Goal: Task Accomplishment & Management: Use online tool/utility

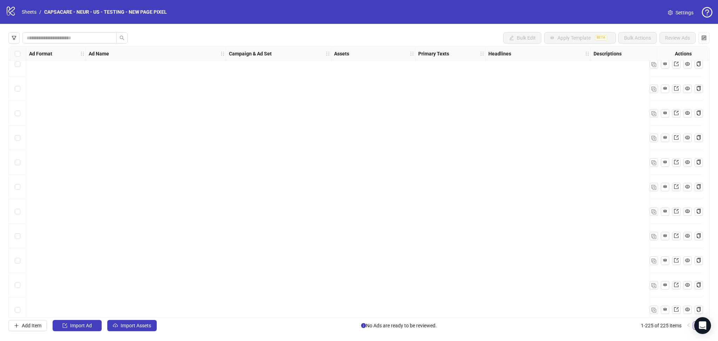
scroll to position [5269, 0]
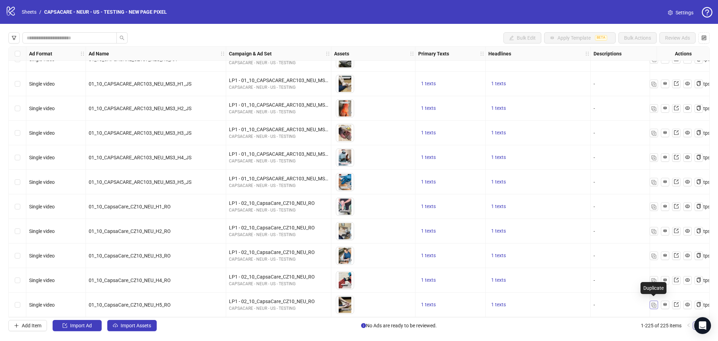
click at [653, 305] on img "button" at bounding box center [654, 305] width 5 height 5
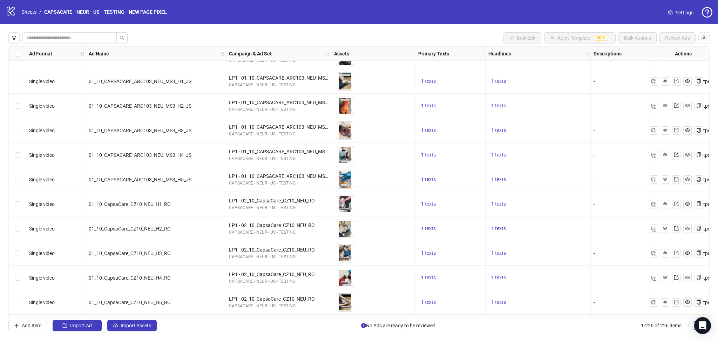
scroll to position [5294, 0]
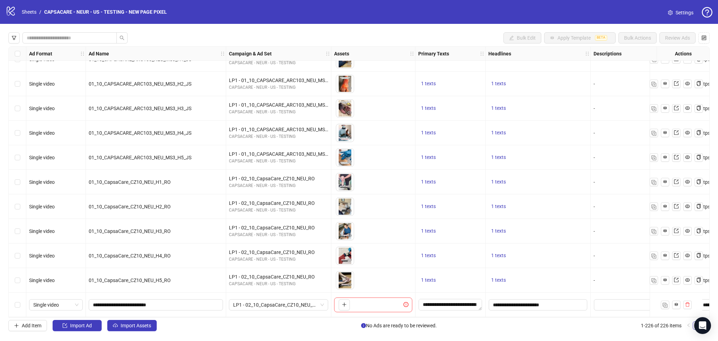
click at [127, 332] on div "Bulk Edit Apply Template BETA Bulk Actions Review Ads Ad Format Ad Name Campaig…" at bounding box center [359, 182] width 718 height 316
click at [136, 328] on span "Import Assets" at bounding box center [136, 326] width 31 height 6
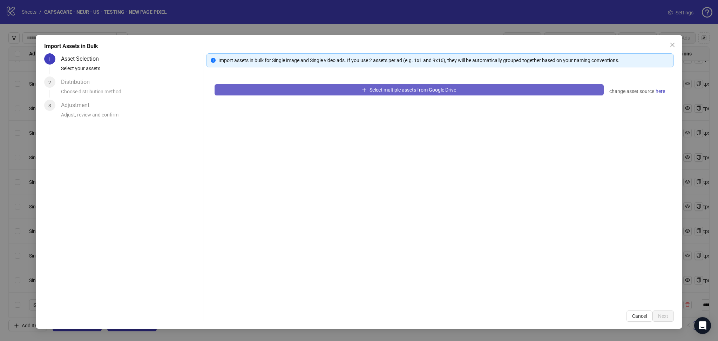
click at [302, 93] on button "Select multiple assets from Google Drive" at bounding box center [409, 89] width 389 height 11
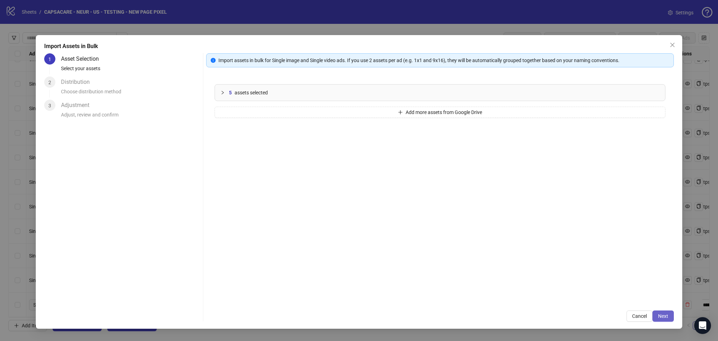
click at [662, 315] on span "Next" at bounding box center [663, 316] width 10 height 6
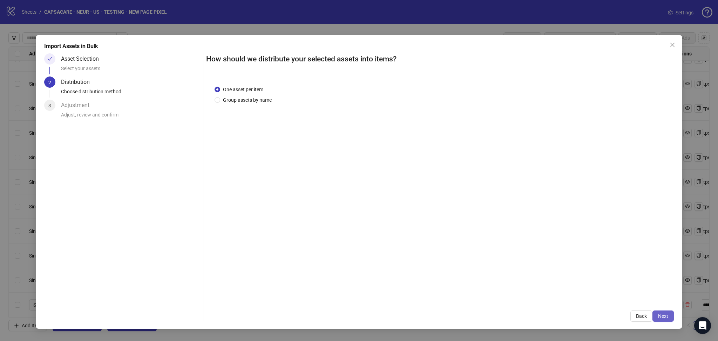
click at [665, 315] on span "Next" at bounding box center [663, 316] width 10 height 6
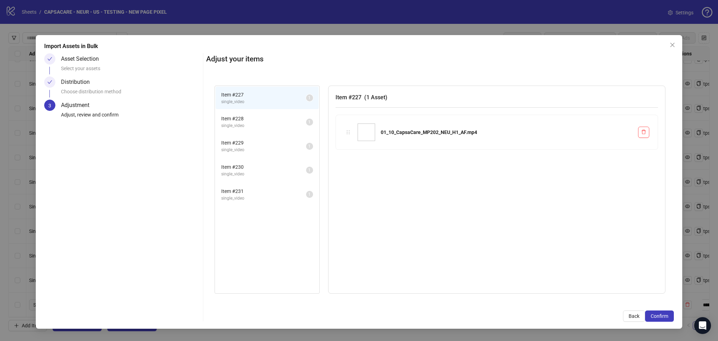
click at [665, 315] on span "Confirm" at bounding box center [660, 316] width 18 height 6
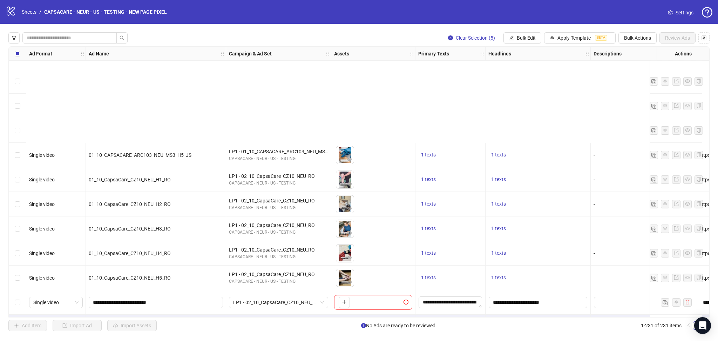
scroll to position [5417, 0]
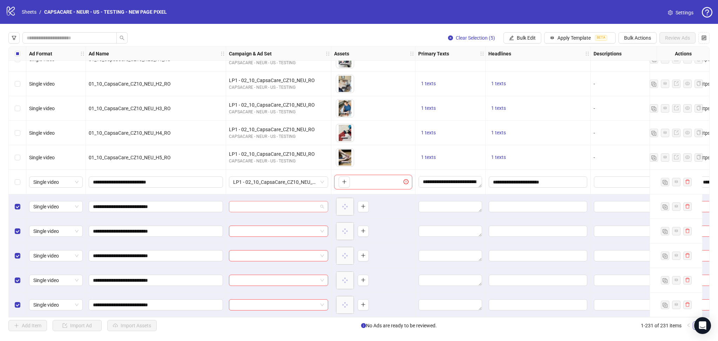
click at [239, 201] on input "search" at bounding box center [275, 206] width 85 height 11
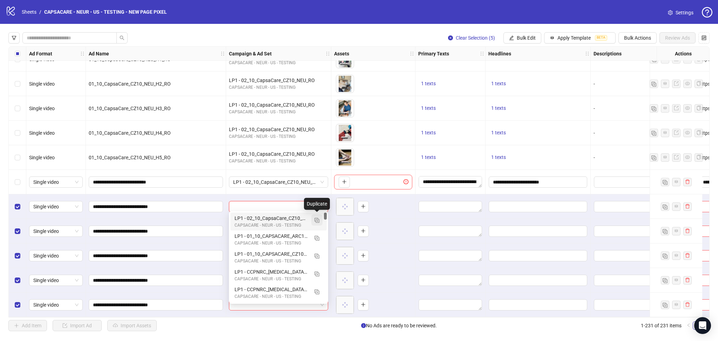
click at [315, 221] on img "button" at bounding box center [317, 220] width 5 height 5
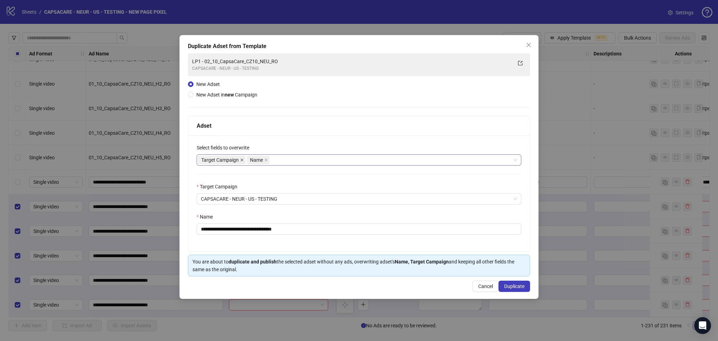
click at [240, 160] on icon "close" at bounding box center [242, 160] width 4 height 4
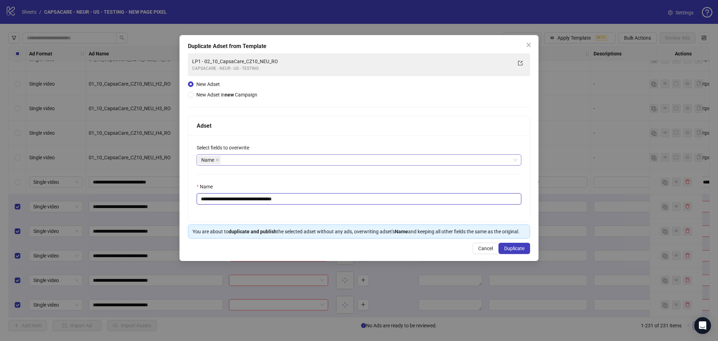
drag, startPoint x: 214, startPoint y: 198, endPoint x: 367, endPoint y: 196, distance: 152.9
click at [367, 196] on input "**********" at bounding box center [359, 198] width 325 height 11
paste input "text"
type input "**********"
click at [518, 247] on span "Duplicate" at bounding box center [514, 248] width 20 height 6
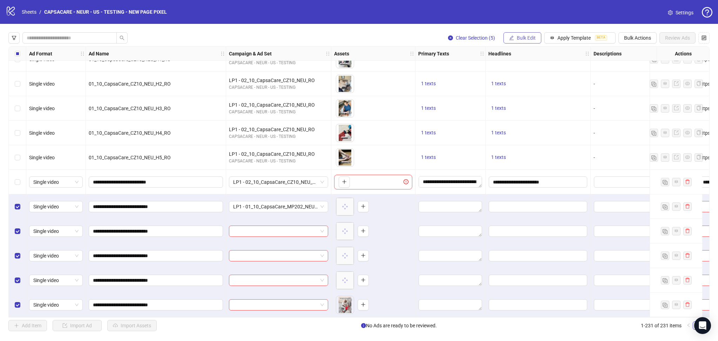
click at [529, 38] on span "Bulk Edit" at bounding box center [526, 38] width 19 height 6
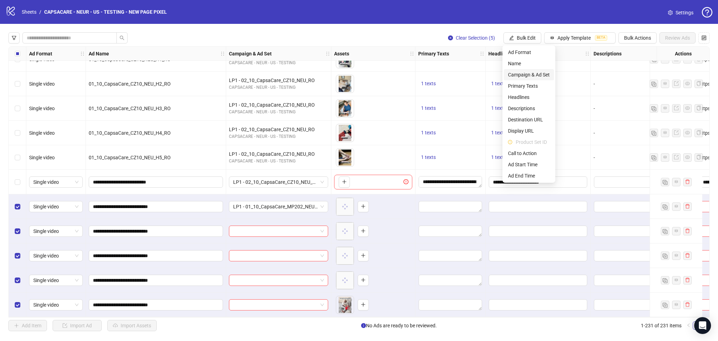
click at [537, 72] on span "Campaign & Ad Set" at bounding box center [529, 75] width 42 height 8
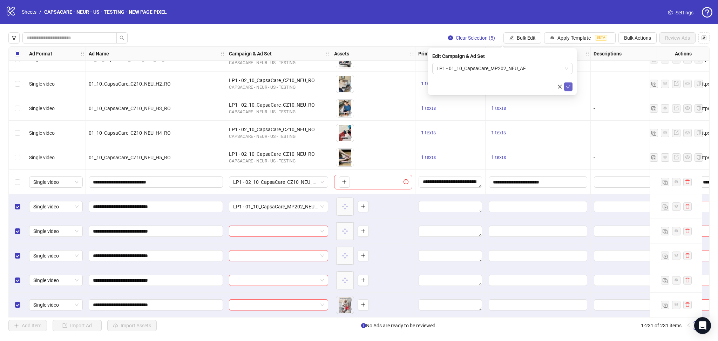
click at [567, 85] on icon "check" at bounding box center [568, 86] width 5 height 5
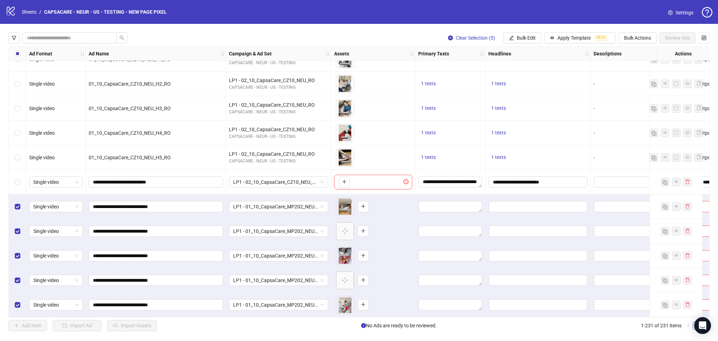
click at [16, 58] on div "Select all rows" at bounding box center [18, 54] width 18 height 14
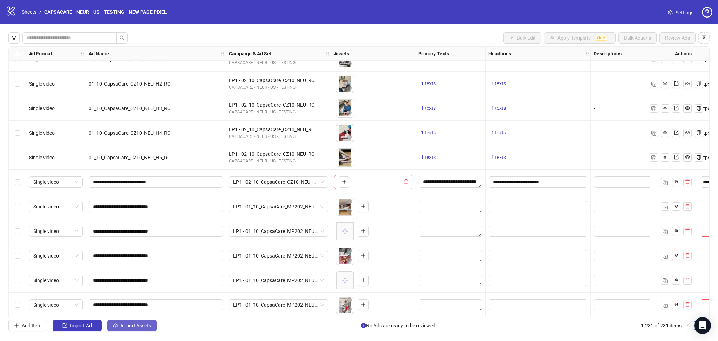
click at [135, 328] on span "Import Assets" at bounding box center [136, 326] width 31 height 6
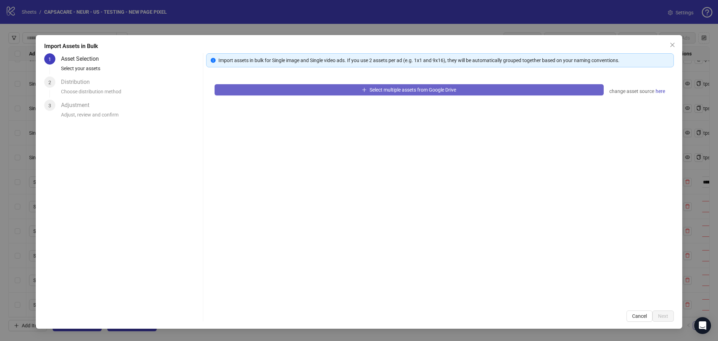
click at [271, 93] on button "Select multiple assets from Google Drive" at bounding box center [409, 89] width 389 height 11
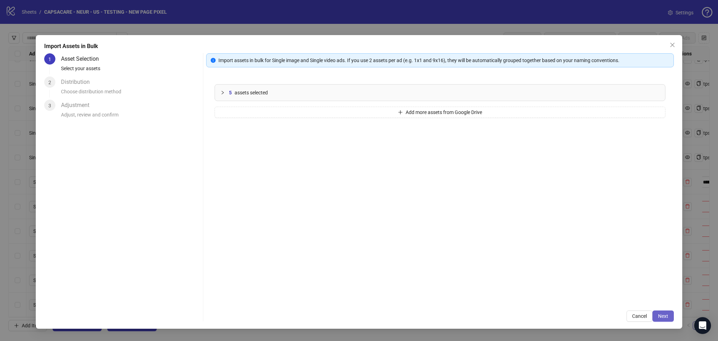
click at [665, 316] on span "Next" at bounding box center [663, 316] width 10 height 6
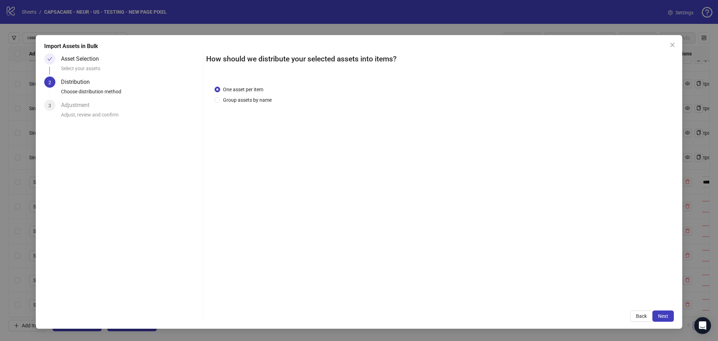
click at [663, 316] on span "Next" at bounding box center [663, 316] width 10 height 6
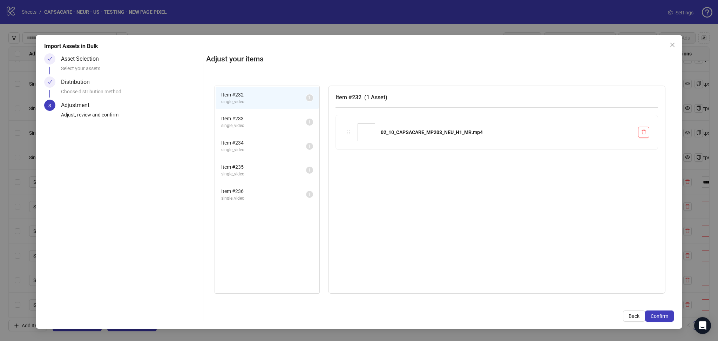
click at [663, 316] on span "Confirm" at bounding box center [660, 316] width 18 height 6
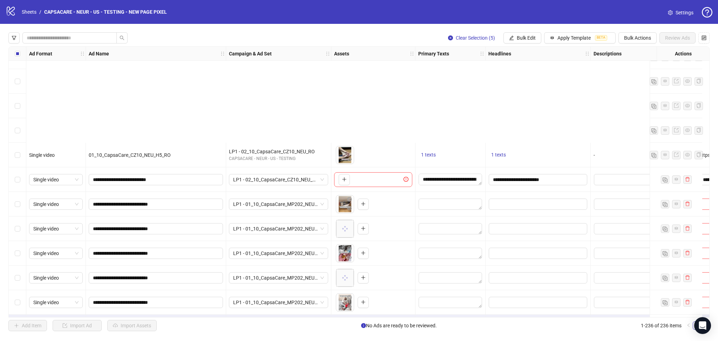
scroll to position [5539, 0]
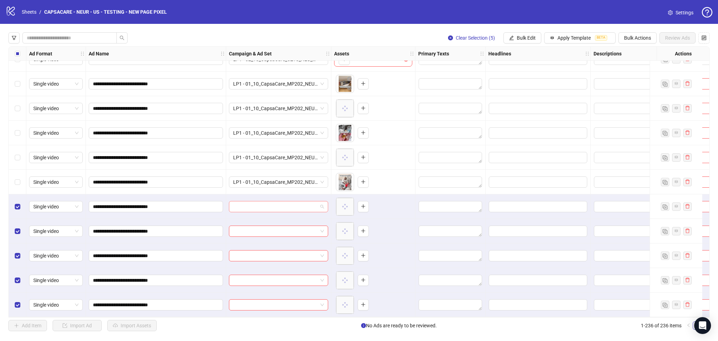
click at [252, 203] on input "search" at bounding box center [275, 206] width 85 height 11
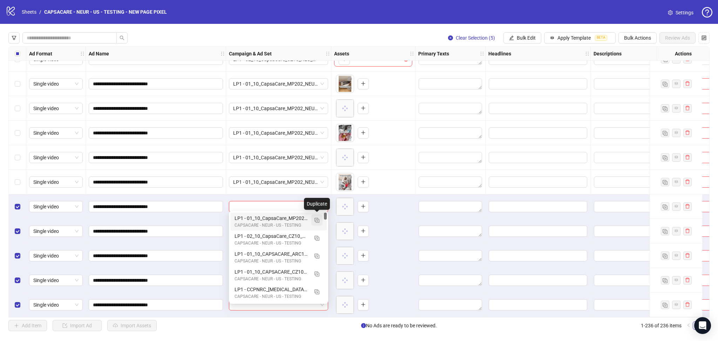
click at [317, 220] on img "button" at bounding box center [317, 220] width 5 height 5
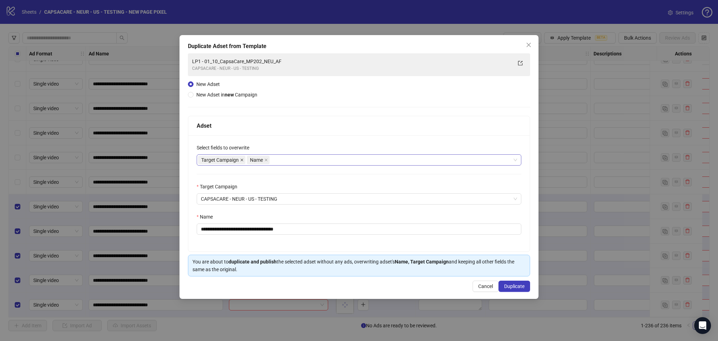
click at [241, 162] on span at bounding box center [242, 160] width 4 height 8
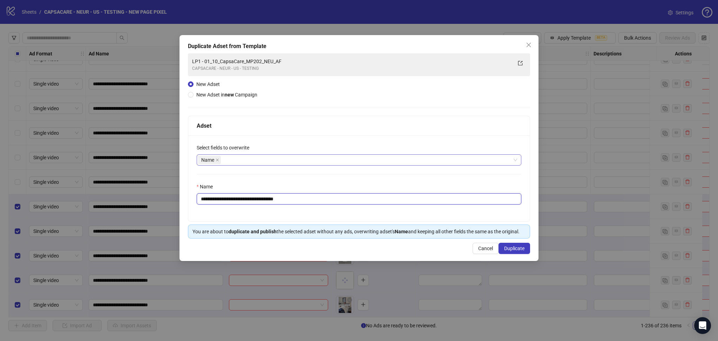
drag, startPoint x: 213, startPoint y: 198, endPoint x: 377, endPoint y: 221, distance: 164.9
click at [356, 201] on input "**********" at bounding box center [359, 198] width 325 height 11
paste input "text"
type input "**********"
click at [518, 247] on span "Duplicate" at bounding box center [514, 248] width 20 height 6
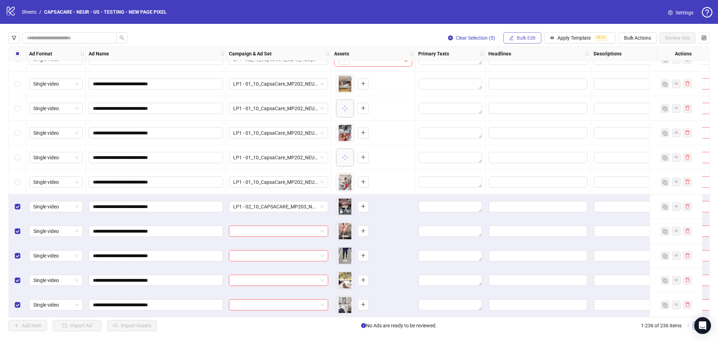
click at [523, 40] on span "Bulk Edit" at bounding box center [526, 38] width 19 height 6
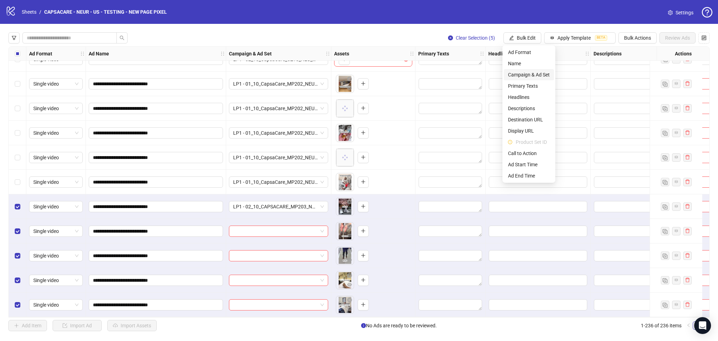
click at [537, 73] on span "Campaign & Ad Set" at bounding box center [529, 75] width 42 height 8
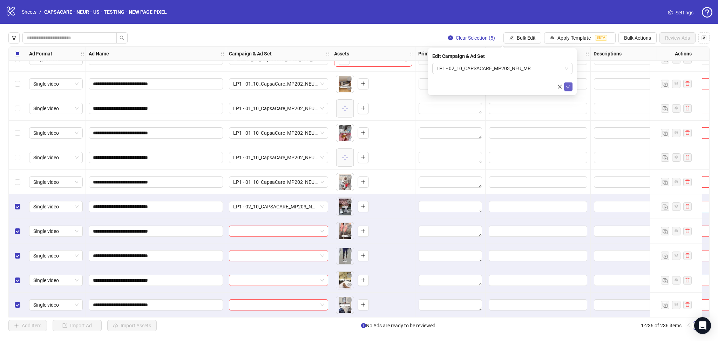
click at [570, 89] on icon "check" at bounding box center [568, 86] width 5 height 5
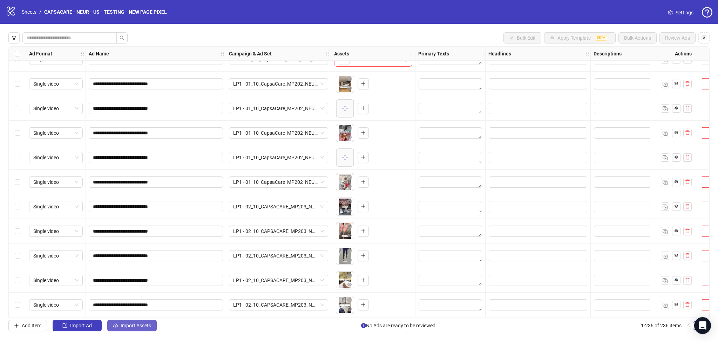
click at [147, 327] on span "Import Assets" at bounding box center [136, 326] width 31 height 6
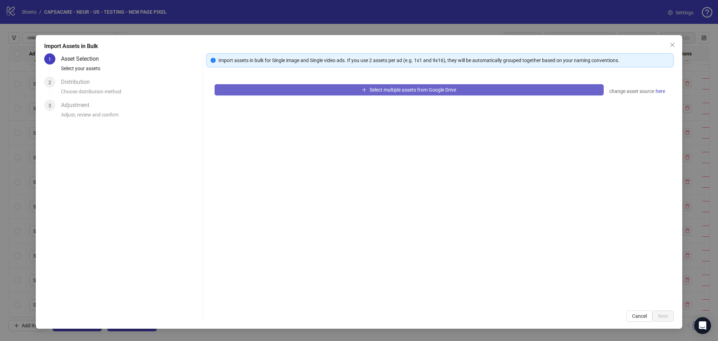
click at [304, 89] on button "Select multiple assets from Google Drive" at bounding box center [409, 89] width 389 height 11
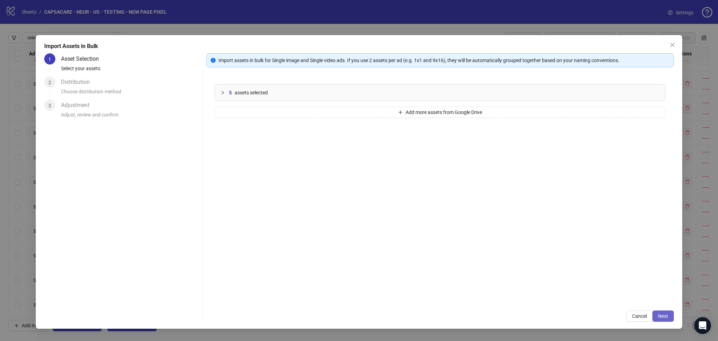
click at [667, 318] on span "Next" at bounding box center [663, 316] width 10 height 6
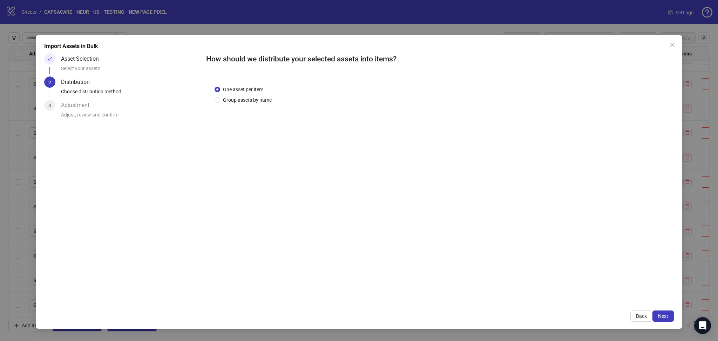
click at [663, 317] on span "Next" at bounding box center [663, 316] width 10 height 6
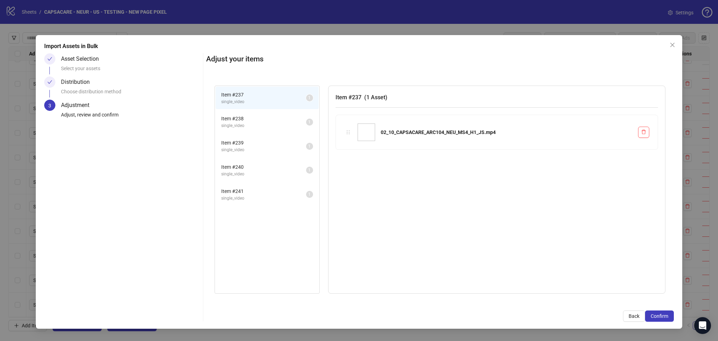
click at [663, 317] on span "Confirm" at bounding box center [660, 316] width 18 height 6
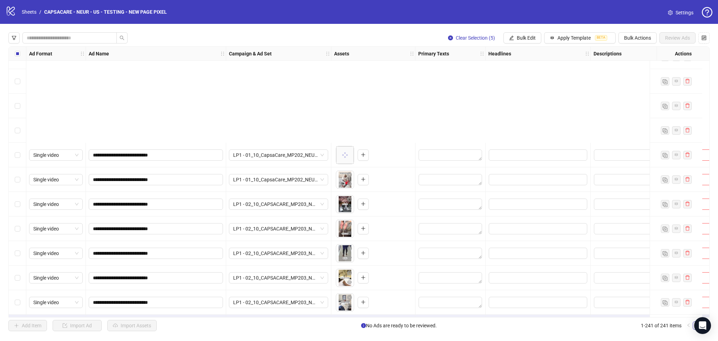
scroll to position [5662, 0]
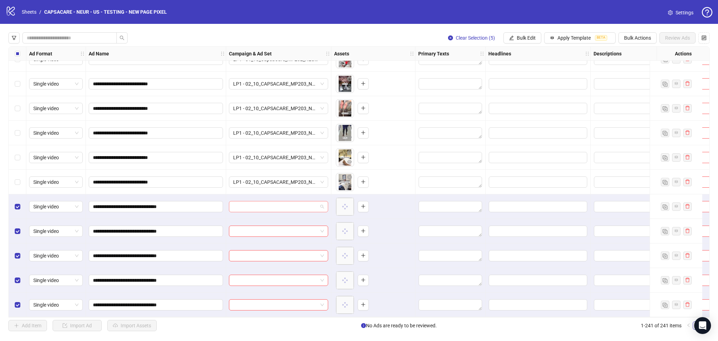
click at [258, 203] on input "search" at bounding box center [275, 206] width 85 height 11
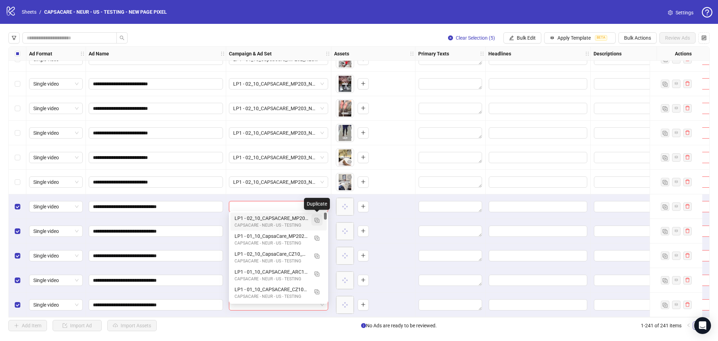
click at [318, 219] on img "button" at bounding box center [317, 220] width 5 height 5
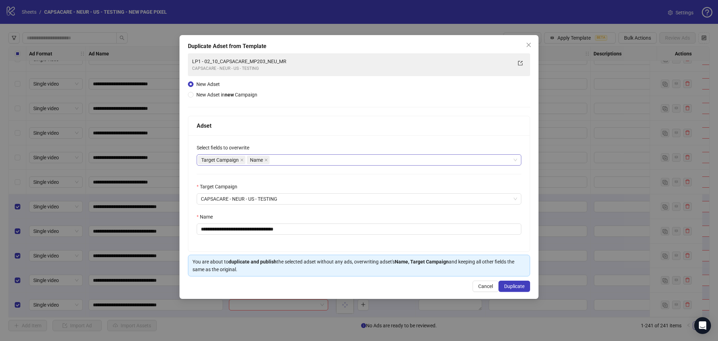
click at [242, 159] on icon "close" at bounding box center [242, 160] width 4 height 4
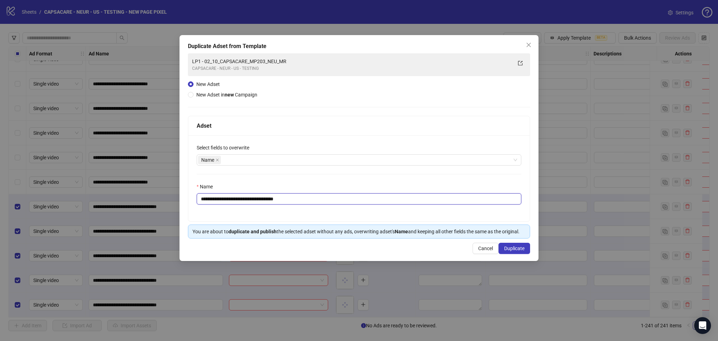
drag, startPoint x: 213, startPoint y: 198, endPoint x: 358, endPoint y: 215, distance: 145.8
click at [352, 210] on div "**********" at bounding box center [359, 178] width 342 height 86
paste input "text"
type input "**********"
click at [514, 244] on button "Duplicate" at bounding box center [515, 248] width 32 height 11
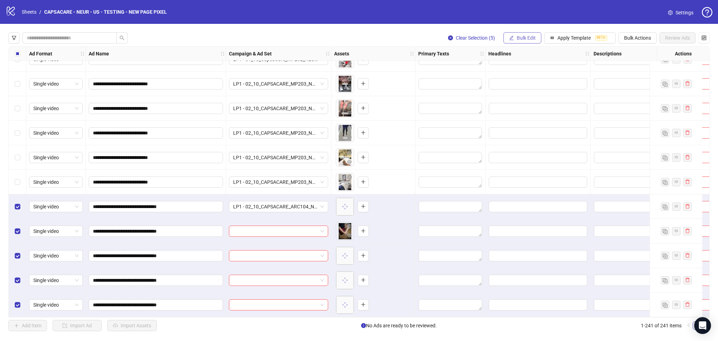
click at [523, 36] on span "Bulk Edit" at bounding box center [526, 38] width 19 height 6
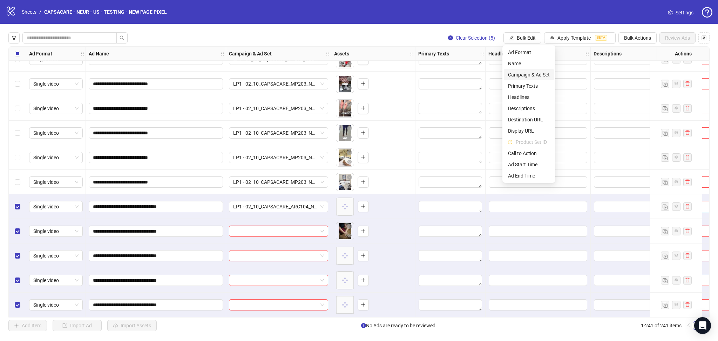
click at [528, 76] on span "Campaign & Ad Set" at bounding box center [529, 75] width 42 height 8
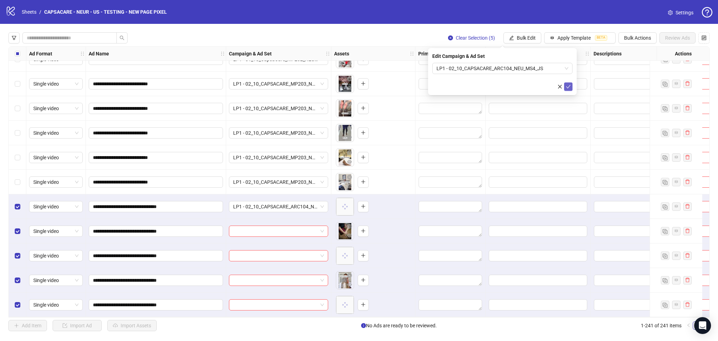
click at [570, 89] on span "submit" at bounding box center [568, 87] width 5 height 6
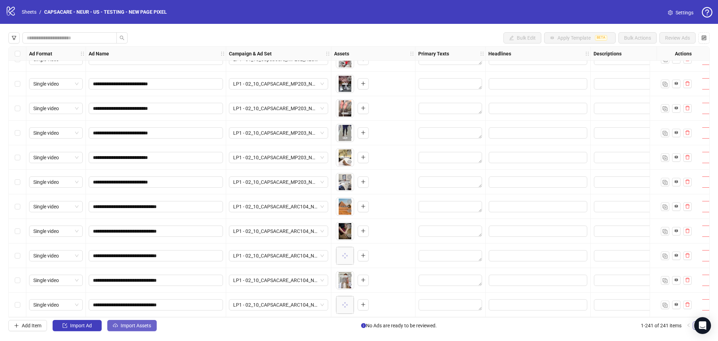
click at [132, 324] on span "Import Assets" at bounding box center [136, 326] width 31 height 6
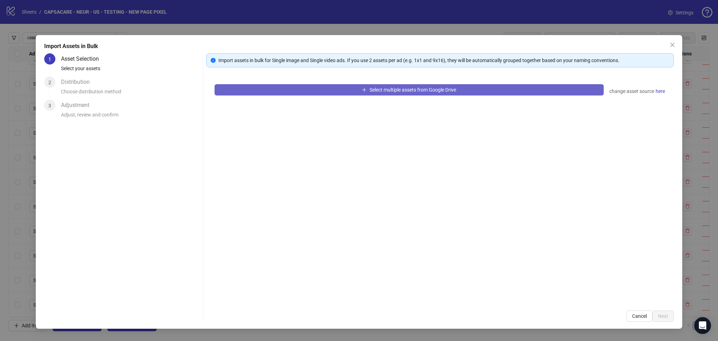
click at [293, 91] on button "Select multiple assets from Google Drive" at bounding box center [409, 89] width 389 height 11
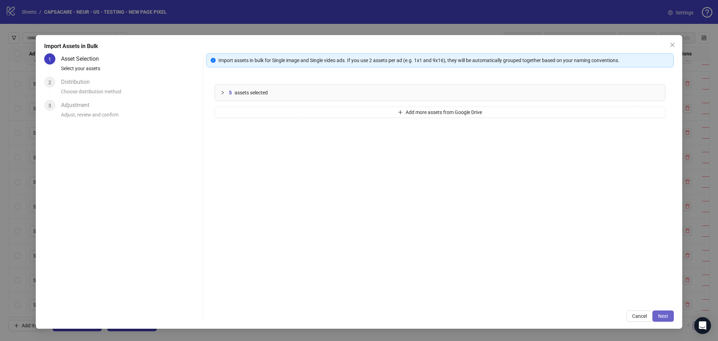
click at [665, 315] on span "Next" at bounding box center [663, 316] width 10 height 6
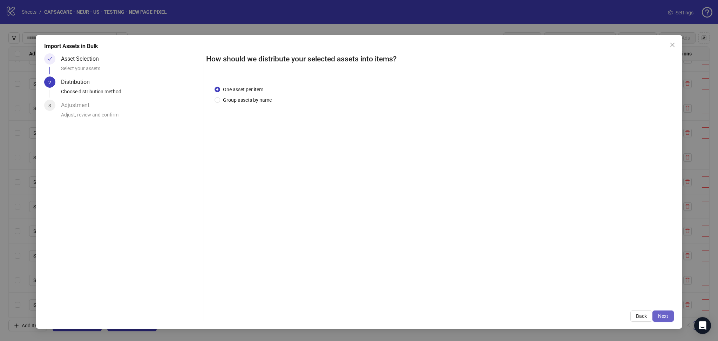
click at [665, 316] on span "Next" at bounding box center [663, 316] width 10 height 6
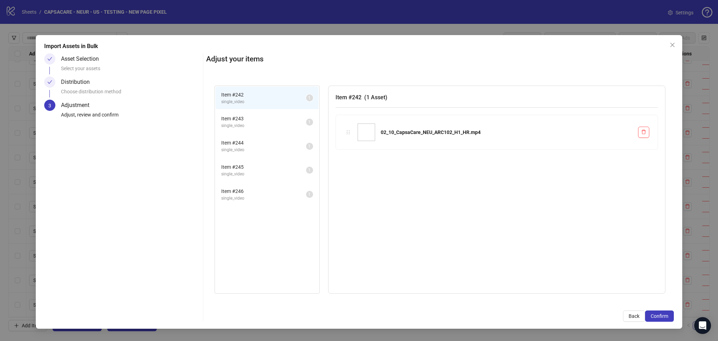
click at [665, 316] on span "Confirm" at bounding box center [660, 316] width 18 height 6
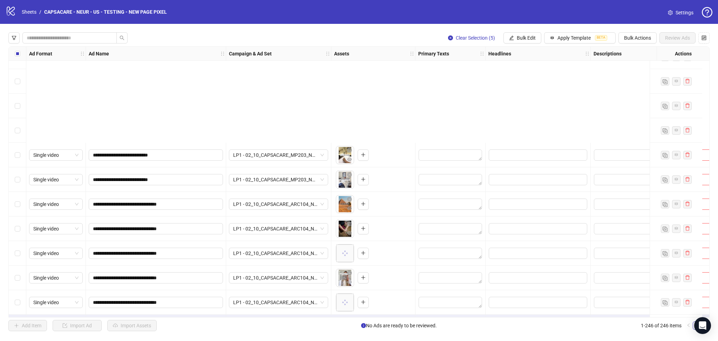
scroll to position [5785, 0]
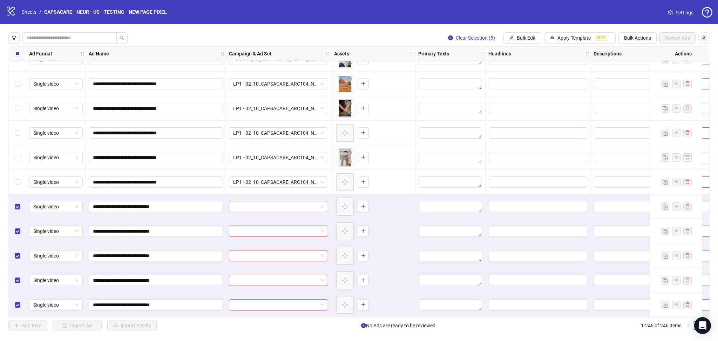
click at [244, 204] on input "search" at bounding box center [275, 206] width 85 height 11
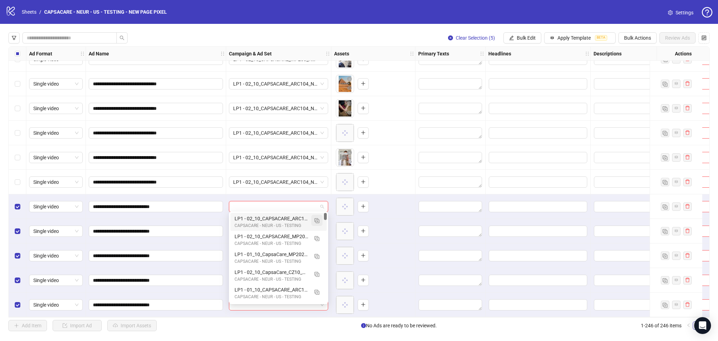
click at [316, 220] on img "button" at bounding box center [317, 220] width 5 height 5
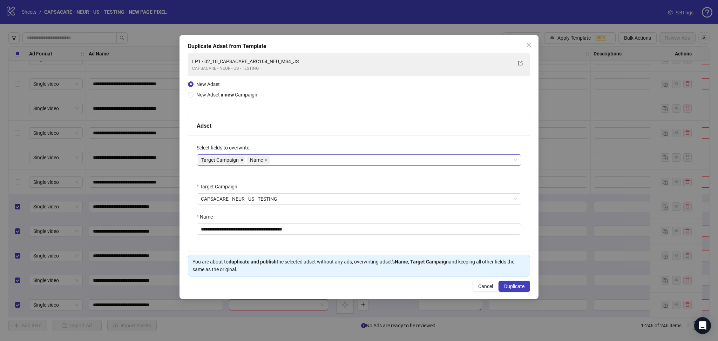
click at [242, 160] on icon "close" at bounding box center [242, 160] width 3 height 3
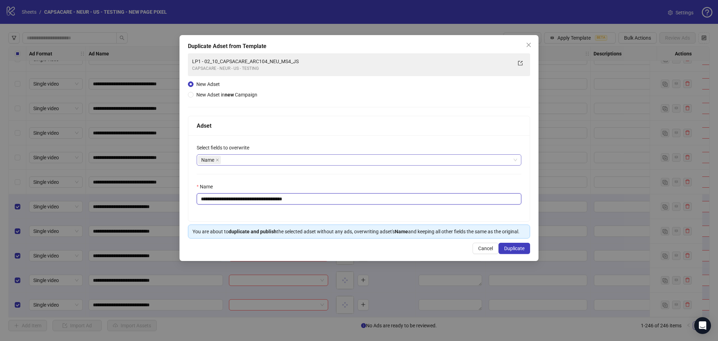
drag, startPoint x: 213, startPoint y: 200, endPoint x: 364, endPoint y: 217, distance: 151.8
click at [363, 217] on div "**********" at bounding box center [359, 178] width 342 height 86
paste input "text"
type input "**********"
click at [525, 250] on button "Duplicate" at bounding box center [515, 248] width 32 height 11
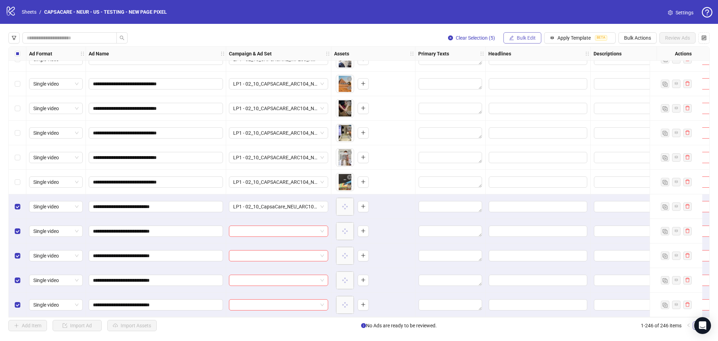
click at [523, 37] on span "Bulk Edit" at bounding box center [526, 38] width 19 height 6
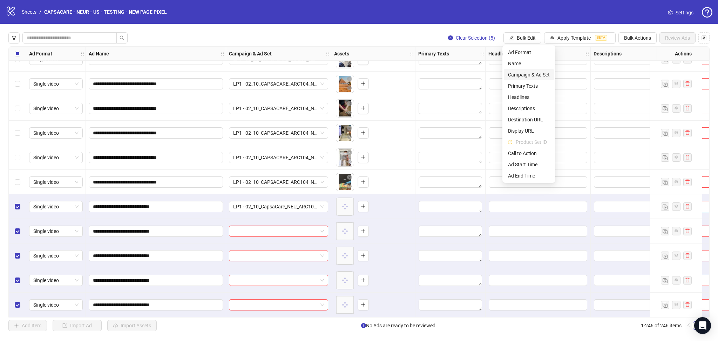
click at [530, 73] on span "Campaign & Ad Set" at bounding box center [529, 75] width 42 height 8
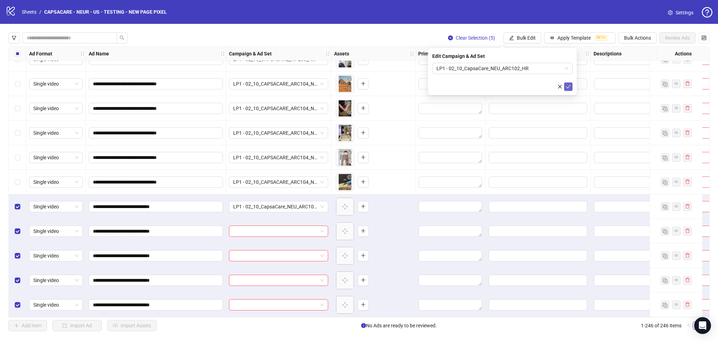
click at [570, 85] on icon "check" at bounding box center [568, 87] width 5 height 4
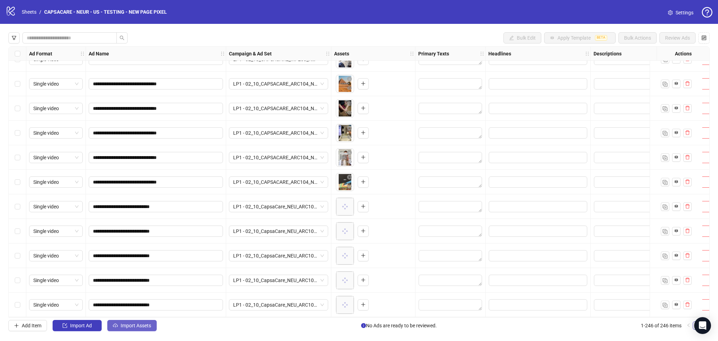
click at [148, 326] on span "Import Assets" at bounding box center [136, 326] width 31 height 6
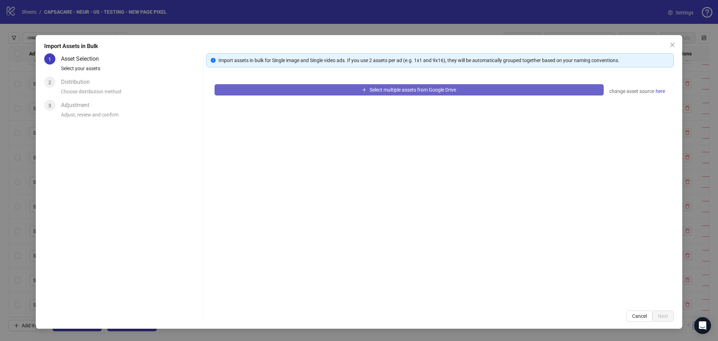
click at [328, 87] on button "Select multiple assets from Google Drive" at bounding box center [409, 89] width 389 height 11
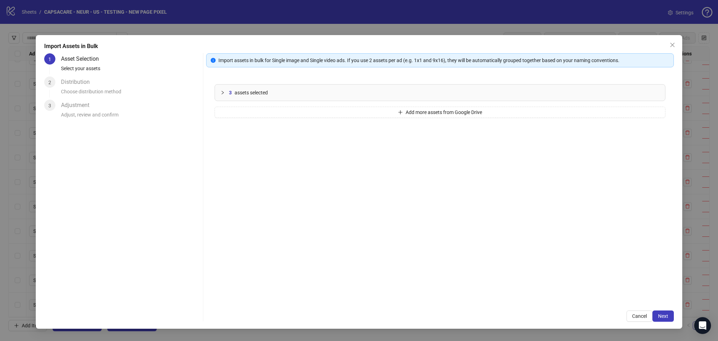
click at [664, 317] on span "Next" at bounding box center [663, 316] width 10 height 6
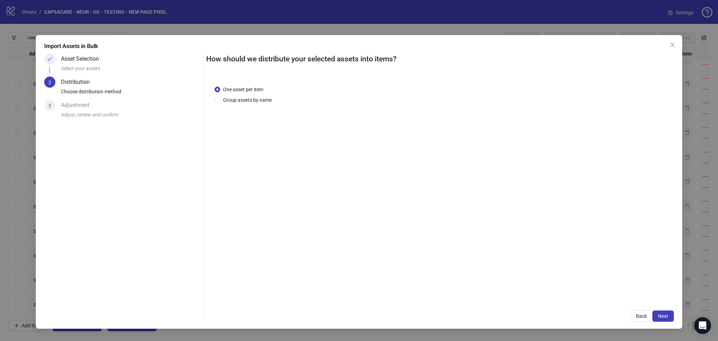
click at [665, 317] on span "Next" at bounding box center [663, 316] width 10 height 6
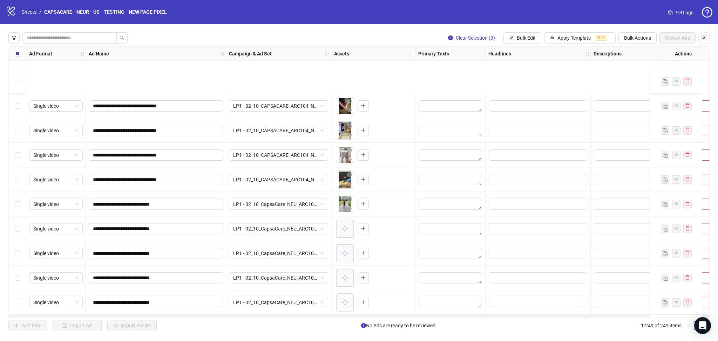
scroll to position [5859, 0]
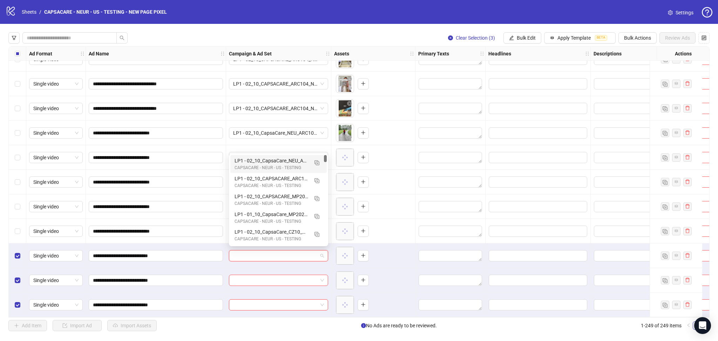
click at [252, 252] on input "search" at bounding box center [275, 255] width 85 height 11
click at [318, 163] on img "button" at bounding box center [317, 162] width 5 height 5
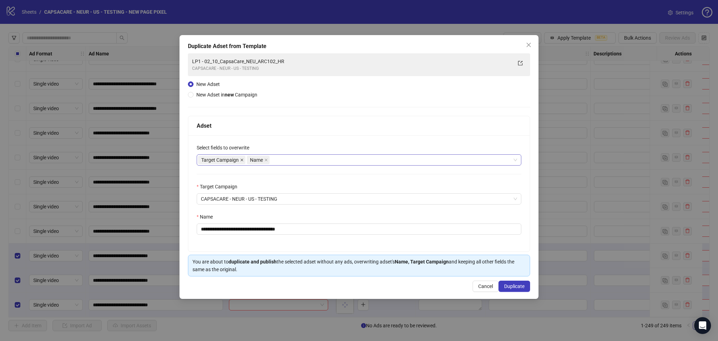
click at [242, 159] on icon "close" at bounding box center [242, 160] width 4 height 4
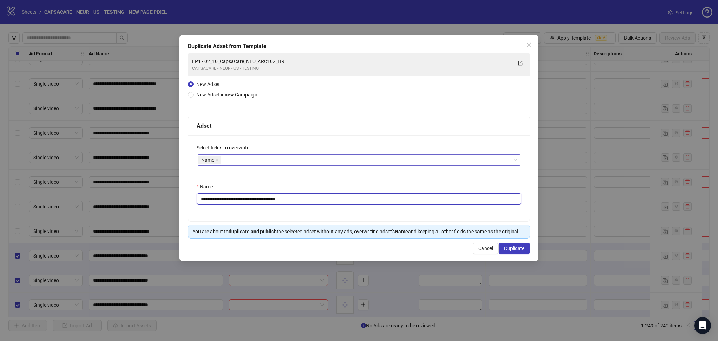
drag, startPoint x: 214, startPoint y: 201, endPoint x: 373, endPoint y: 215, distance: 159.5
click at [361, 209] on div "**********" at bounding box center [359, 178] width 342 height 86
paste input "text"
type input "**********"
click at [520, 249] on span "Duplicate" at bounding box center [514, 248] width 20 height 6
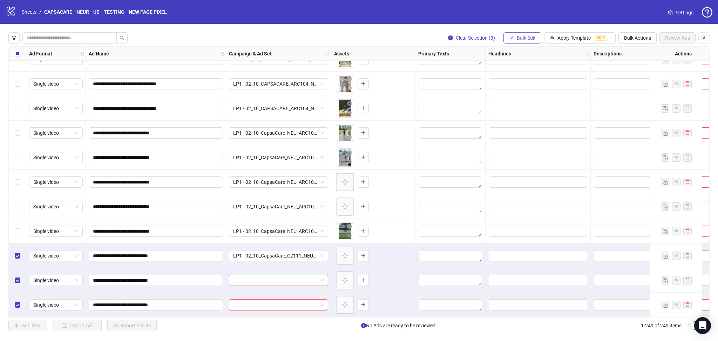
click at [522, 37] on span "Bulk Edit" at bounding box center [526, 38] width 19 height 6
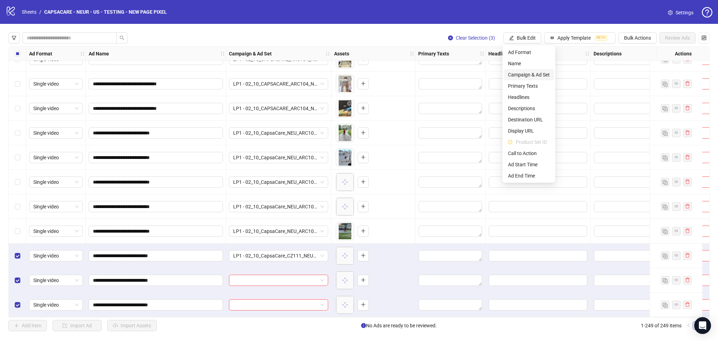
click at [534, 74] on span "Campaign & Ad Set" at bounding box center [529, 75] width 42 height 8
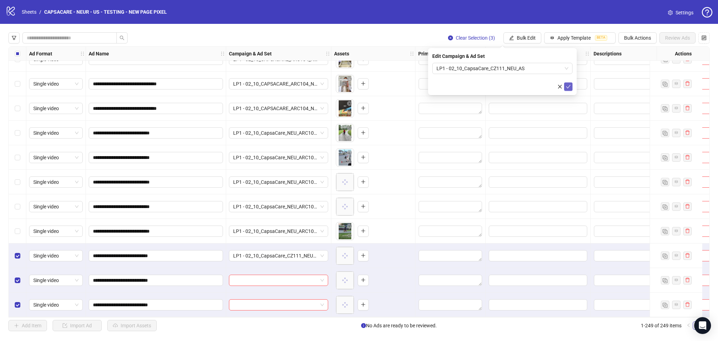
click at [570, 85] on icon "check" at bounding box center [568, 86] width 5 height 5
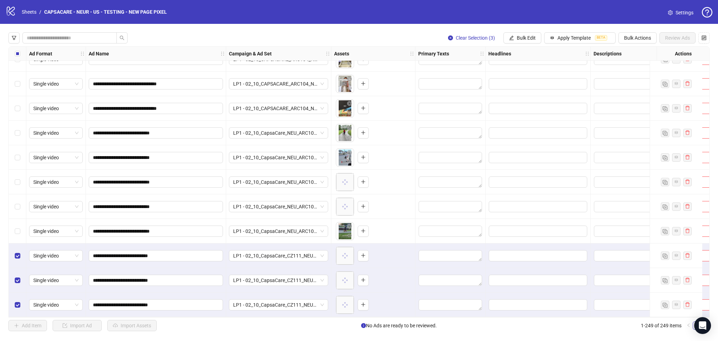
click at [18, 50] on label "Select all rows" at bounding box center [18, 54] width 6 height 8
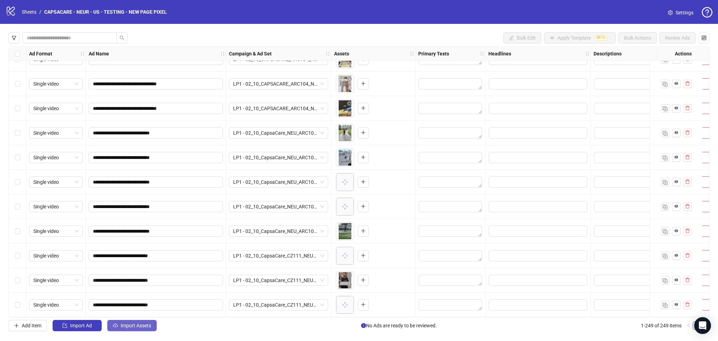
click at [136, 324] on span "Import Assets" at bounding box center [136, 326] width 31 height 6
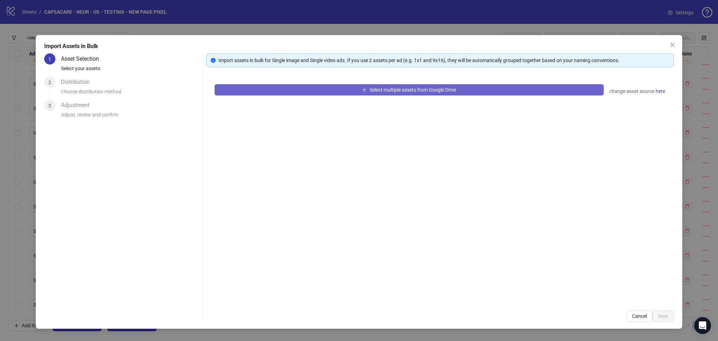
click at [250, 92] on button "Select multiple assets from Google Drive" at bounding box center [409, 89] width 389 height 11
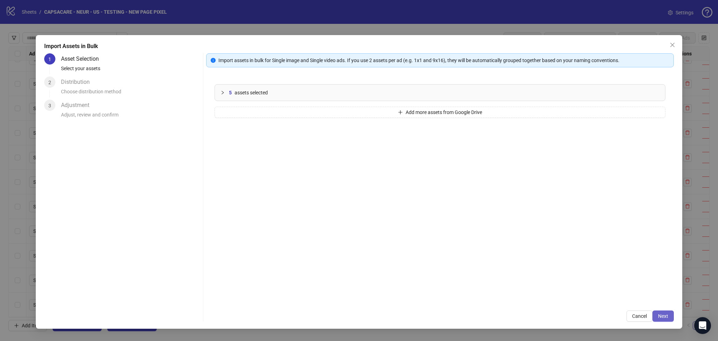
click at [664, 313] on span "Next" at bounding box center [663, 316] width 10 height 6
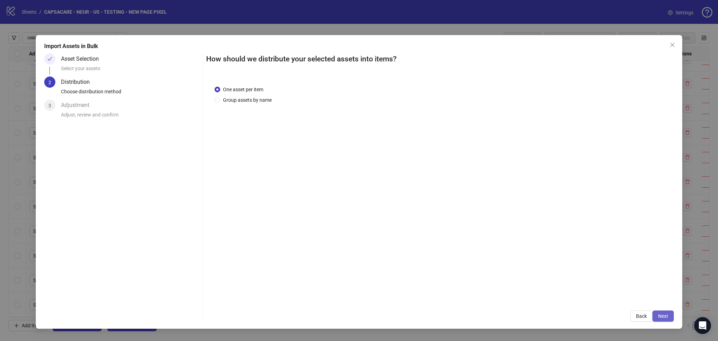
click at [664, 317] on span "Next" at bounding box center [663, 316] width 10 height 6
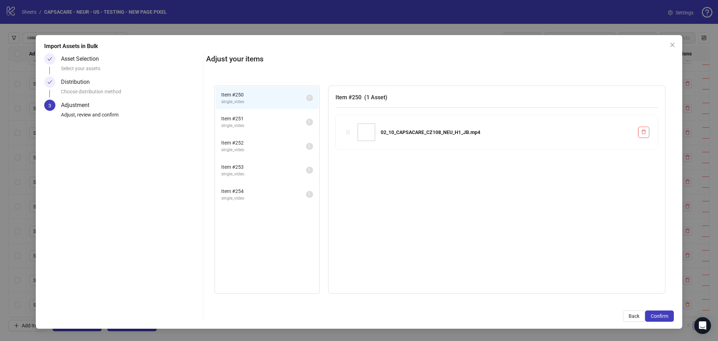
click at [664, 317] on span "Confirm" at bounding box center [660, 316] width 18 height 6
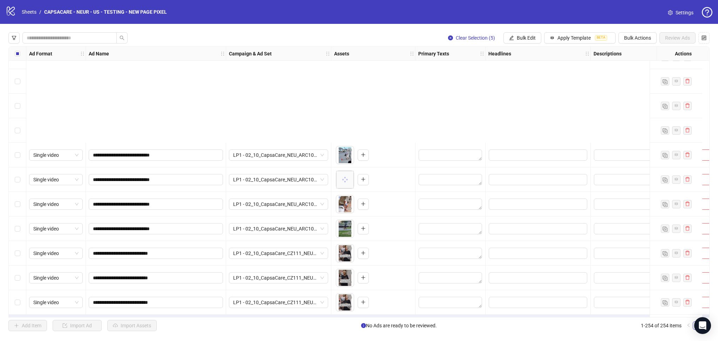
scroll to position [5981, 0]
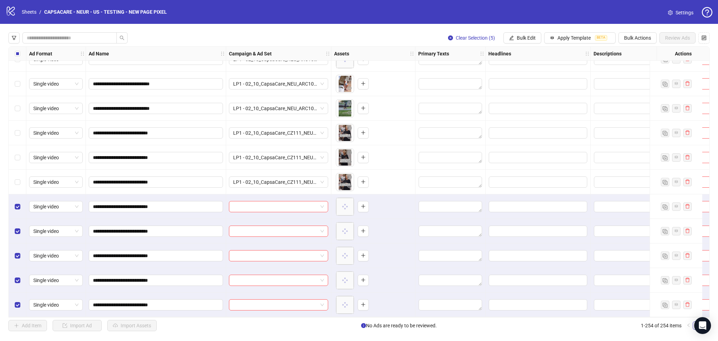
click at [254, 202] on input "search" at bounding box center [275, 206] width 85 height 11
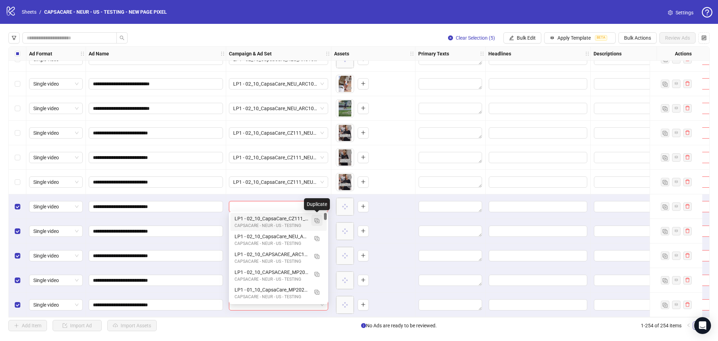
click at [317, 221] on img "button" at bounding box center [317, 220] width 5 height 5
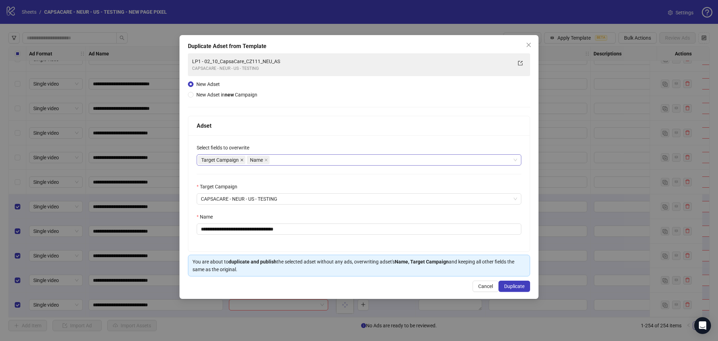
click at [240, 161] on icon "close" at bounding box center [242, 160] width 4 height 4
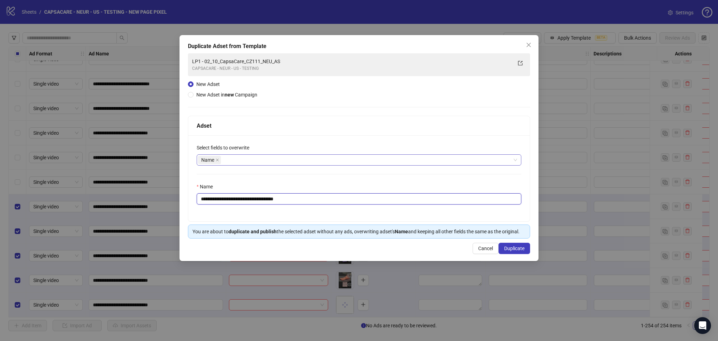
drag, startPoint x: 213, startPoint y: 197, endPoint x: 363, endPoint y: 206, distance: 150.0
click at [363, 206] on div "**********" at bounding box center [359, 178] width 342 height 86
paste input "text"
type input "**********"
click at [520, 247] on span "Duplicate" at bounding box center [514, 248] width 20 height 6
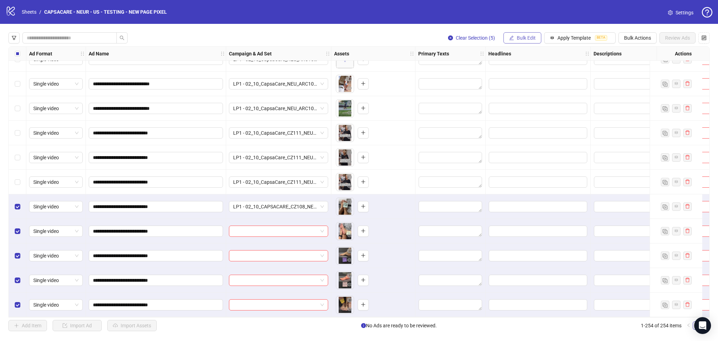
click at [515, 38] on button "Bulk Edit" at bounding box center [523, 37] width 38 height 11
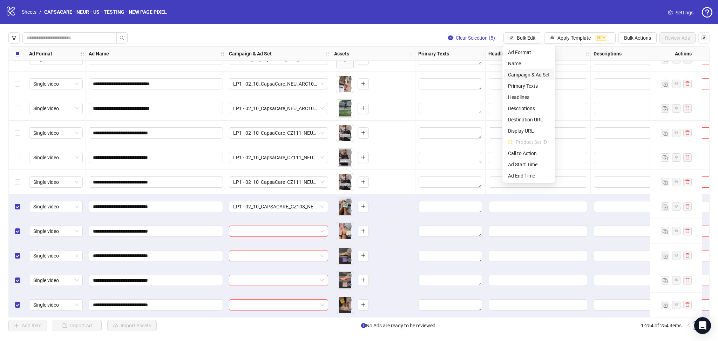
click at [537, 74] on span "Campaign & Ad Set" at bounding box center [529, 75] width 42 height 8
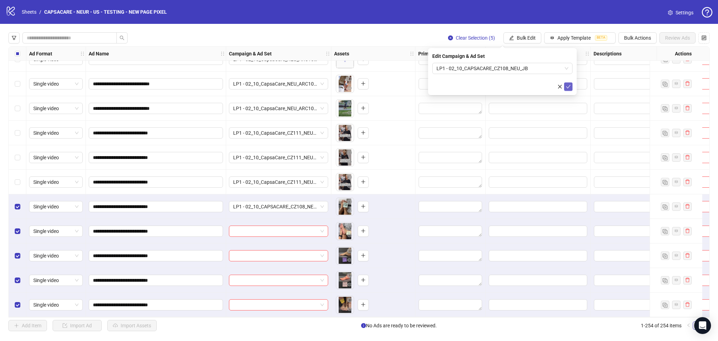
click at [568, 88] on icon "check" at bounding box center [568, 86] width 5 height 5
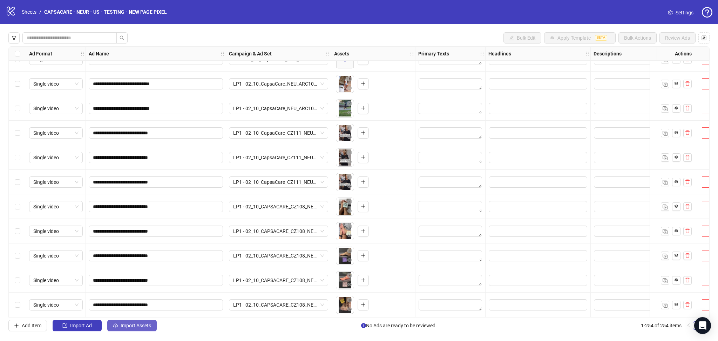
click at [134, 325] on span "Import Assets" at bounding box center [136, 326] width 31 height 6
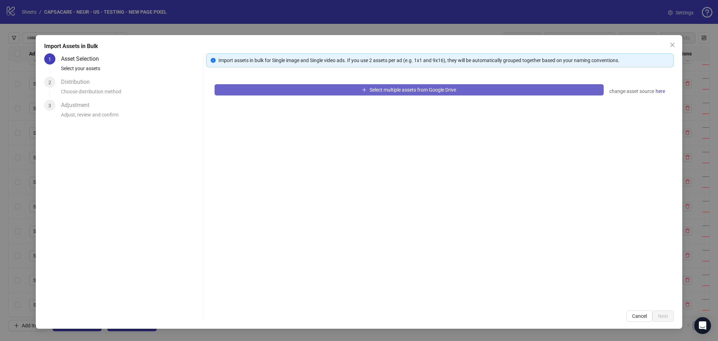
click at [271, 90] on button "Select multiple assets from Google Drive" at bounding box center [409, 89] width 389 height 11
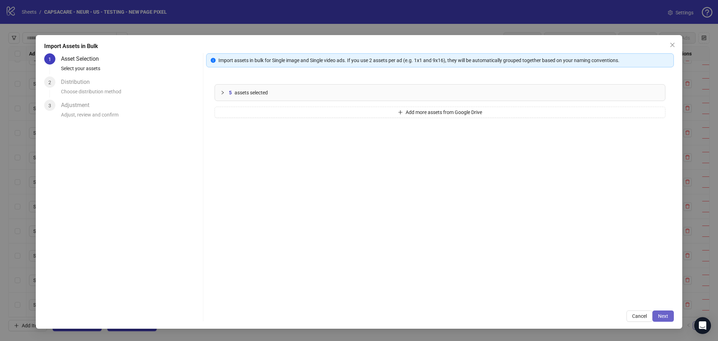
click at [659, 316] on span "Next" at bounding box center [663, 316] width 10 height 6
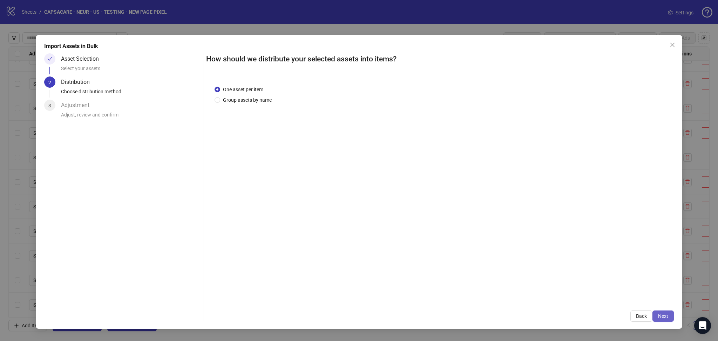
click at [665, 316] on span "Next" at bounding box center [663, 316] width 10 height 6
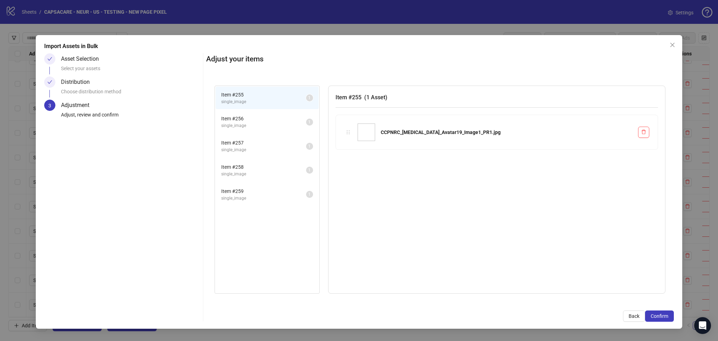
click at [664, 316] on span "Confirm" at bounding box center [660, 316] width 18 height 6
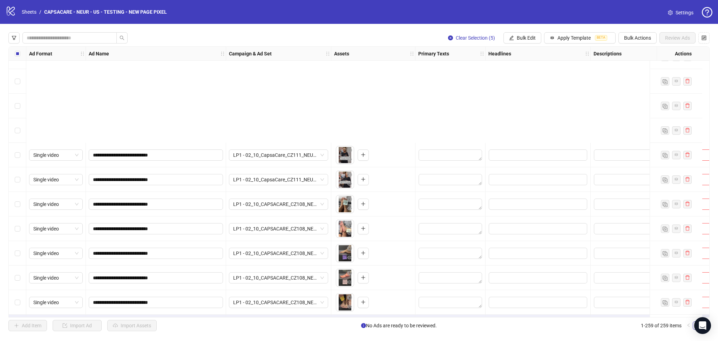
scroll to position [6104, 0]
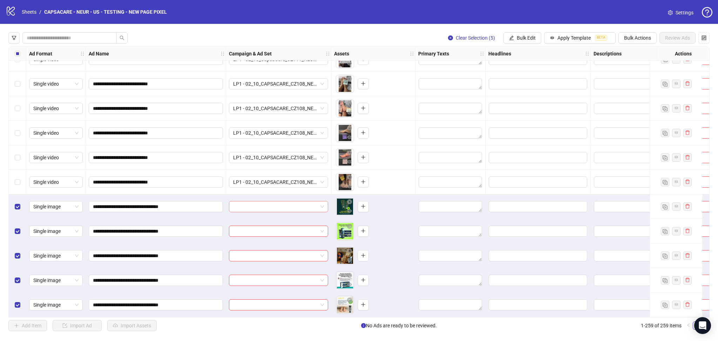
click at [246, 201] on input "search" at bounding box center [275, 206] width 85 height 11
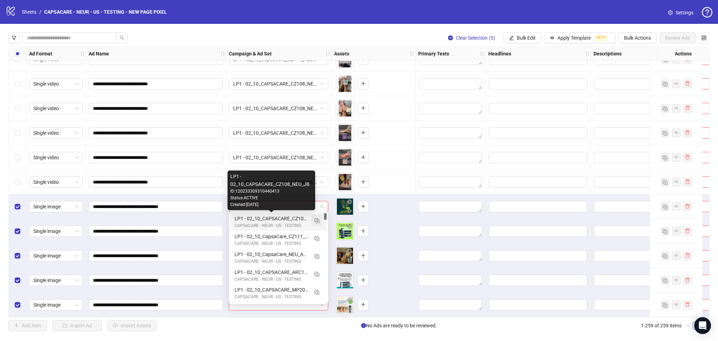
click at [316, 220] on img "button" at bounding box center [317, 220] width 5 height 5
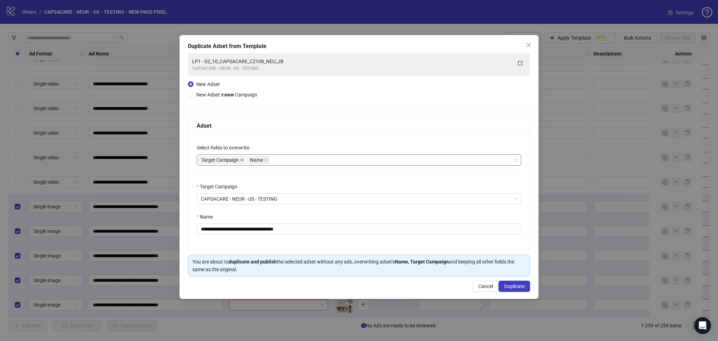
click at [242, 159] on icon "close" at bounding box center [242, 160] width 4 height 4
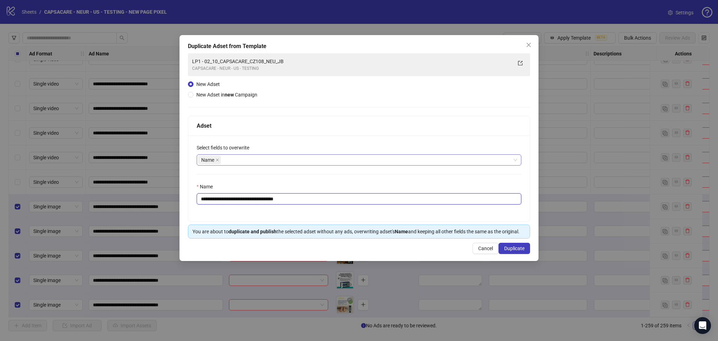
drag, startPoint x: 213, startPoint y: 199, endPoint x: 399, endPoint y: 220, distance: 187.4
click at [398, 219] on div "**********" at bounding box center [359, 178] width 342 height 86
paste input "*"
type input "**********"
click at [519, 249] on span "Duplicate" at bounding box center [514, 248] width 20 height 6
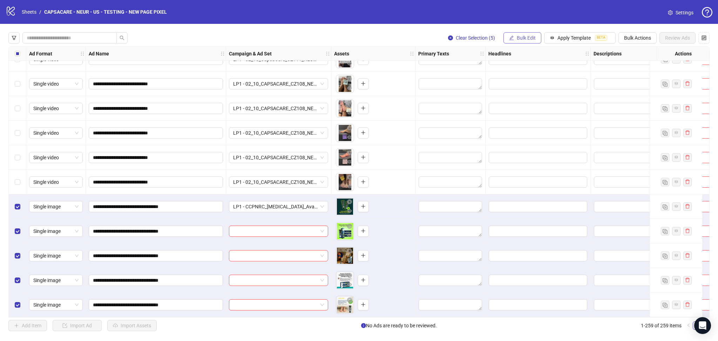
click at [519, 36] on span "Bulk Edit" at bounding box center [526, 38] width 19 height 6
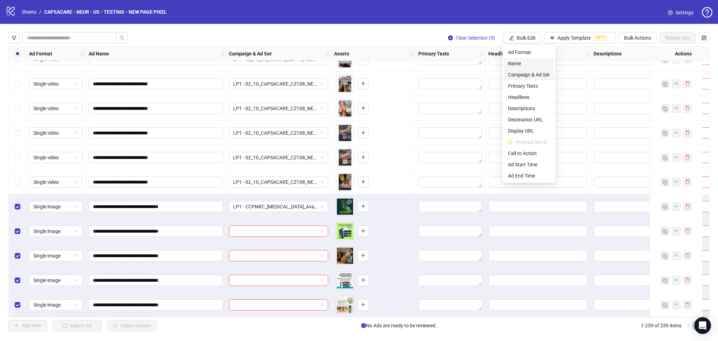
click at [533, 74] on span "Campaign & Ad Set" at bounding box center [529, 75] width 42 height 8
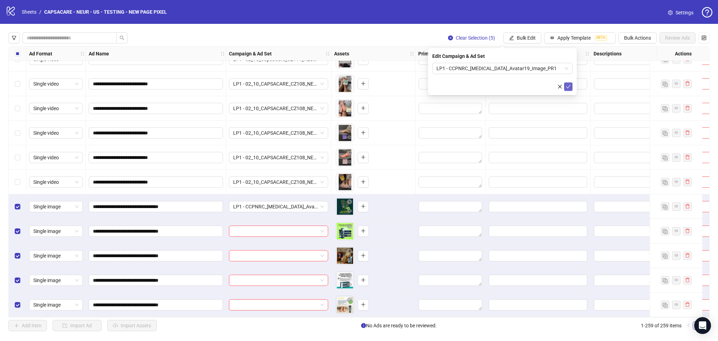
click at [566, 89] on icon "check" at bounding box center [568, 86] width 5 height 5
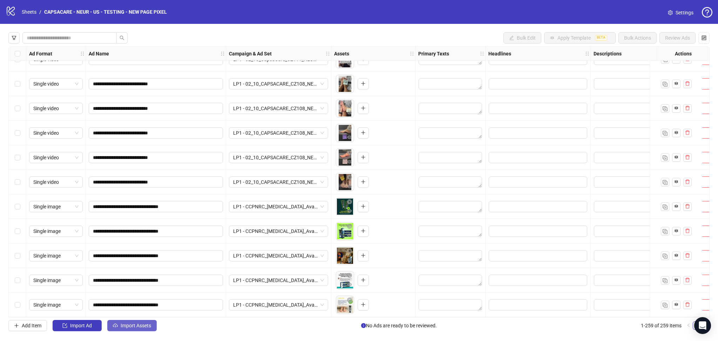
click at [126, 328] on span "Import Assets" at bounding box center [136, 326] width 31 height 6
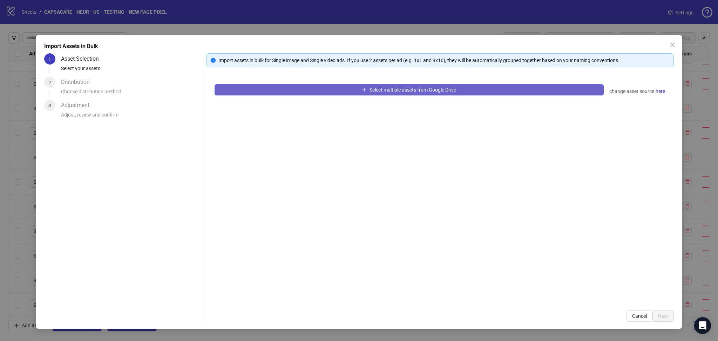
click at [272, 89] on button "Select multiple assets from Google Drive" at bounding box center [409, 89] width 389 height 11
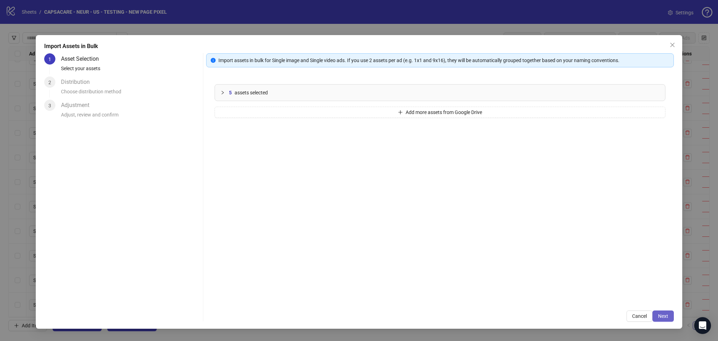
click at [663, 316] on span "Next" at bounding box center [663, 316] width 10 height 6
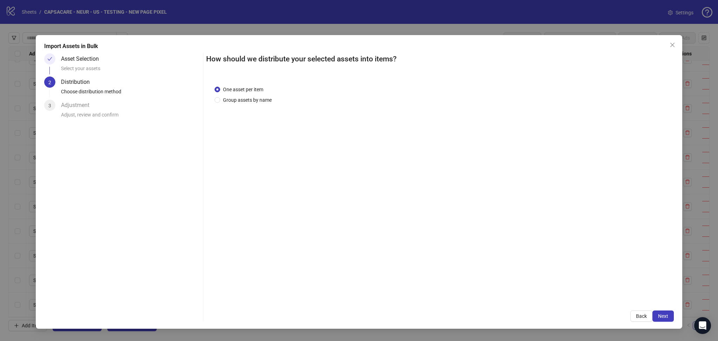
click at [665, 316] on span "Next" at bounding box center [663, 316] width 10 height 6
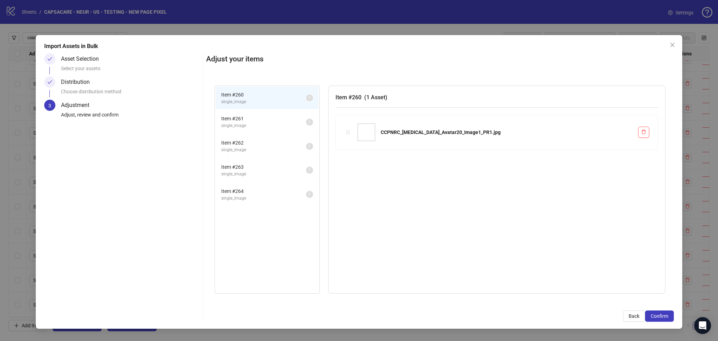
click at [665, 316] on span "Confirm" at bounding box center [660, 316] width 18 height 6
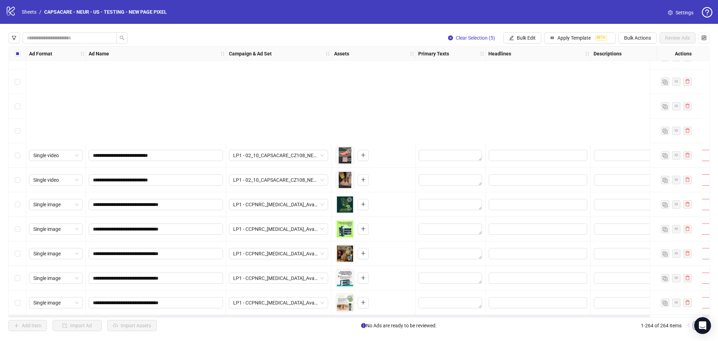
click at [255, 202] on div "Import Assets in Bulk Asset Selection Select your assets Distribution Choose di…" at bounding box center [359, 170] width 718 height 341
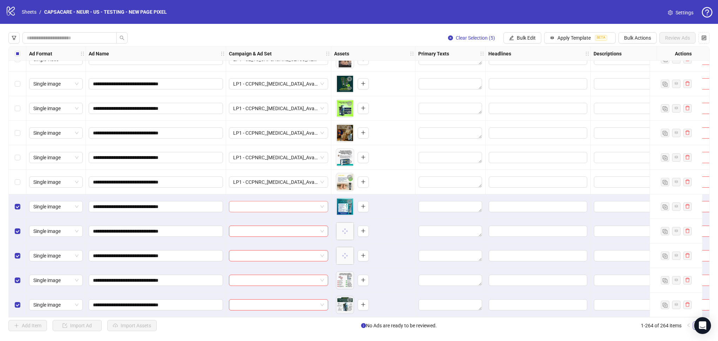
drag, startPoint x: 265, startPoint y: 202, endPoint x: 269, endPoint y: 202, distance: 3.9
click at [267, 202] on input "search" at bounding box center [275, 206] width 85 height 11
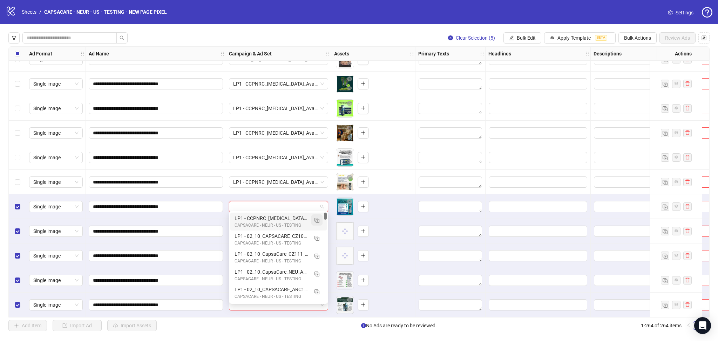
click at [317, 220] on img "button" at bounding box center [317, 220] width 5 height 5
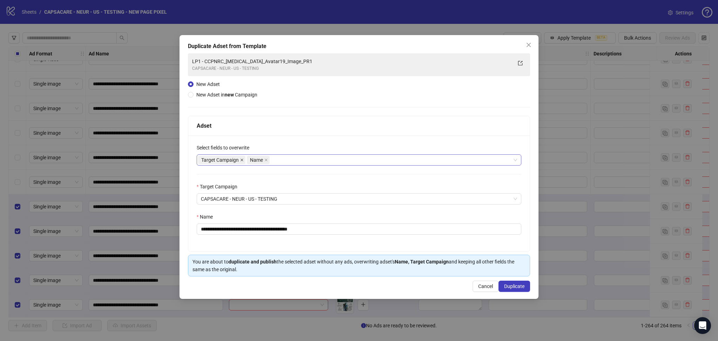
click at [242, 160] on icon "close" at bounding box center [242, 160] width 4 height 4
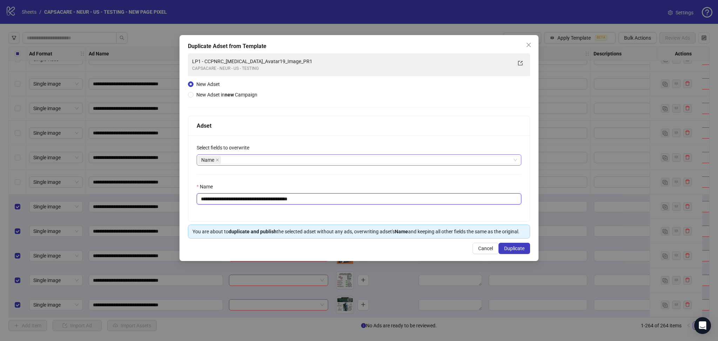
drag, startPoint x: 214, startPoint y: 199, endPoint x: 419, endPoint y: 222, distance: 207.2
click at [419, 222] on div "**********" at bounding box center [359, 177] width 342 height 123
paste input "text"
type input "**********"
click at [523, 250] on span "Duplicate" at bounding box center [514, 248] width 20 height 6
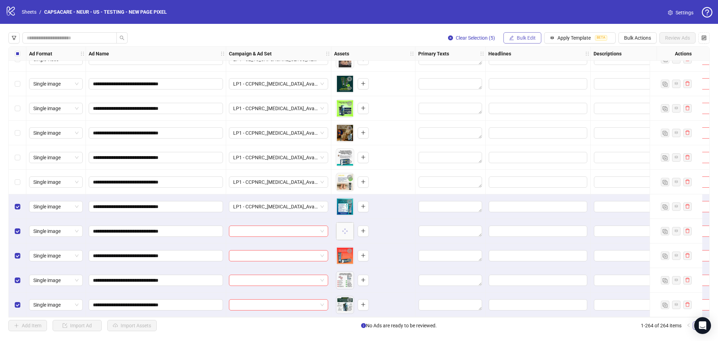
click at [520, 39] on span "Bulk Edit" at bounding box center [526, 38] width 19 height 6
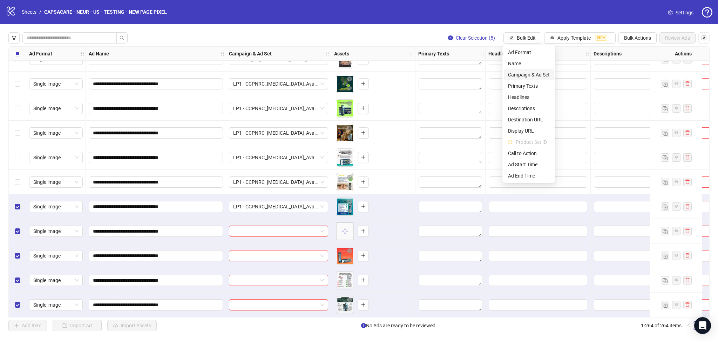
click at [530, 74] on span "Campaign & Ad Set" at bounding box center [529, 75] width 42 height 8
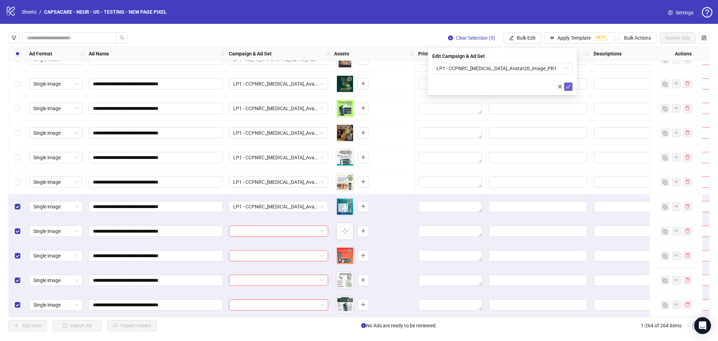
click at [568, 88] on icon "check" at bounding box center [568, 86] width 5 height 5
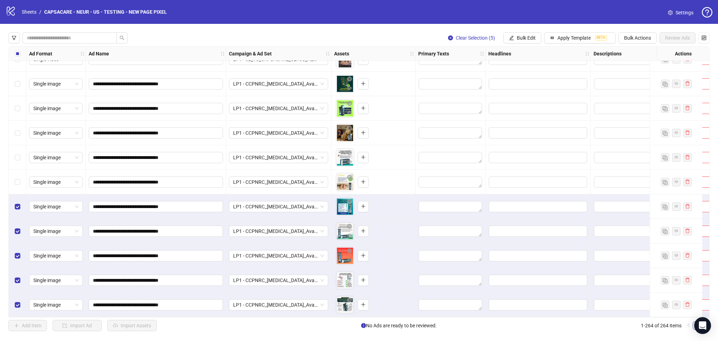
click at [19, 57] on label "Select all rows" at bounding box center [18, 54] width 6 height 8
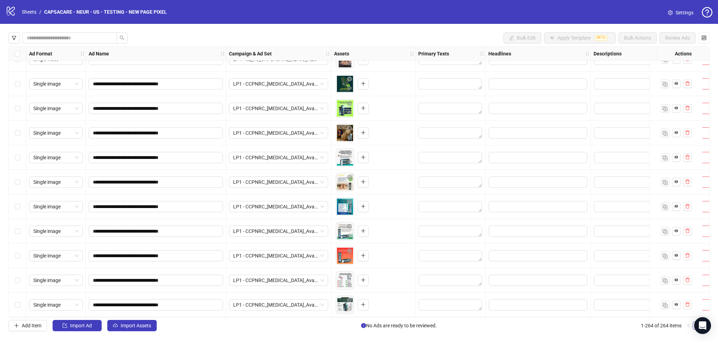
click at [134, 325] on span "Import Assets" at bounding box center [136, 326] width 31 height 6
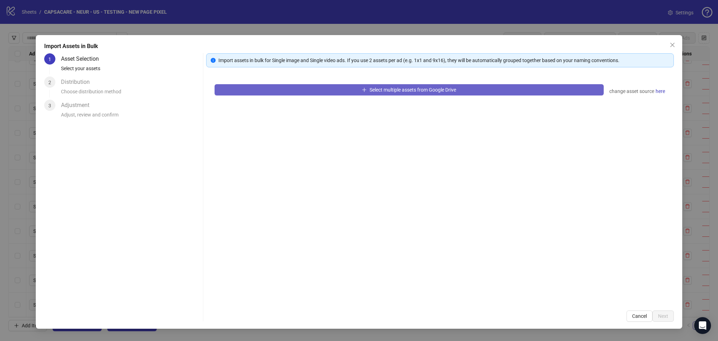
click at [285, 93] on button "Select multiple assets from Google Drive" at bounding box center [409, 89] width 389 height 11
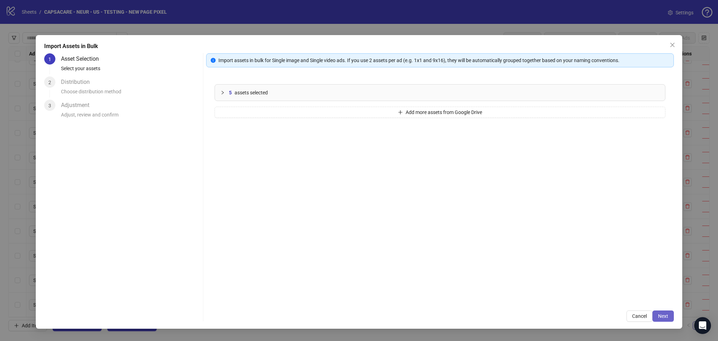
click at [669, 314] on button "Next" at bounding box center [663, 315] width 21 height 11
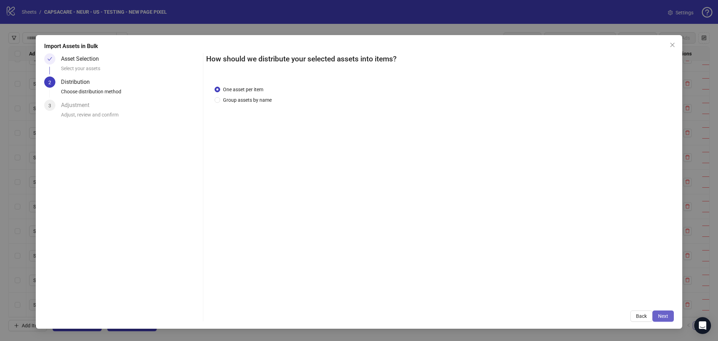
click at [665, 317] on span "Next" at bounding box center [663, 316] width 10 height 6
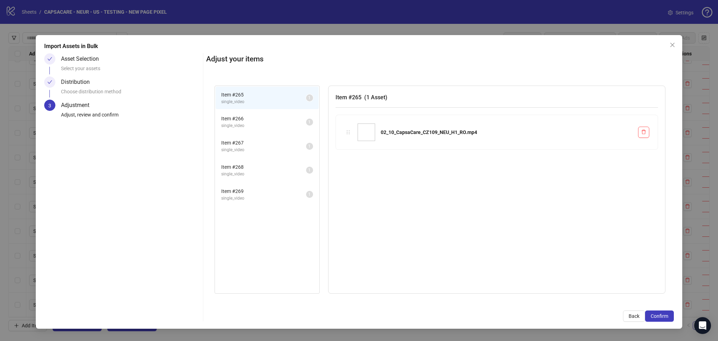
click at [665, 317] on span "Confirm" at bounding box center [660, 316] width 18 height 6
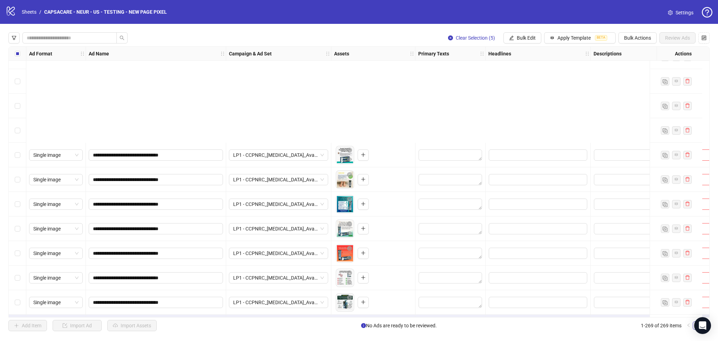
scroll to position [6350, 0]
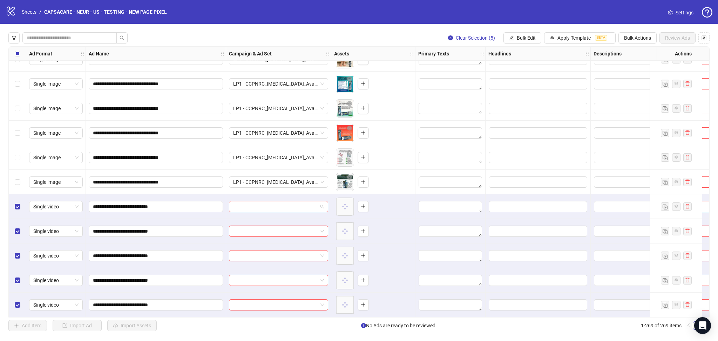
click at [266, 205] on input "search" at bounding box center [275, 206] width 85 height 11
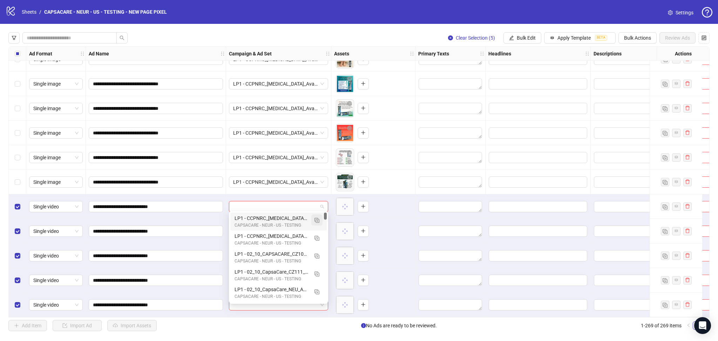
click at [317, 218] on img "button" at bounding box center [317, 220] width 5 height 5
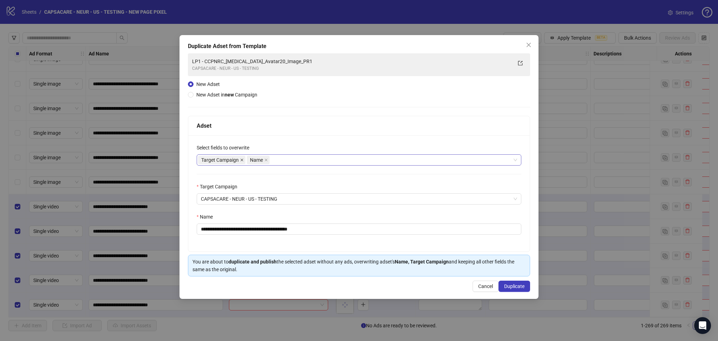
click at [243, 161] on icon "close" at bounding box center [242, 160] width 3 height 3
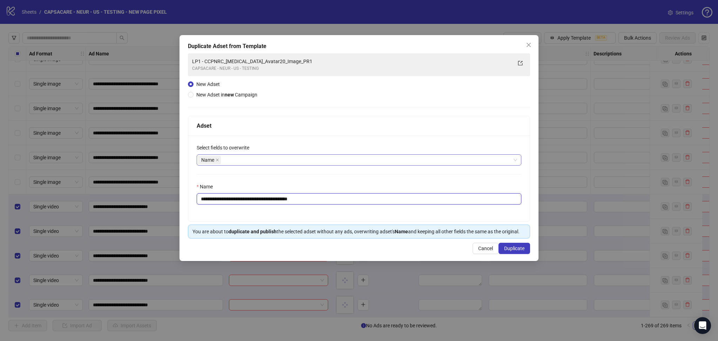
drag, startPoint x: 214, startPoint y: 197, endPoint x: 523, endPoint y: 259, distance: 314.7
click at [369, 203] on input "**********" at bounding box center [359, 198] width 325 height 11
paste input "text"
type input "**********"
click at [515, 248] on span "Duplicate" at bounding box center [514, 248] width 20 height 6
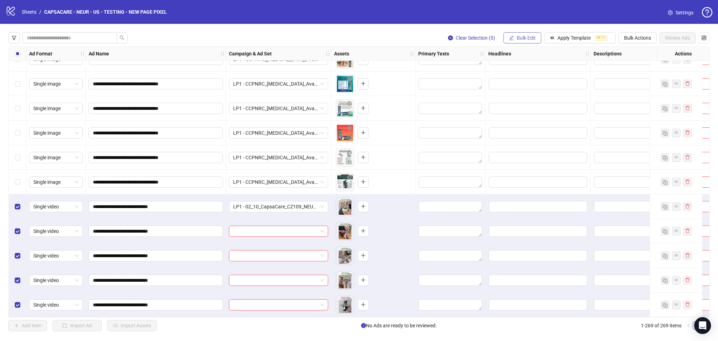
click at [518, 37] on span "Bulk Edit" at bounding box center [526, 38] width 19 height 6
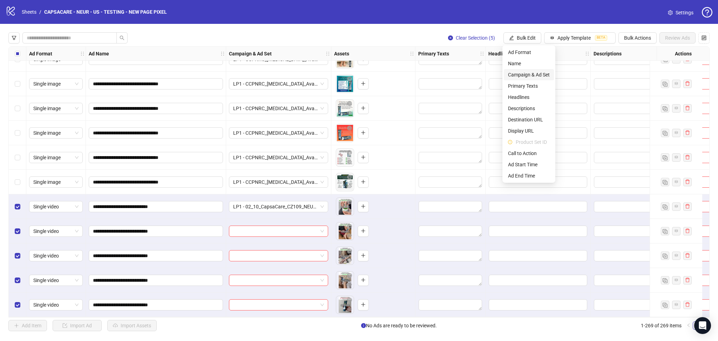
click at [533, 75] on span "Campaign & Ad Set" at bounding box center [529, 75] width 42 height 8
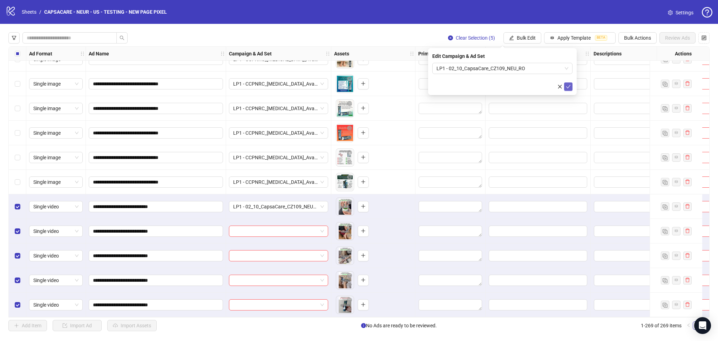
click at [566, 88] on icon "check" at bounding box center [568, 86] width 5 height 5
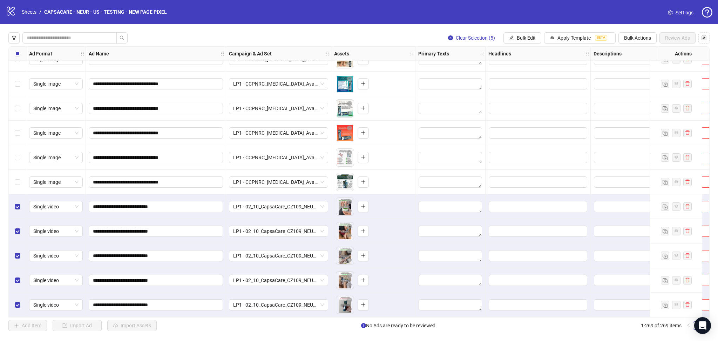
click at [15, 57] on label "Select all rows" at bounding box center [18, 54] width 6 height 8
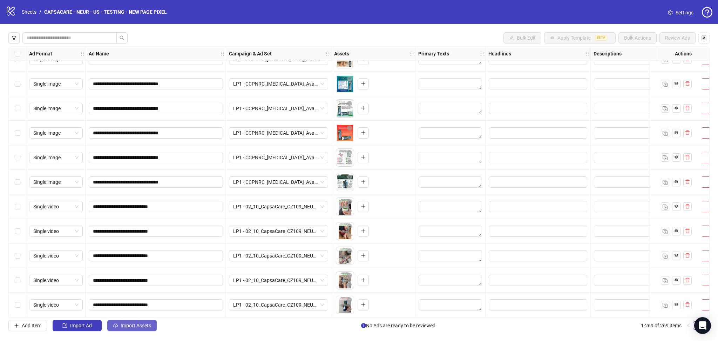
click at [133, 324] on span "Import Assets" at bounding box center [136, 326] width 31 height 6
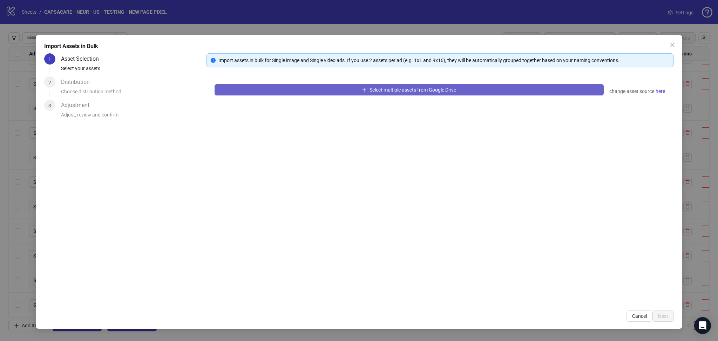
click at [307, 92] on button "Select multiple assets from Google Drive" at bounding box center [409, 89] width 389 height 11
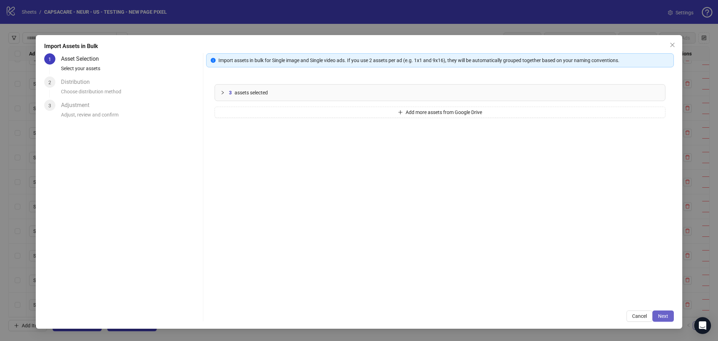
click at [663, 315] on span "Next" at bounding box center [663, 316] width 10 height 6
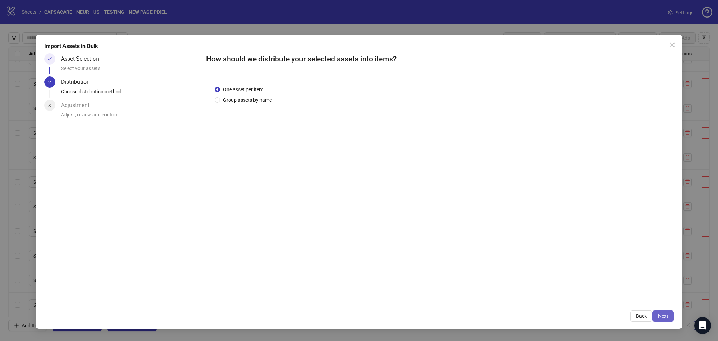
click at [667, 315] on span "Next" at bounding box center [663, 316] width 10 height 6
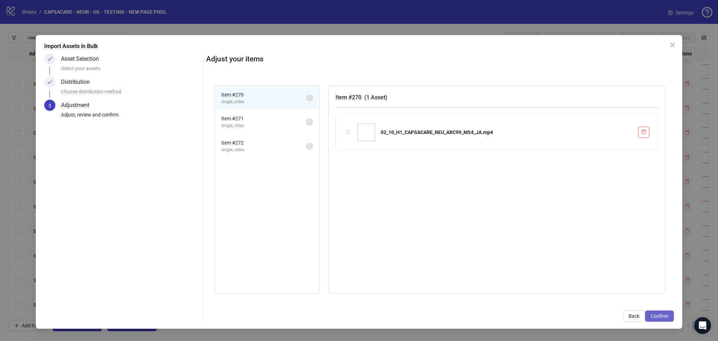
click at [664, 316] on span "Confirm" at bounding box center [660, 316] width 18 height 6
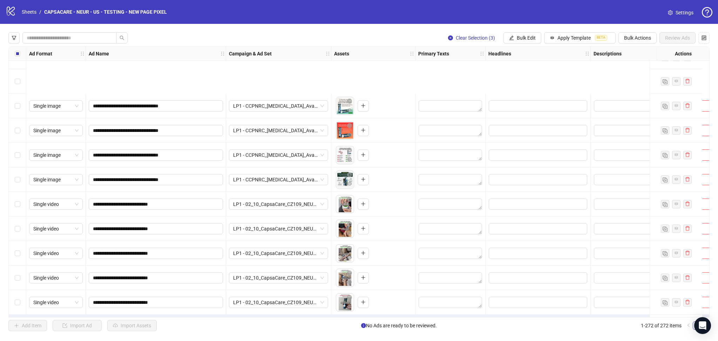
scroll to position [6423, 0]
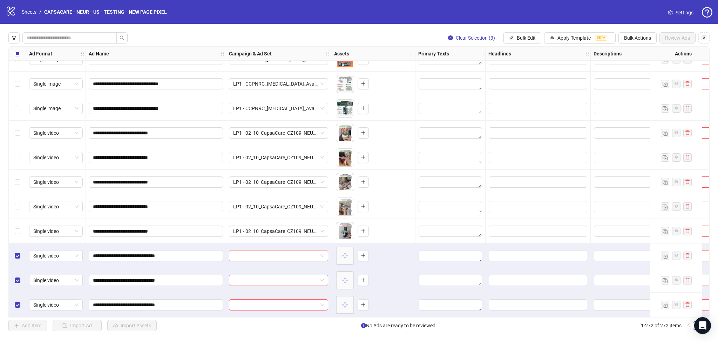
click at [256, 253] on input "search" at bounding box center [275, 255] width 85 height 11
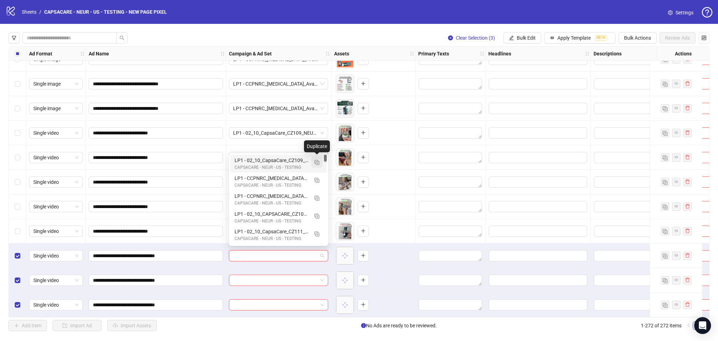
click at [317, 162] on img "button" at bounding box center [317, 162] width 5 height 5
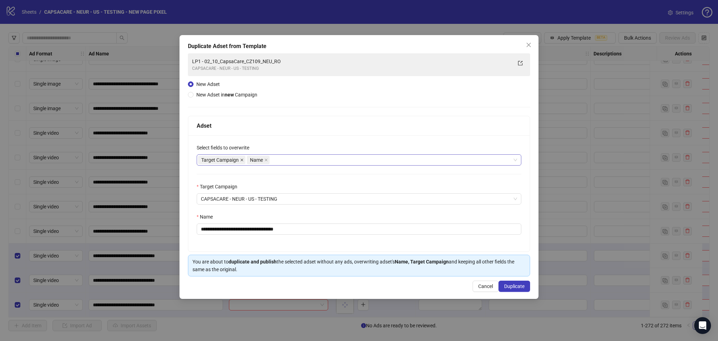
click at [242, 158] on icon "close" at bounding box center [242, 160] width 4 height 4
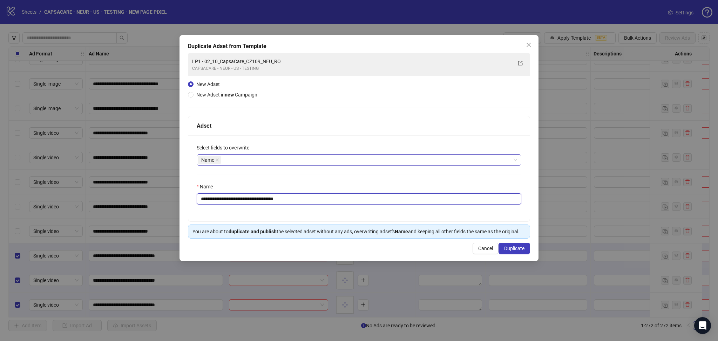
drag, startPoint x: 214, startPoint y: 198, endPoint x: 371, endPoint y: 210, distance: 158.0
click at [369, 209] on div "**********" at bounding box center [359, 178] width 342 height 86
paste input "text"
type input "**********"
click at [521, 250] on span "Duplicate" at bounding box center [514, 248] width 20 height 6
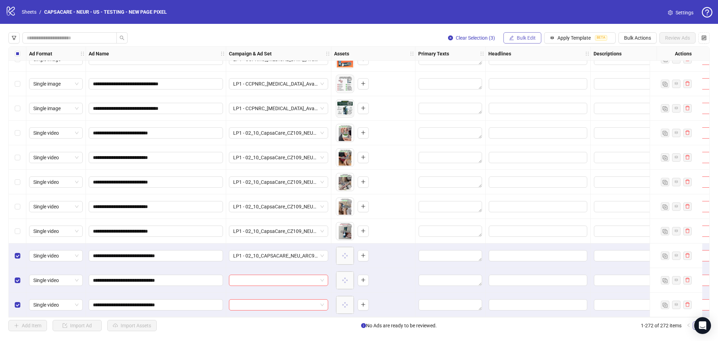
drag, startPoint x: 516, startPoint y: 38, endPoint x: 526, endPoint y: 40, distance: 10.8
click at [520, 38] on span "Bulk Edit" at bounding box center [526, 38] width 19 height 6
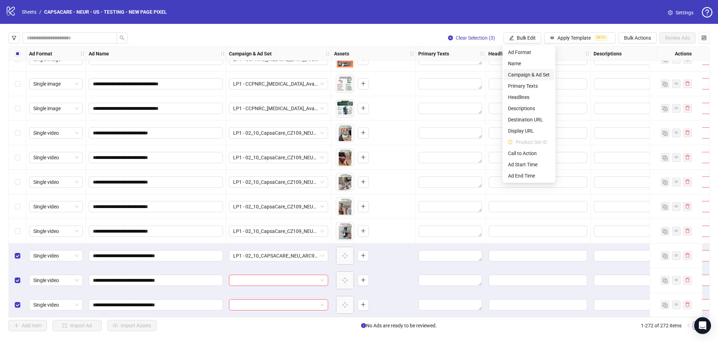
click at [533, 71] on span "Campaign & Ad Set" at bounding box center [529, 75] width 42 height 8
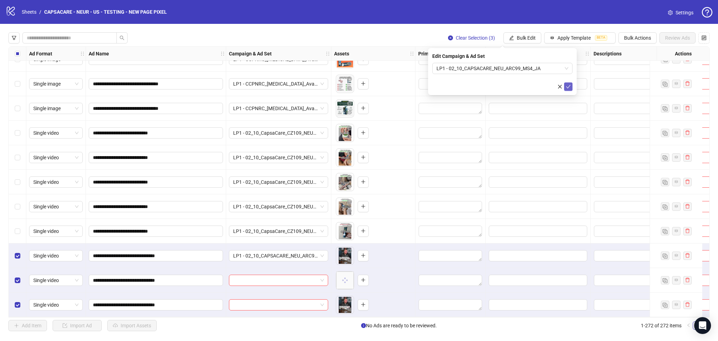
click at [568, 85] on icon "check" at bounding box center [568, 86] width 5 height 5
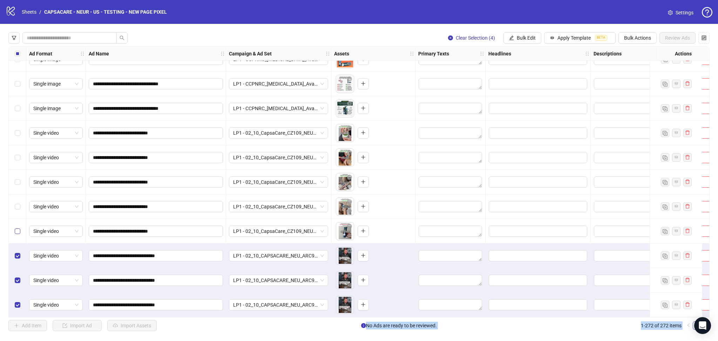
click at [16, 231] on label "Select row 269" at bounding box center [18, 231] width 6 height 8
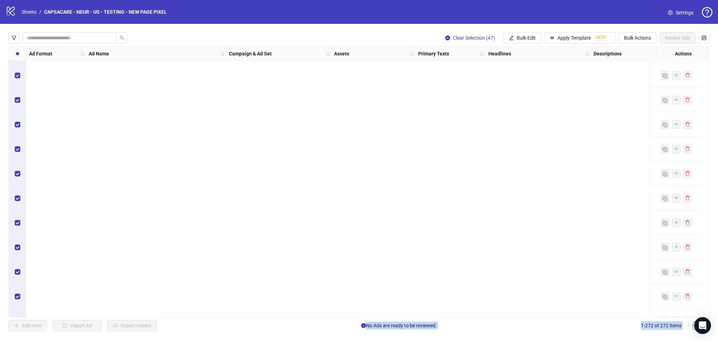
scroll to position [5410, 0]
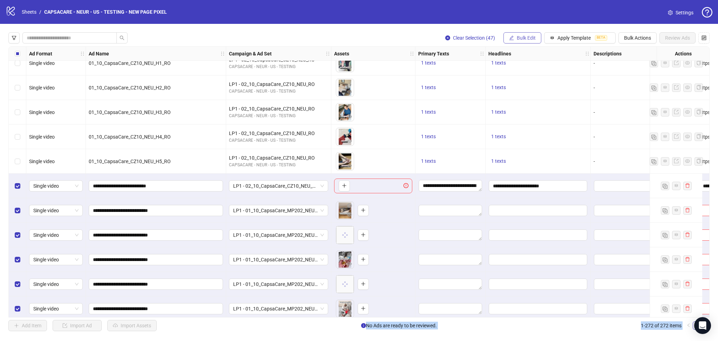
click at [520, 40] on span "Bulk Edit" at bounding box center [526, 38] width 19 height 6
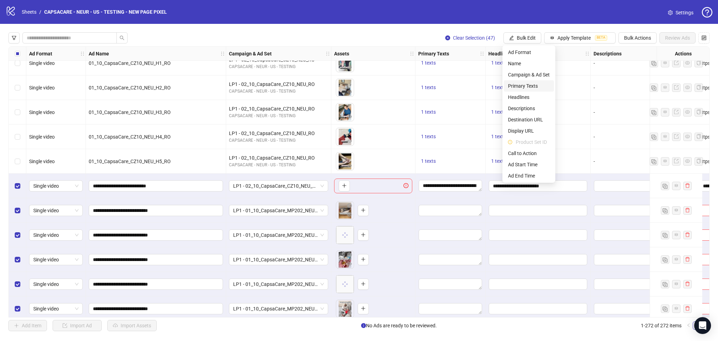
click at [530, 83] on span "Primary Texts" at bounding box center [529, 86] width 42 height 8
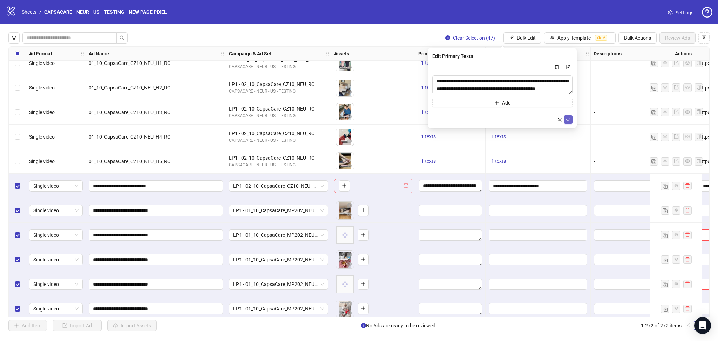
click at [569, 120] on icon "check" at bounding box center [568, 119] width 5 height 5
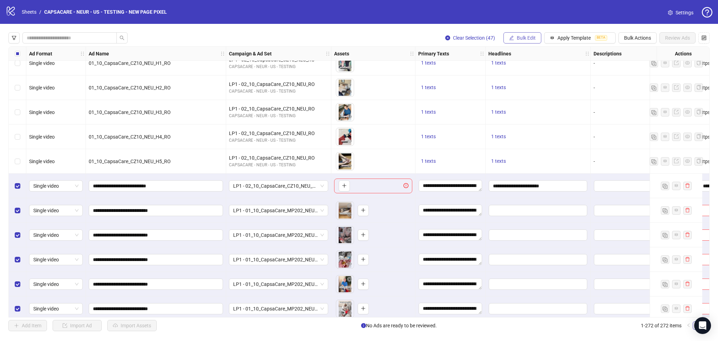
click at [520, 35] on span "Bulk Edit" at bounding box center [526, 38] width 19 height 6
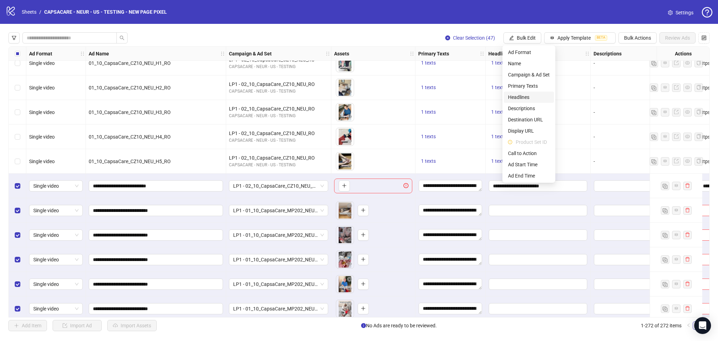
click at [531, 100] on span "Headlines" at bounding box center [529, 97] width 42 height 8
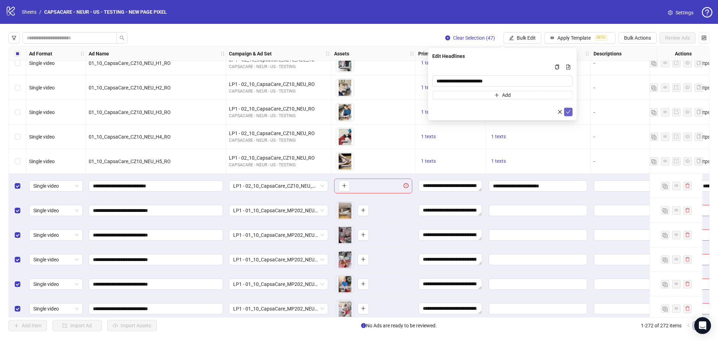
click at [568, 112] on icon "check" at bounding box center [568, 111] width 5 height 5
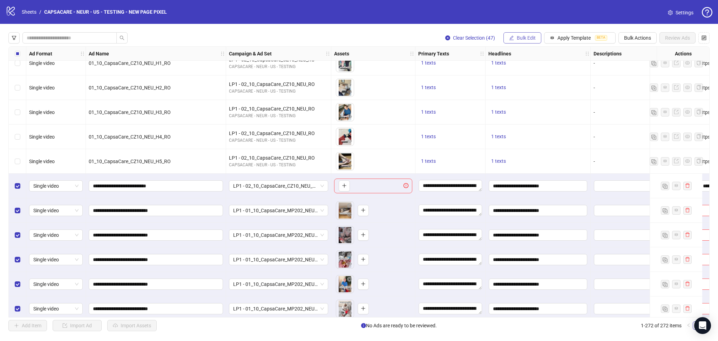
click at [531, 41] on button "Bulk Edit" at bounding box center [523, 37] width 38 height 11
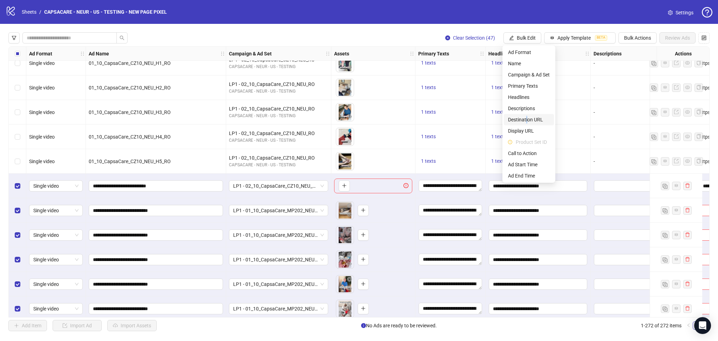
click at [526, 115] on li "Destination URL" at bounding box center [529, 119] width 50 height 11
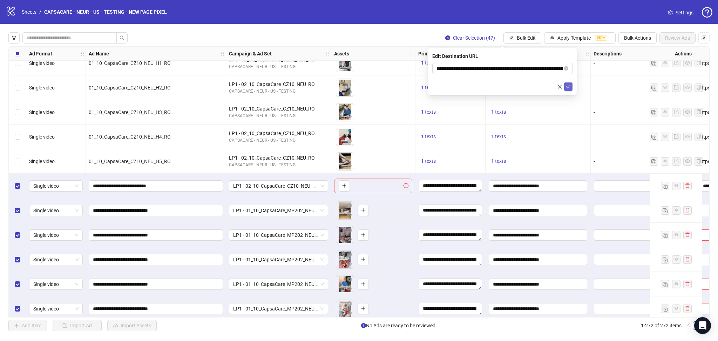
click at [569, 85] on icon "check" at bounding box center [568, 86] width 5 height 5
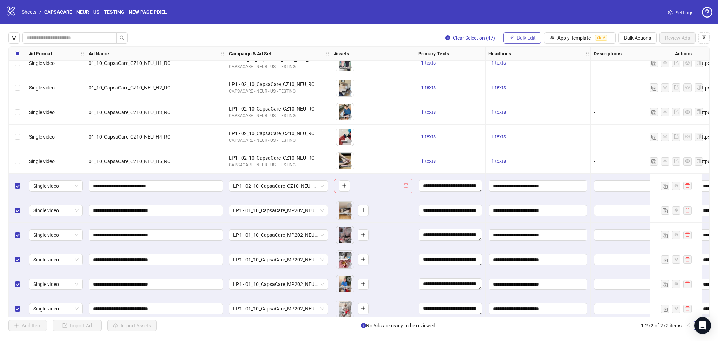
click at [528, 39] on span "Bulk Edit" at bounding box center [526, 38] width 19 height 6
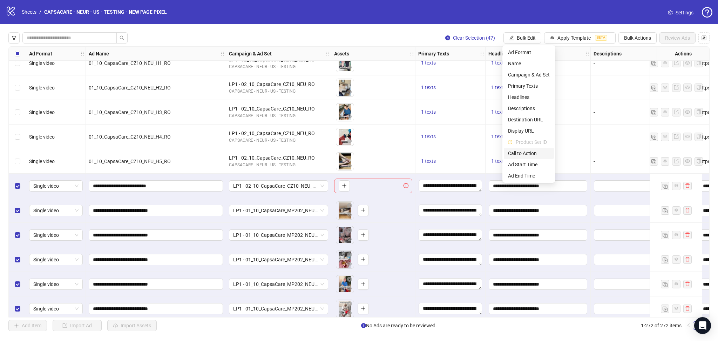
click at [526, 152] on span "Call to Action" at bounding box center [529, 153] width 42 height 8
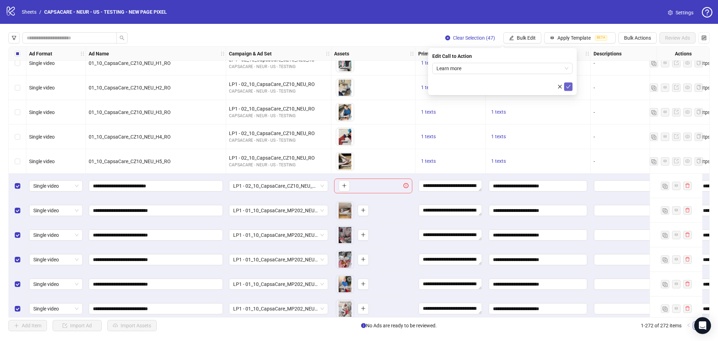
click at [566, 87] on icon "check" at bounding box center [568, 86] width 5 height 5
click at [12, 187] on div "Select row 226" at bounding box center [18, 186] width 18 height 25
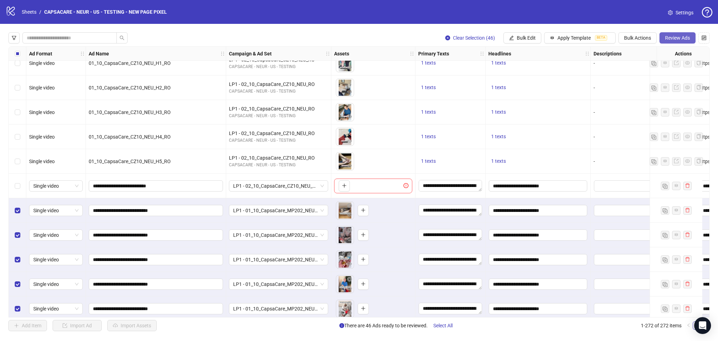
click at [686, 41] on button "Review Ads" at bounding box center [678, 37] width 36 height 11
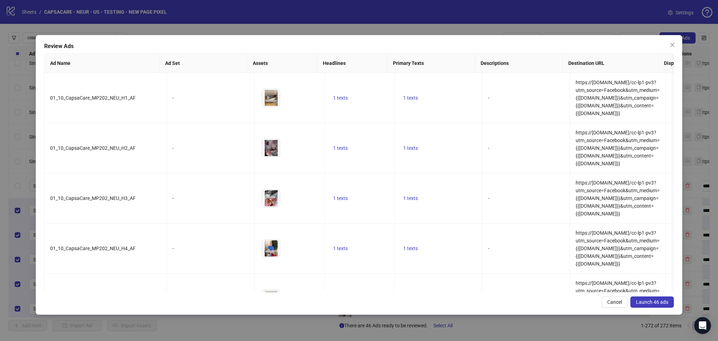
click at [654, 303] on span "Launch 46 ads" at bounding box center [652, 302] width 32 height 6
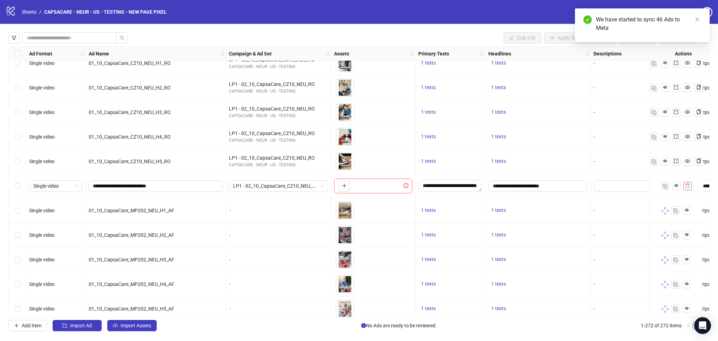
click at [690, 187] on icon "delete" at bounding box center [687, 185] width 5 height 5
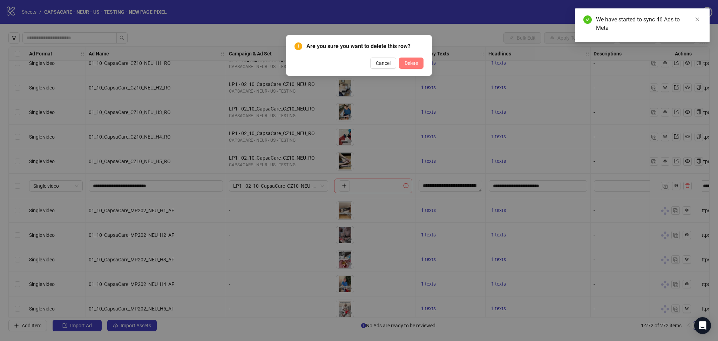
click at [417, 67] on button "Delete" at bounding box center [411, 63] width 25 height 11
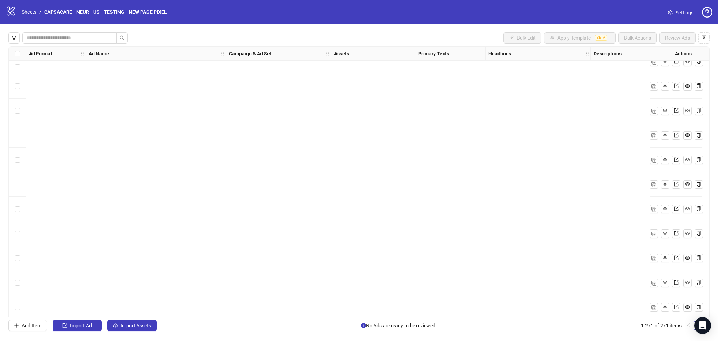
scroll to position [6399, 0]
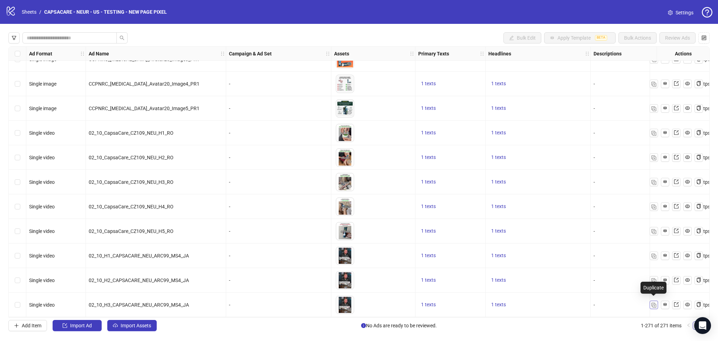
click at [654, 304] on img "button" at bounding box center [654, 305] width 5 height 5
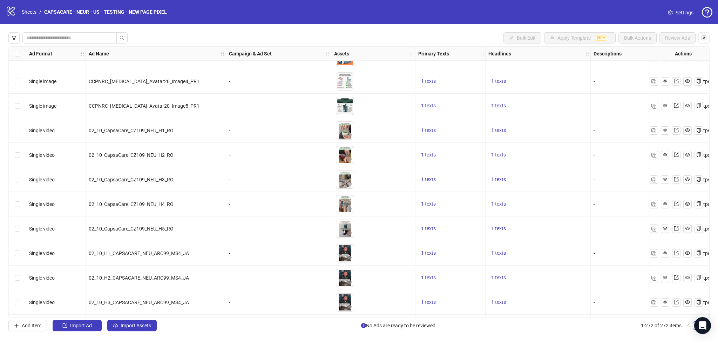
scroll to position [6423, 0]
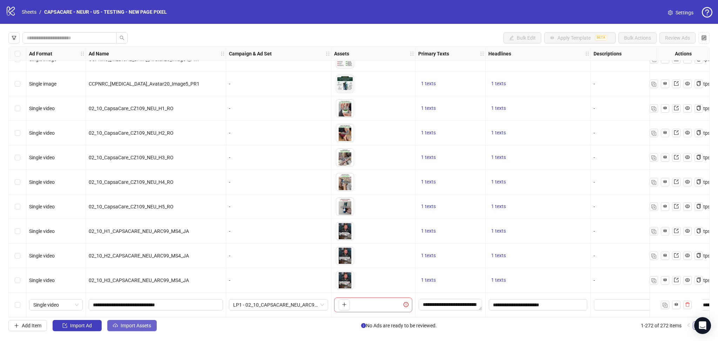
click at [129, 322] on button "Import Assets" at bounding box center [131, 325] width 49 height 11
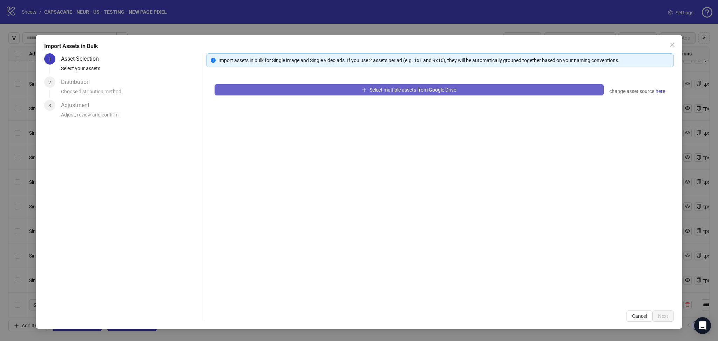
click at [270, 92] on button "Select multiple assets from Google Drive" at bounding box center [409, 89] width 389 height 11
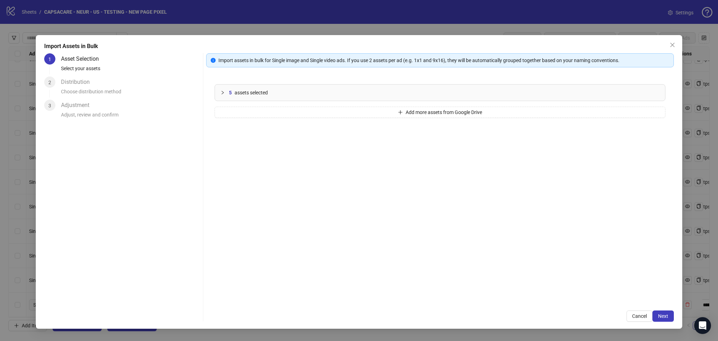
click at [666, 315] on span "Next" at bounding box center [663, 316] width 10 height 6
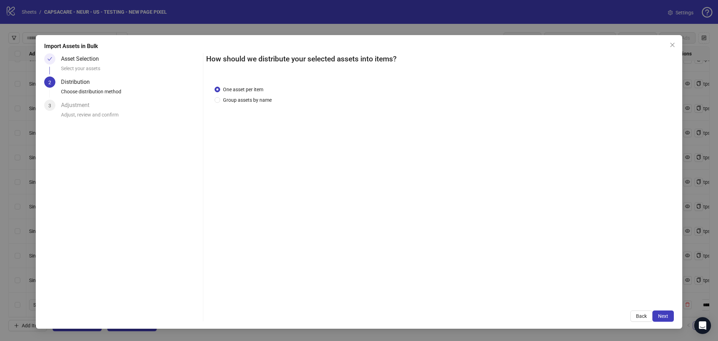
click at [663, 317] on span "Next" at bounding box center [663, 316] width 10 height 6
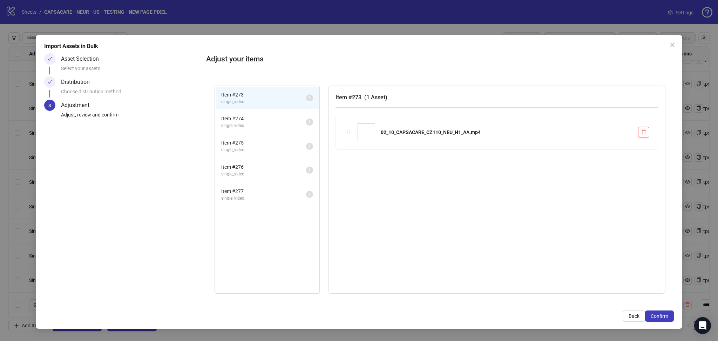
click at [663, 317] on span "Confirm" at bounding box center [660, 316] width 18 height 6
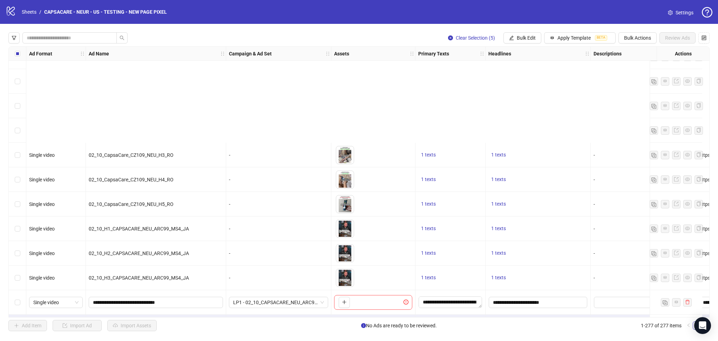
scroll to position [6546, 0]
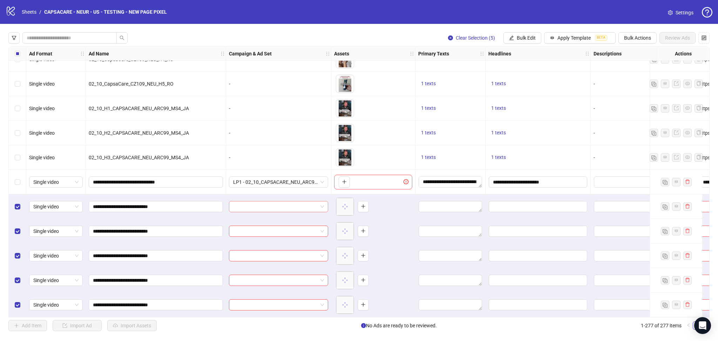
click at [248, 204] on input "search" at bounding box center [275, 206] width 85 height 11
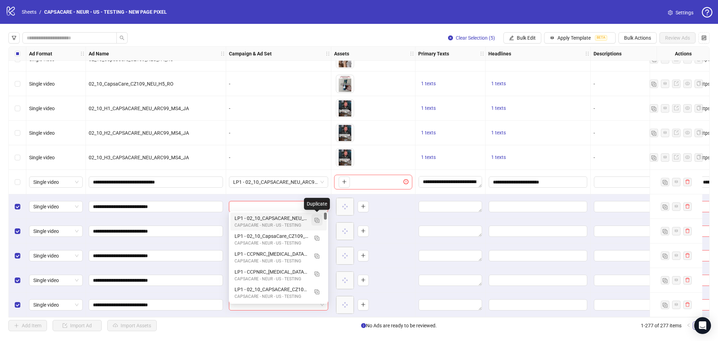
click at [316, 220] on img "button" at bounding box center [317, 220] width 5 height 5
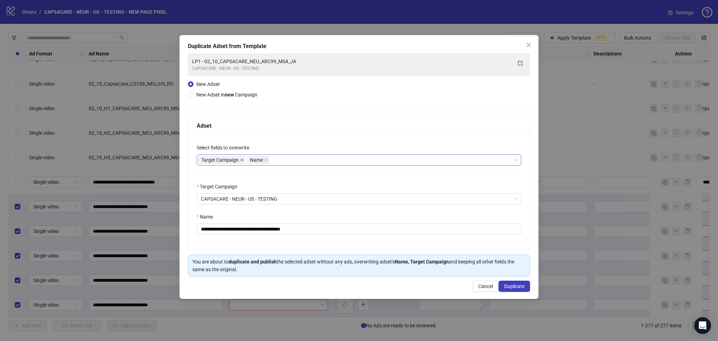
click at [241, 160] on icon "close" at bounding box center [242, 160] width 4 height 4
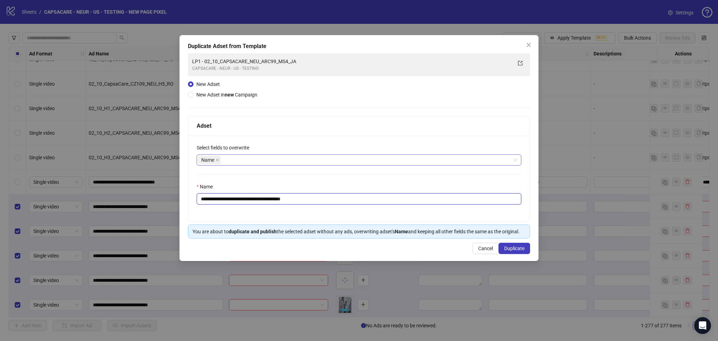
drag, startPoint x: 213, startPoint y: 197, endPoint x: 411, endPoint y: 204, distance: 198.3
click at [411, 204] on input "**********" at bounding box center [359, 198] width 325 height 11
paste input "text"
type input "**********"
click at [514, 249] on span "Duplicate" at bounding box center [514, 248] width 20 height 6
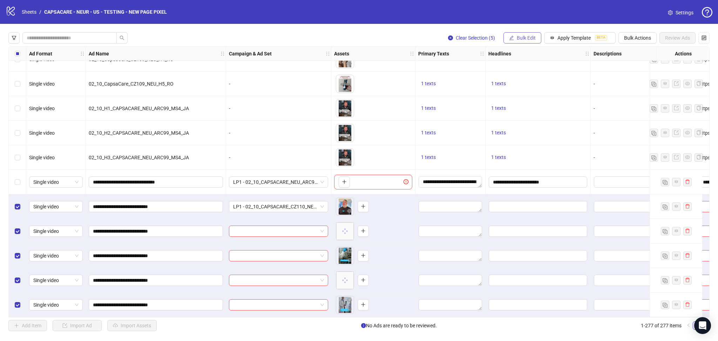
click at [521, 40] on span "Bulk Edit" at bounding box center [526, 38] width 19 height 6
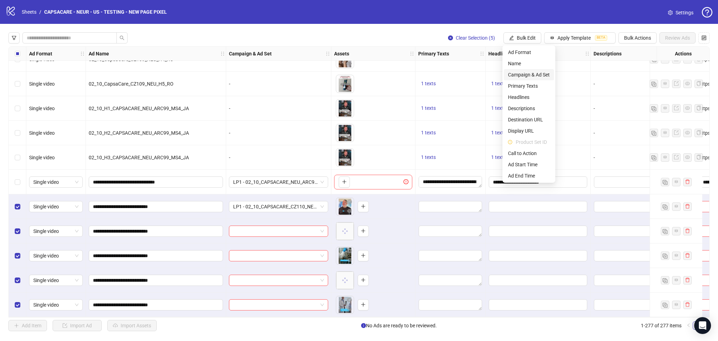
click at [534, 73] on span "Campaign & Ad Set" at bounding box center [529, 75] width 42 height 8
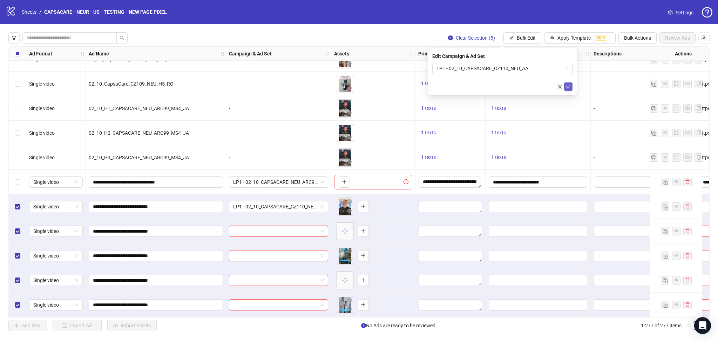
click at [567, 88] on icon "check" at bounding box center [568, 86] width 5 height 5
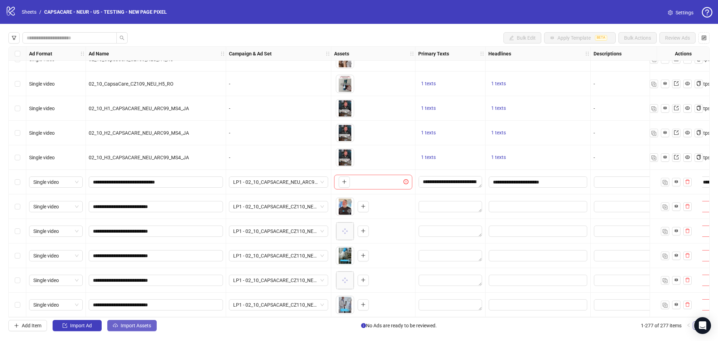
click at [139, 321] on button "Import Assets" at bounding box center [131, 325] width 49 height 11
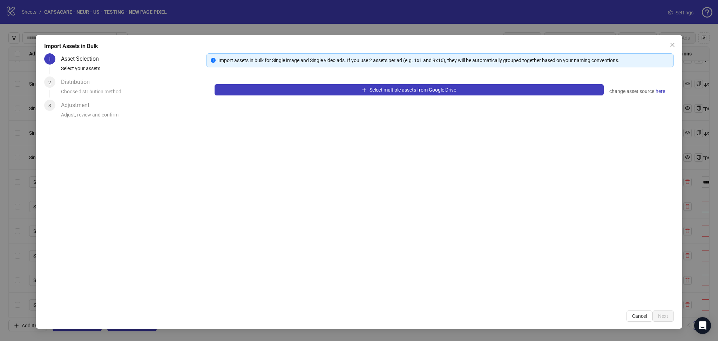
click at [295, 95] on div "Select multiple assets from Google Drive change asset source here" at bounding box center [440, 189] width 468 height 226
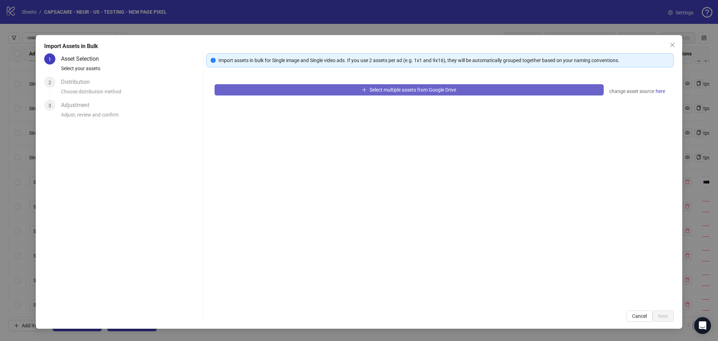
click at [285, 89] on button "Select multiple assets from Google Drive" at bounding box center [409, 89] width 389 height 11
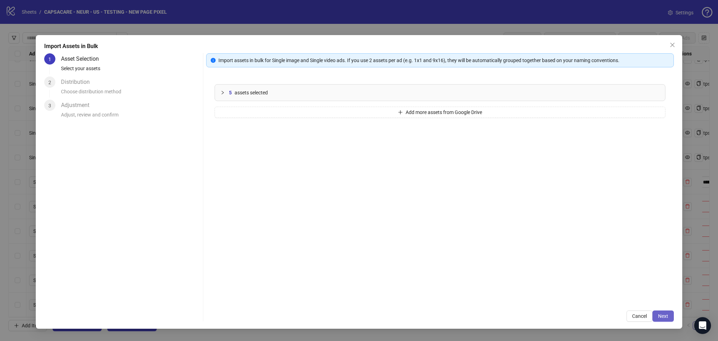
click at [668, 313] on button "Next" at bounding box center [663, 315] width 21 height 11
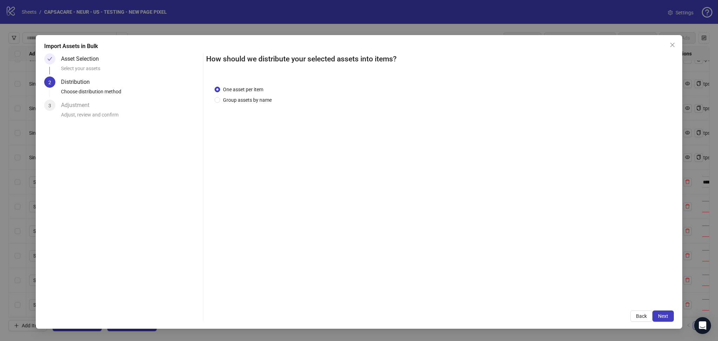
click at [666, 315] on span "Next" at bounding box center [663, 316] width 10 height 6
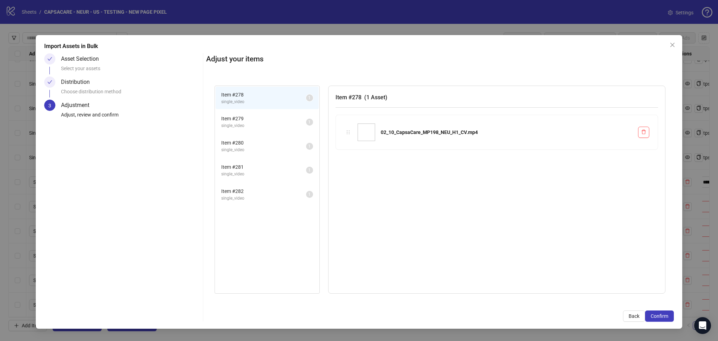
click at [666, 315] on span "Confirm" at bounding box center [660, 316] width 18 height 6
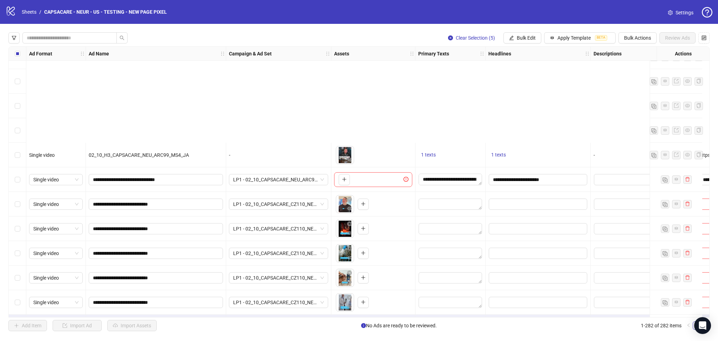
scroll to position [6669, 0]
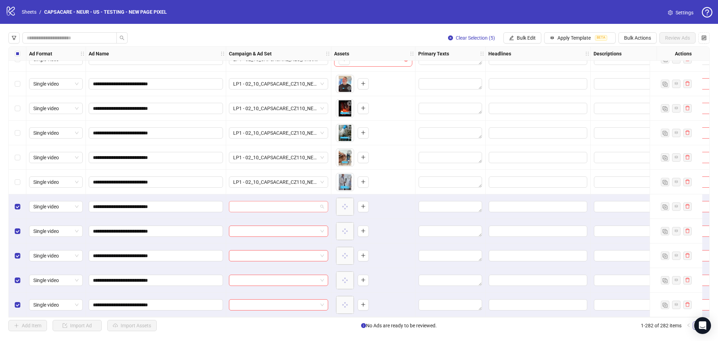
click at [265, 207] on input "search" at bounding box center [275, 206] width 85 height 11
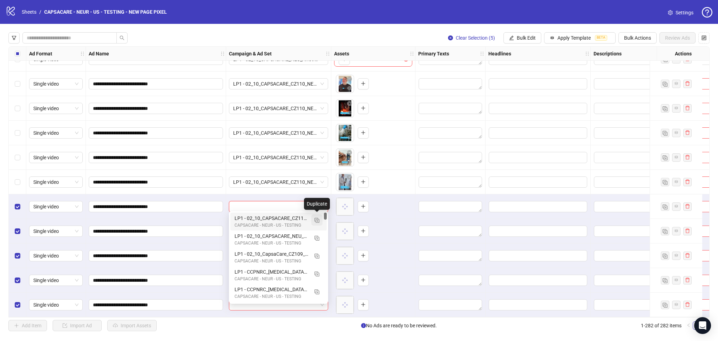
click at [315, 218] on img "button" at bounding box center [317, 220] width 5 height 5
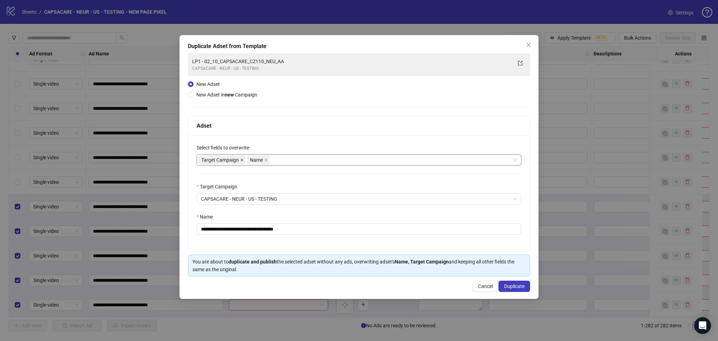
click at [242, 160] on icon "close" at bounding box center [242, 160] width 4 height 4
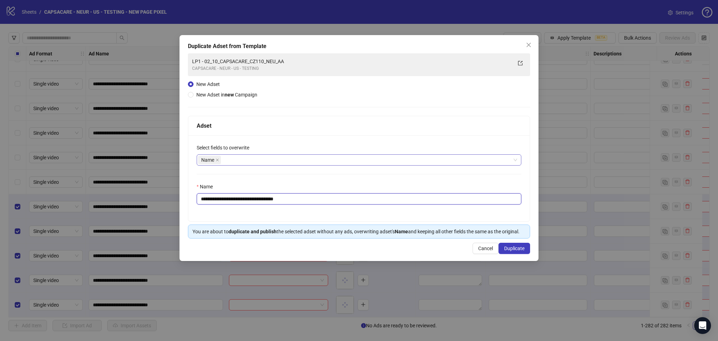
drag, startPoint x: 213, startPoint y: 201, endPoint x: 372, endPoint y: 228, distance: 161.8
click at [357, 218] on div "**********" at bounding box center [359, 178] width 342 height 86
paste input "text"
type input "**********"
click at [521, 249] on span "Duplicate" at bounding box center [514, 248] width 20 height 6
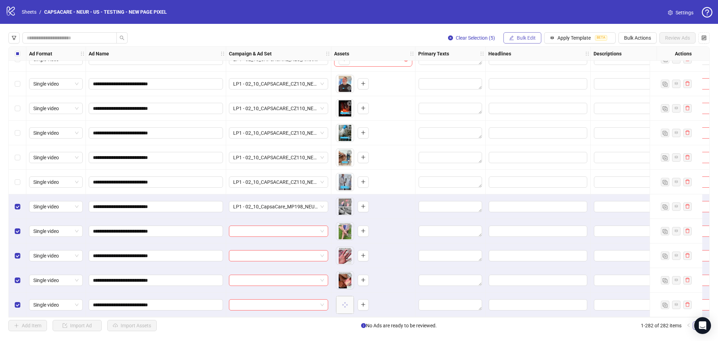
click at [527, 40] on span "Bulk Edit" at bounding box center [526, 38] width 19 height 6
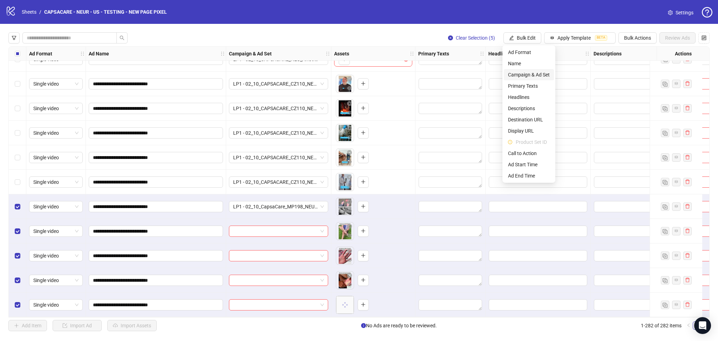
click at [539, 71] on span "Campaign & Ad Set" at bounding box center [529, 75] width 42 height 8
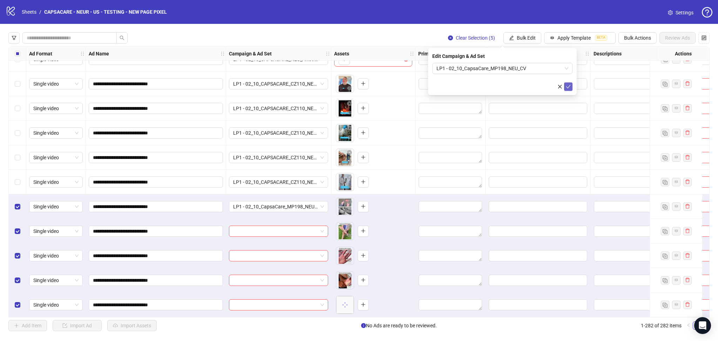
click at [568, 86] on icon "check" at bounding box center [568, 86] width 5 height 5
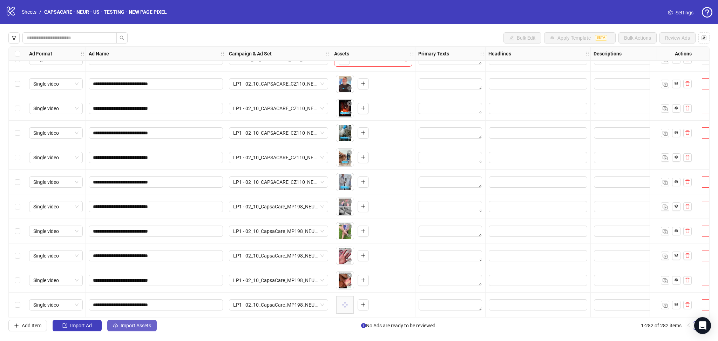
click at [129, 321] on button "Import Assets" at bounding box center [131, 325] width 49 height 11
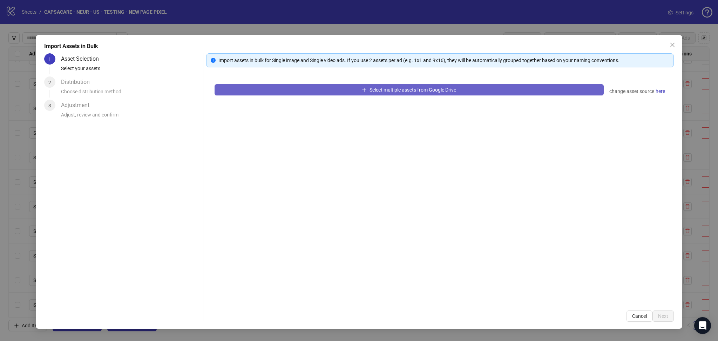
click at [253, 89] on button "Select multiple assets from Google Drive" at bounding box center [409, 89] width 389 height 11
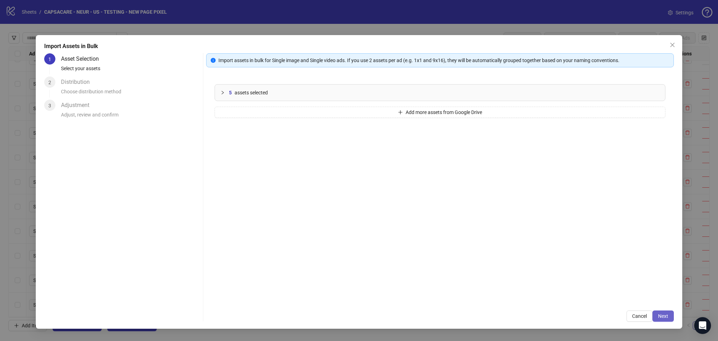
click at [666, 314] on span "Next" at bounding box center [663, 316] width 10 height 6
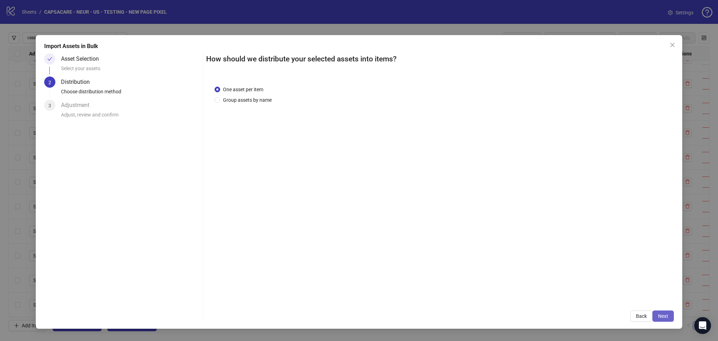
click at [666, 315] on span "Next" at bounding box center [663, 316] width 10 height 6
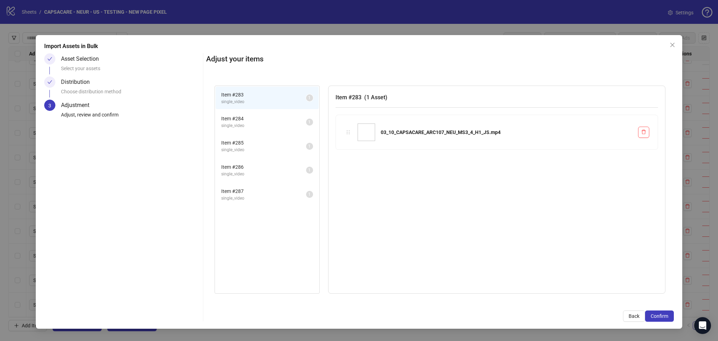
click at [666, 315] on span "Confirm" at bounding box center [660, 316] width 18 height 6
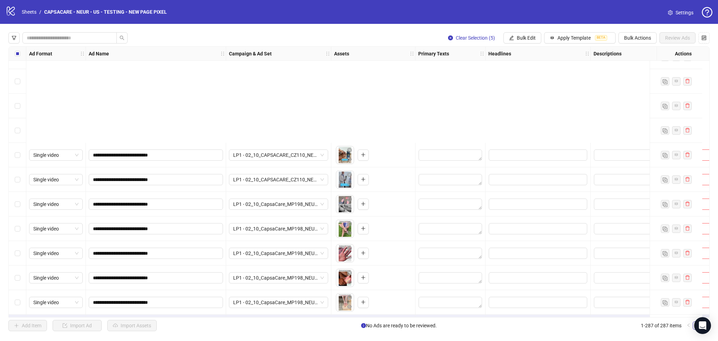
scroll to position [6791, 0]
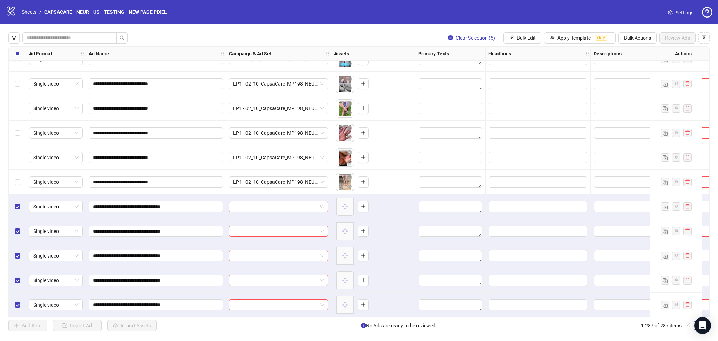
click at [260, 203] on input "search" at bounding box center [275, 206] width 85 height 11
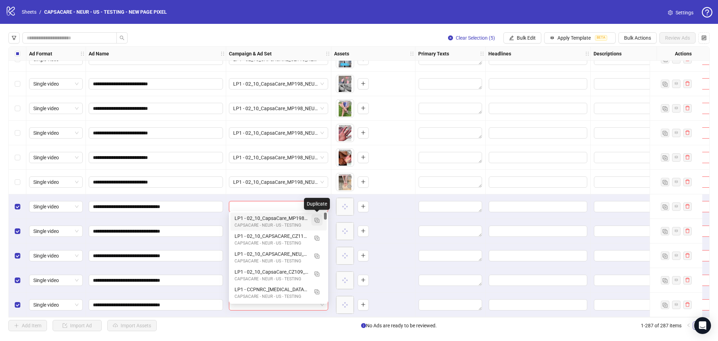
click at [317, 218] on img "button" at bounding box center [317, 220] width 5 height 5
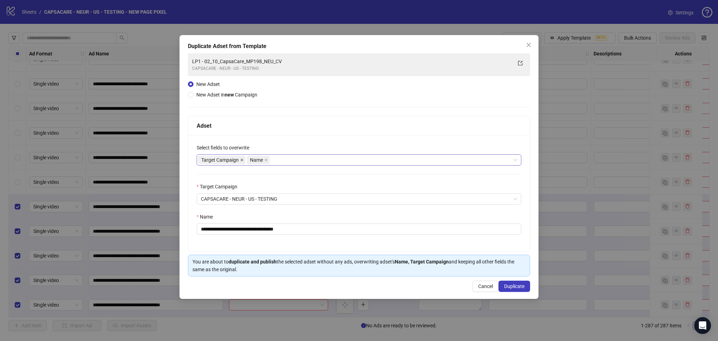
click at [241, 161] on icon "close" at bounding box center [242, 160] width 3 height 3
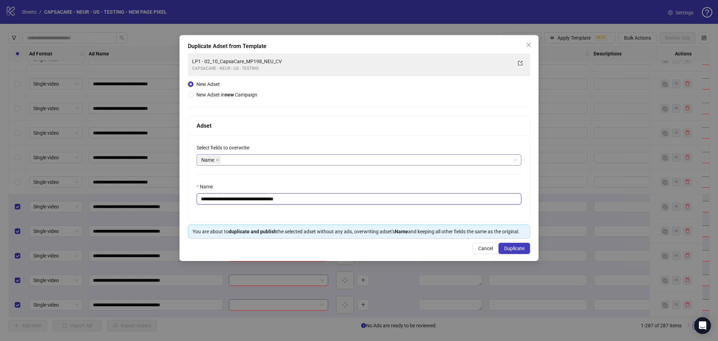
drag, startPoint x: 214, startPoint y: 199, endPoint x: 353, endPoint y: 210, distance: 140.0
click at [349, 206] on div "**********" at bounding box center [359, 178] width 342 height 86
paste input "text"
type input "**********"
click at [507, 245] on button "Duplicate" at bounding box center [515, 248] width 32 height 11
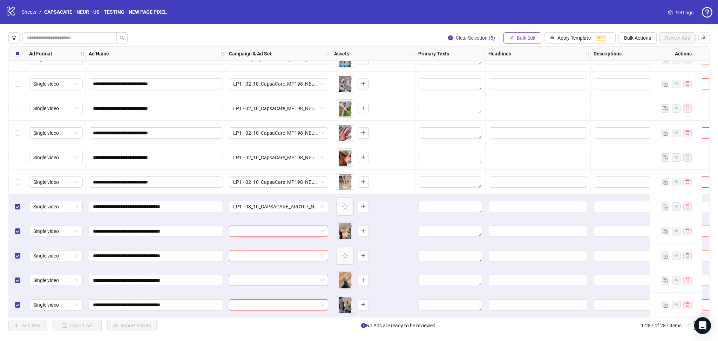
click at [526, 39] on span "Bulk Edit" at bounding box center [526, 38] width 19 height 6
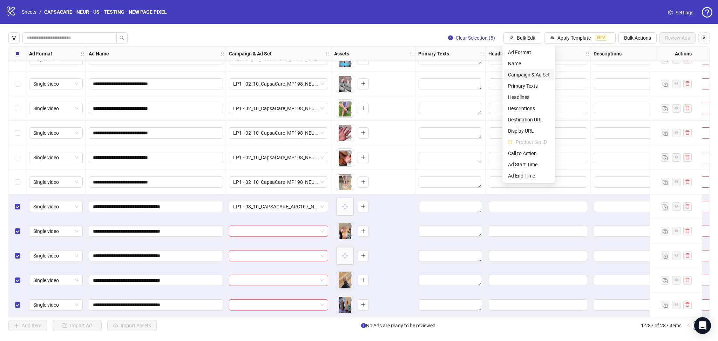
click at [544, 70] on li "Campaign & Ad Set" at bounding box center [529, 74] width 50 height 11
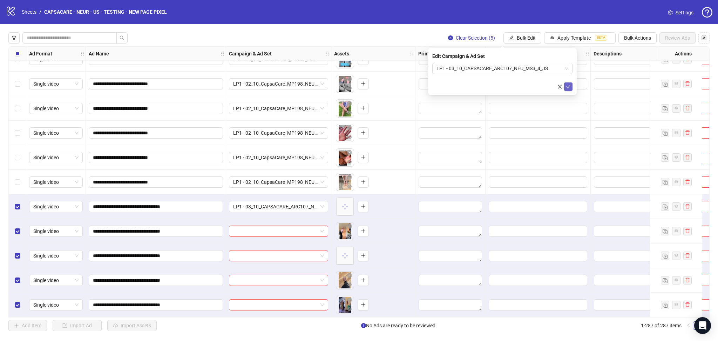
click at [570, 86] on icon "check" at bounding box center [568, 87] width 5 height 4
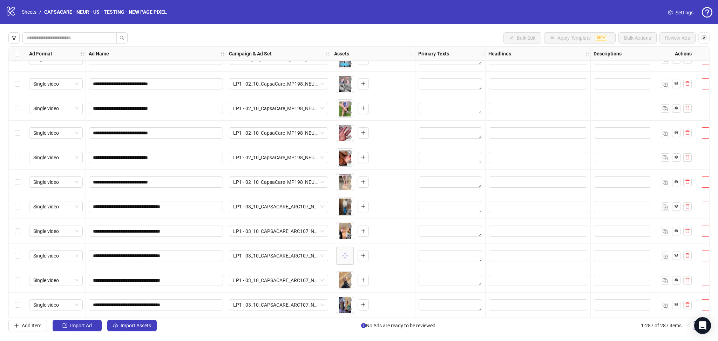
click at [144, 325] on span "Import Assets" at bounding box center [136, 326] width 31 height 6
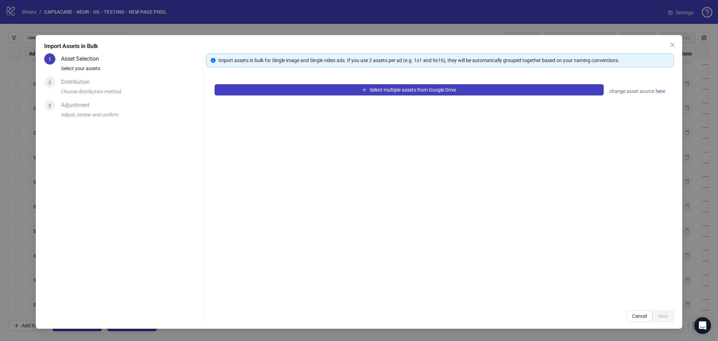
click at [302, 95] on div "Select multiple assets from Google Drive change asset source here" at bounding box center [440, 189] width 468 height 226
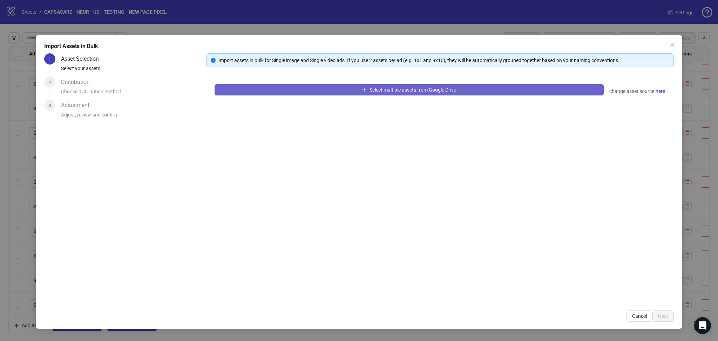
click at [300, 89] on button "Select multiple assets from Google Drive" at bounding box center [409, 89] width 389 height 11
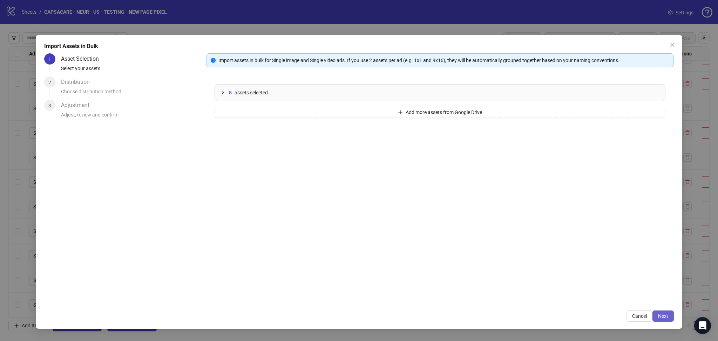
click at [658, 311] on button "Next" at bounding box center [663, 315] width 21 height 11
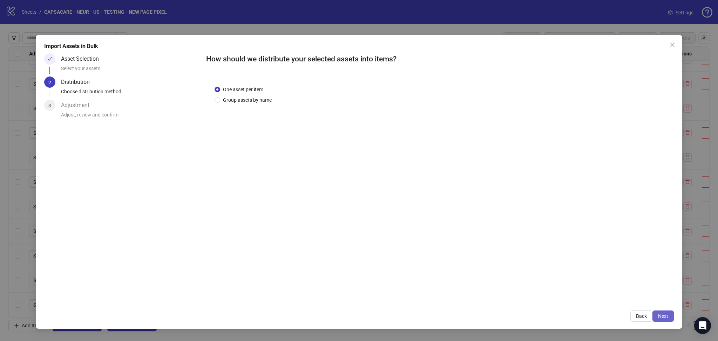
click at [667, 313] on button "Next" at bounding box center [663, 315] width 21 height 11
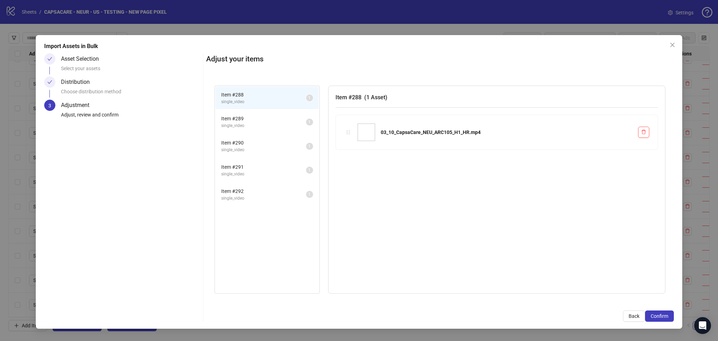
click at [667, 314] on span "Confirm" at bounding box center [660, 316] width 18 height 6
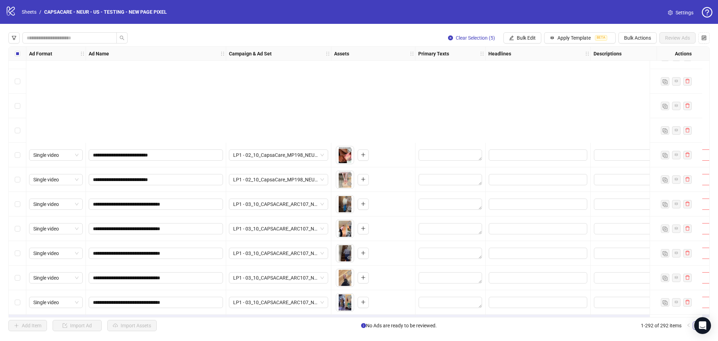
scroll to position [6914, 0]
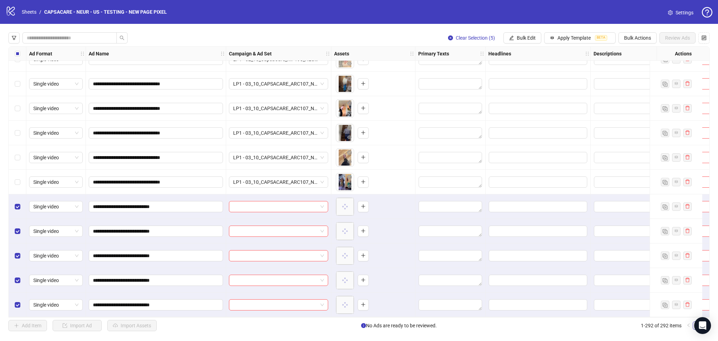
click at [248, 202] on input "search" at bounding box center [275, 206] width 85 height 11
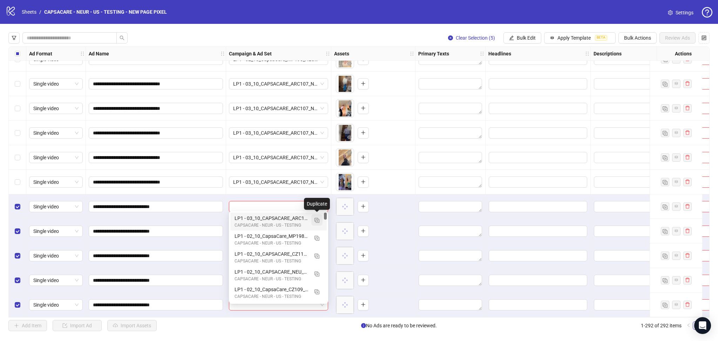
click at [316, 220] on img "button" at bounding box center [317, 220] width 5 height 5
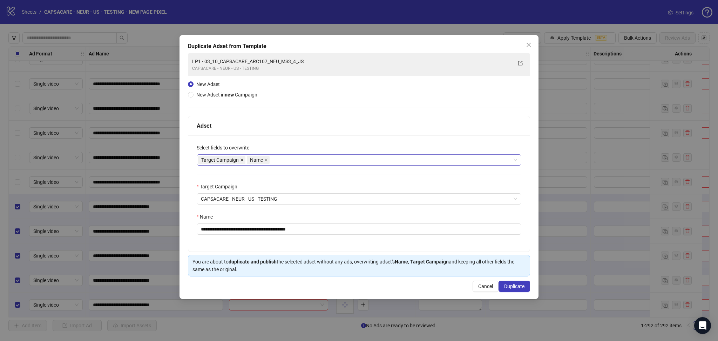
click at [243, 159] on icon "close" at bounding box center [242, 160] width 4 height 4
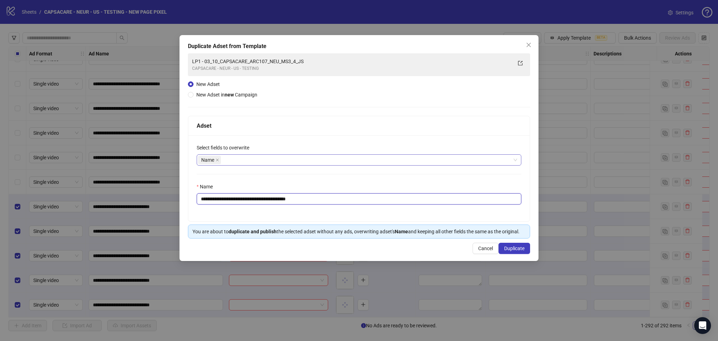
drag, startPoint x: 214, startPoint y: 201, endPoint x: 433, endPoint y: 227, distance: 221.1
click at [433, 226] on div "**********" at bounding box center [359, 177] width 342 height 123
paste input "text"
type input "**********"
click at [518, 248] on span "Duplicate" at bounding box center [514, 248] width 20 height 6
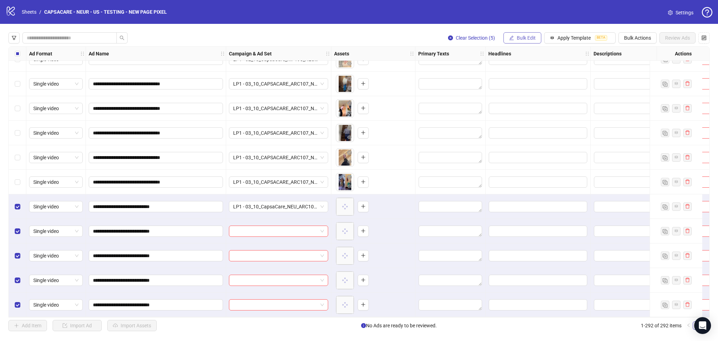
click at [524, 40] on span "Bulk Edit" at bounding box center [526, 38] width 19 height 6
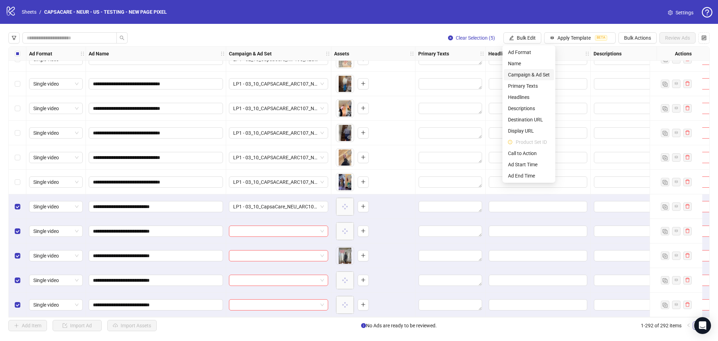
click at [531, 78] on span "Campaign & Ad Set" at bounding box center [529, 75] width 42 height 8
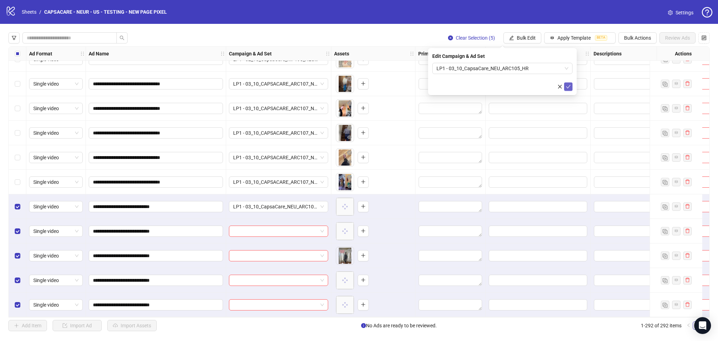
click at [568, 88] on icon "check" at bounding box center [568, 86] width 5 height 5
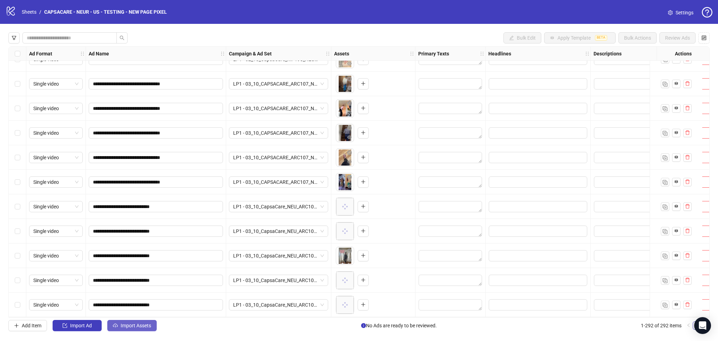
click at [134, 328] on span "Import Assets" at bounding box center [136, 326] width 31 height 6
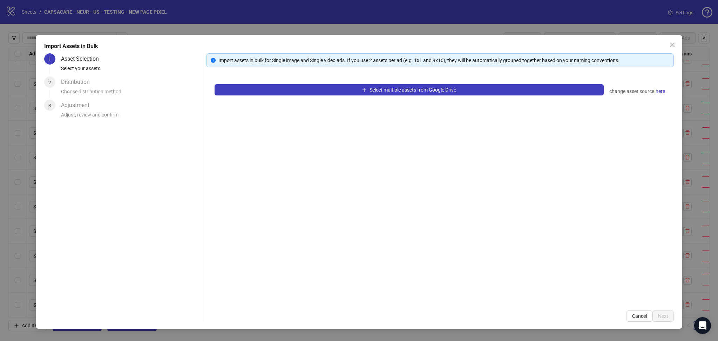
click at [263, 83] on div "Select multiple assets from Google Drive change asset source here" at bounding box center [440, 189] width 468 height 226
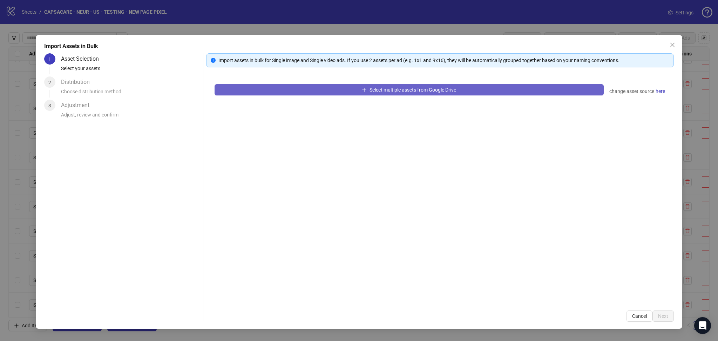
click at [260, 89] on button "Select multiple assets from Google Drive" at bounding box center [409, 89] width 389 height 11
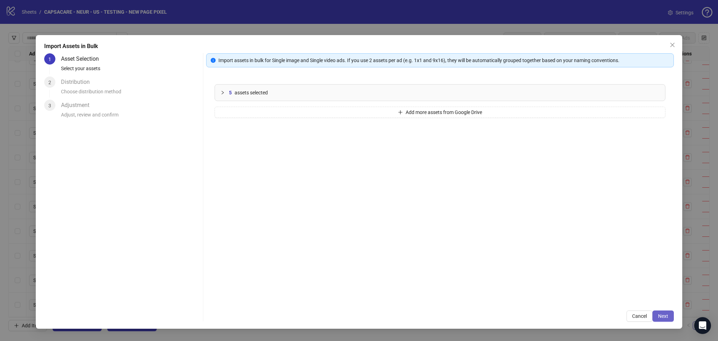
click at [666, 314] on span "Next" at bounding box center [663, 316] width 10 height 6
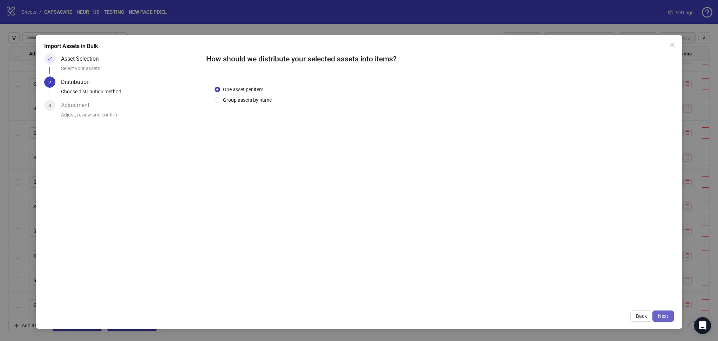
click at [662, 314] on span "Next" at bounding box center [663, 316] width 10 height 6
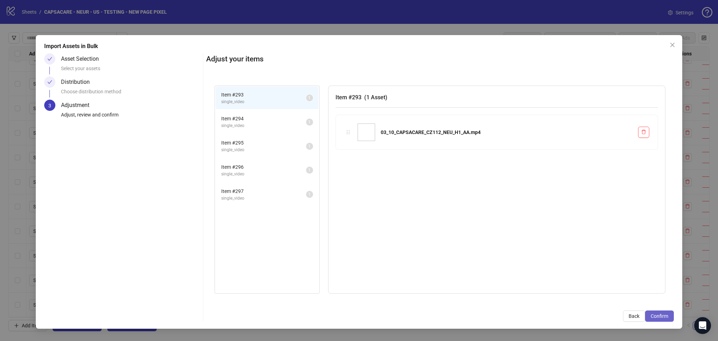
click at [661, 314] on span "Confirm" at bounding box center [660, 316] width 18 height 6
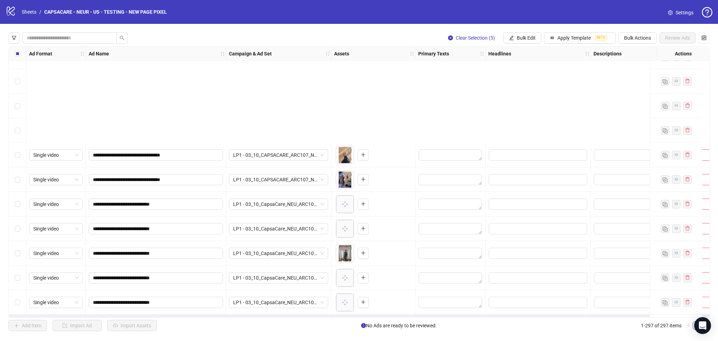
scroll to position [7037, 0]
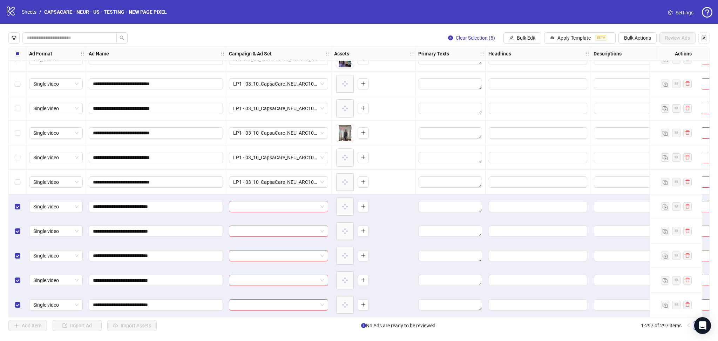
click at [253, 198] on div at bounding box center [278, 206] width 105 height 25
click at [247, 203] on input "search" at bounding box center [275, 206] width 85 height 11
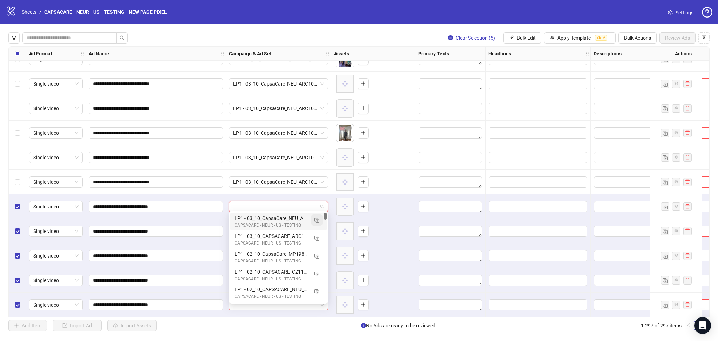
click at [317, 221] on img "button" at bounding box center [317, 220] width 5 height 5
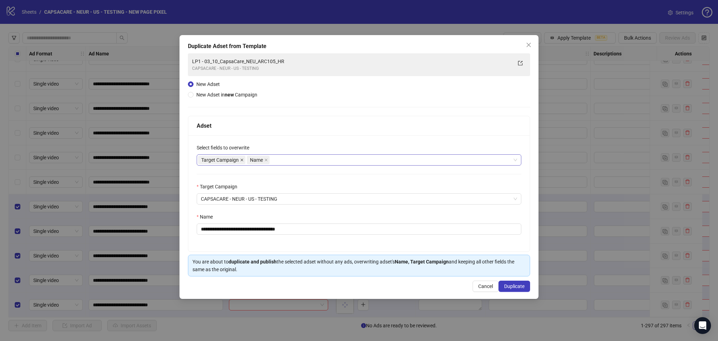
click at [242, 159] on icon "close" at bounding box center [242, 160] width 4 height 4
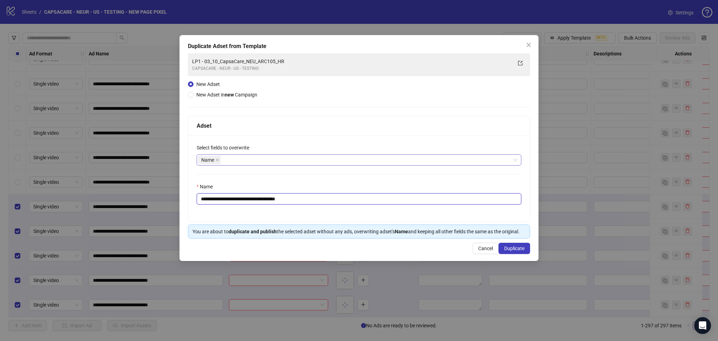
drag, startPoint x: 212, startPoint y: 199, endPoint x: 374, endPoint y: 200, distance: 161.7
click at [374, 200] on input "**********" at bounding box center [359, 198] width 325 height 11
click at [332, 201] on input "**********" at bounding box center [359, 198] width 325 height 11
drag, startPoint x: 214, startPoint y: 200, endPoint x: 381, endPoint y: 194, distance: 166.7
click at [381, 194] on input "**********" at bounding box center [359, 198] width 325 height 11
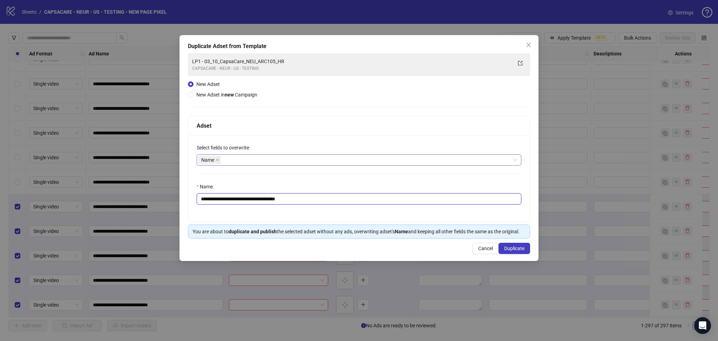
paste input "text"
type input "**********"
click at [514, 247] on span "Duplicate" at bounding box center [514, 248] width 20 height 6
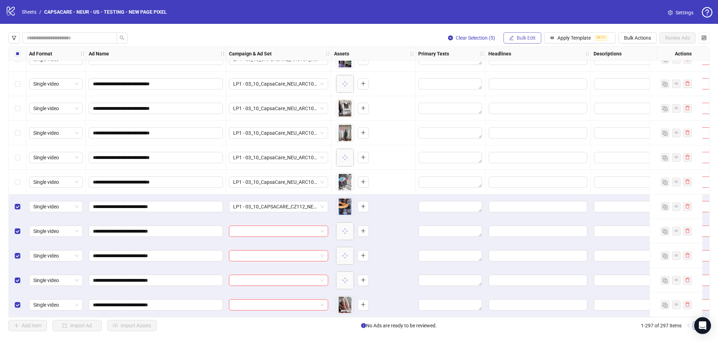
click at [528, 38] on span "Bulk Edit" at bounding box center [526, 38] width 19 height 6
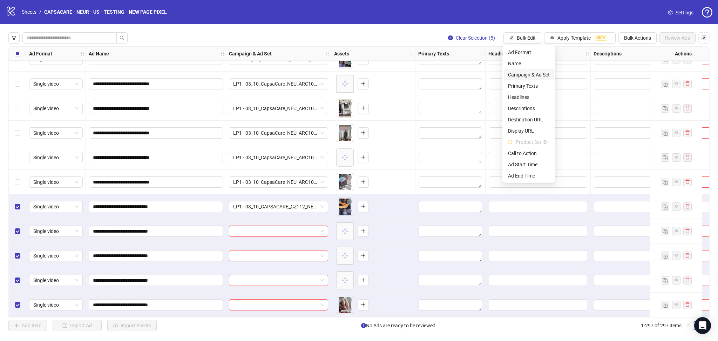
click at [534, 72] on span "Campaign & Ad Set" at bounding box center [529, 75] width 42 height 8
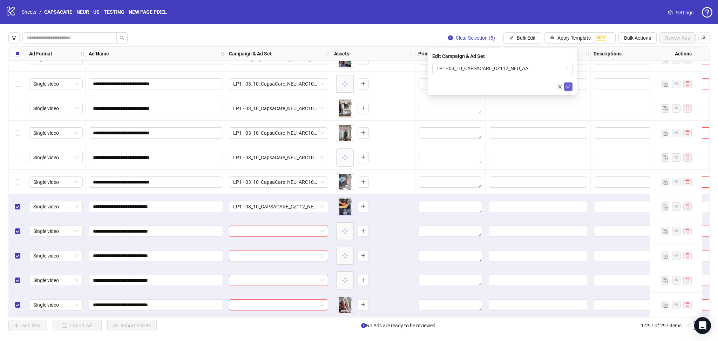
click at [568, 86] on icon "check" at bounding box center [568, 86] width 5 height 5
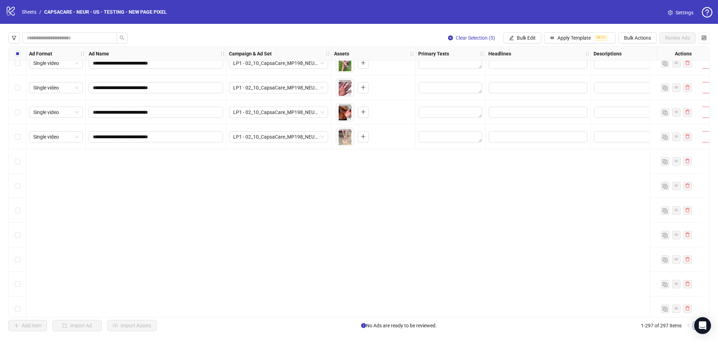
scroll to position [6631, 0]
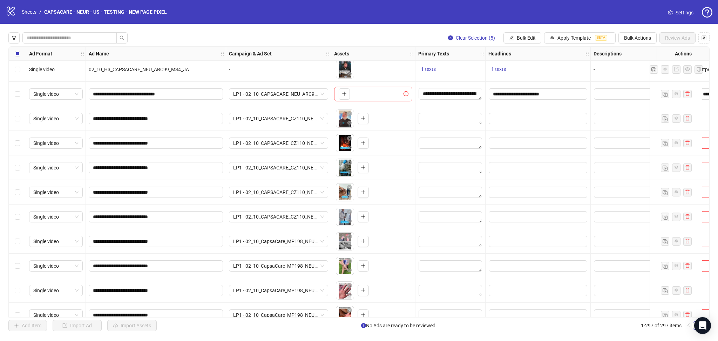
click at [13, 93] on div "Select row 272" at bounding box center [18, 94] width 18 height 25
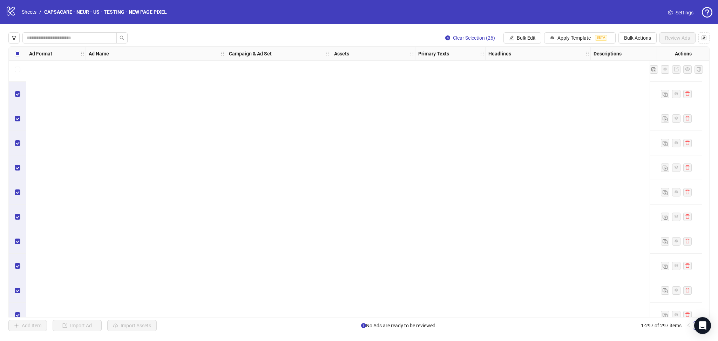
scroll to position [7037, 0]
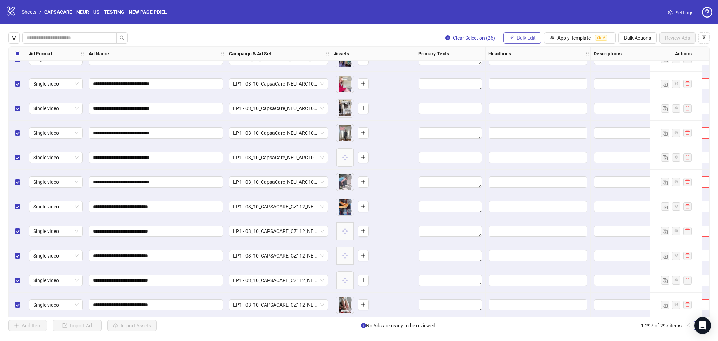
click at [525, 38] on span "Bulk Edit" at bounding box center [526, 38] width 19 height 6
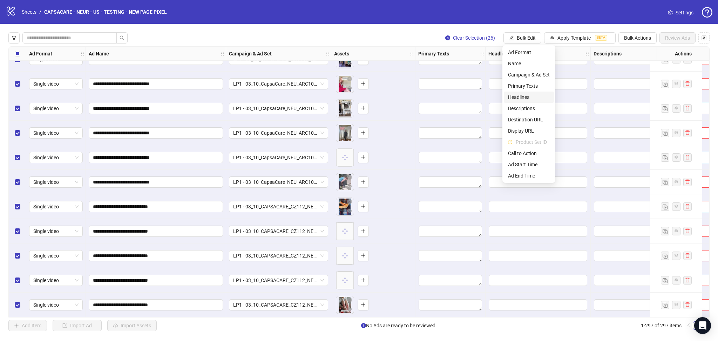
click at [528, 95] on span "Headlines" at bounding box center [529, 97] width 42 height 8
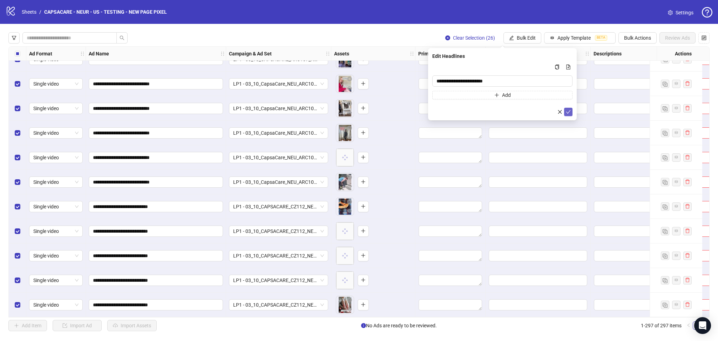
click at [570, 112] on icon "check" at bounding box center [568, 111] width 5 height 5
click at [527, 36] on span "Bulk Edit" at bounding box center [526, 38] width 19 height 6
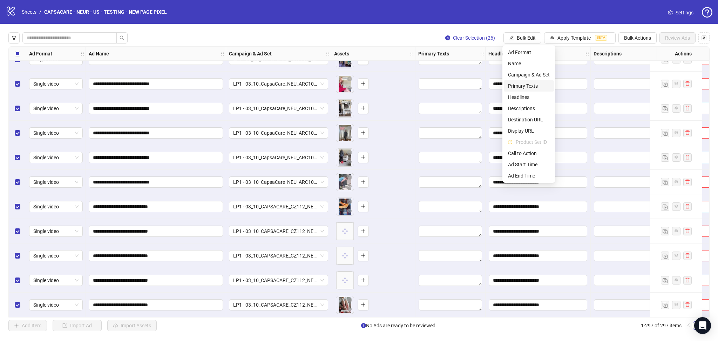
click at [526, 86] on span "Primary Texts" at bounding box center [529, 86] width 42 height 8
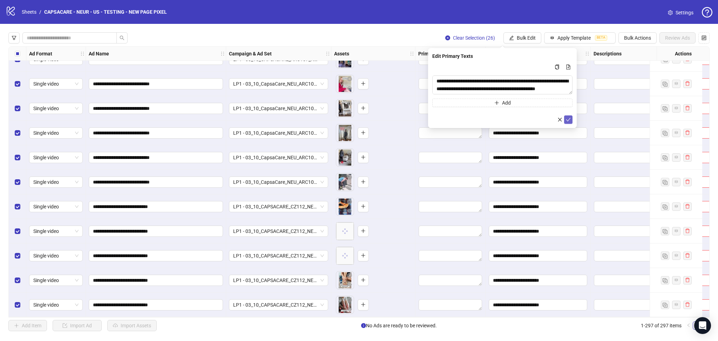
click at [567, 120] on icon "check" at bounding box center [568, 120] width 5 height 4
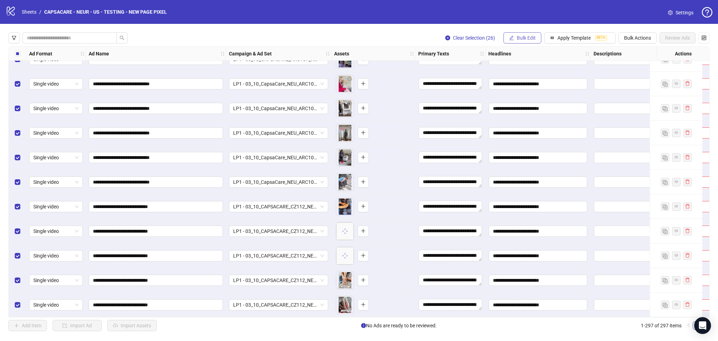
click at [526, 40] on span "Bulk Edit" at bounding box center [526, 38] width 19 height 6
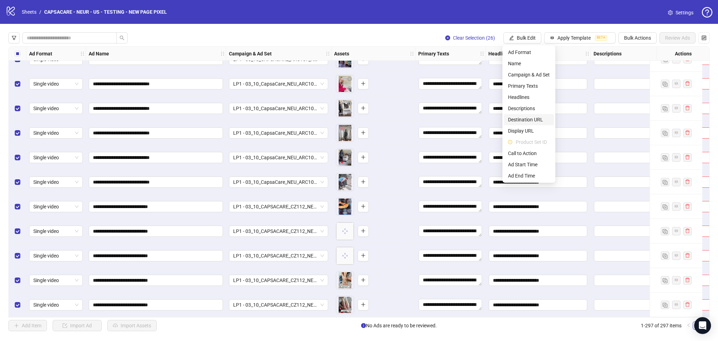
click at [543, 119] on span "Destination URL" at bounding box center [529, 120] width 42 height 8
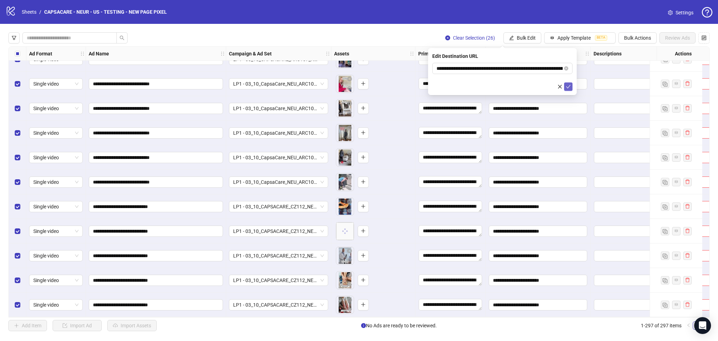
click at [568, 87] on icon "check" at bounding box center [568, 87] width 5 height 4
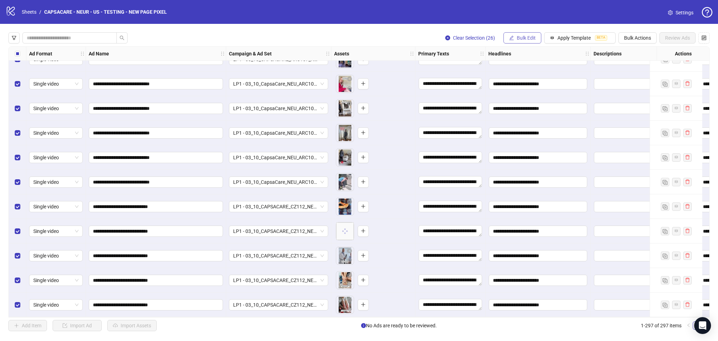
click at [520, 36] on span "Bulk Edit" at bounding box center [526, 38] width 19 height 6
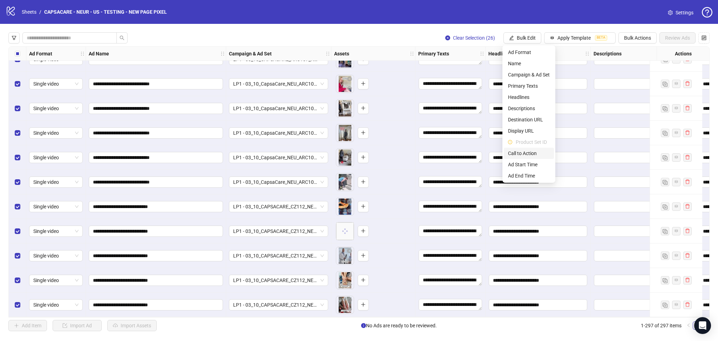
click at [526, 153] on span "Call to Action" at bounding box center [529, 153] width 42 height 8
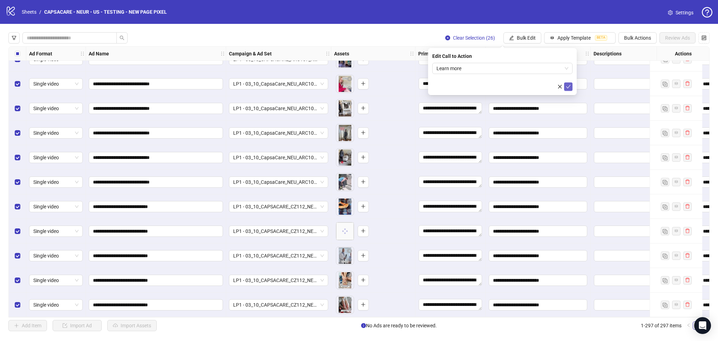
click at [565, 86] on button "submit" at bounding box center [568, 86] width 8 height 8
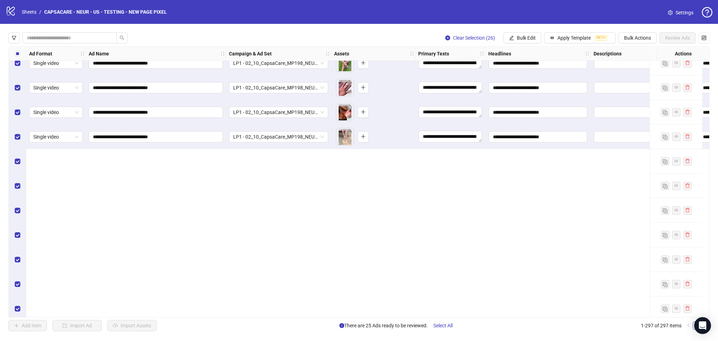
scroll to position [6631, 0]
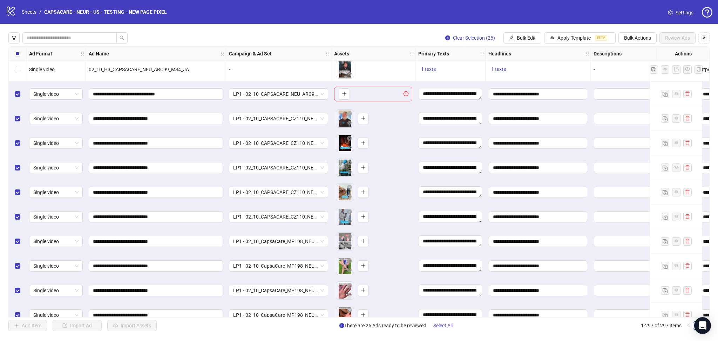
click at [14, 92] on div "Select row 272" at bounding box center [18, 94] width 18 height 25
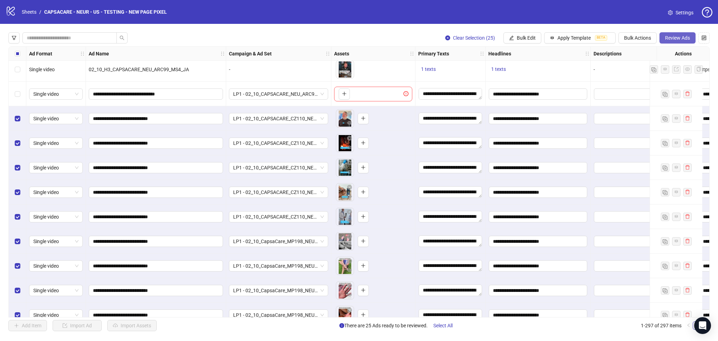
click at [678, 37] on span "Review Ads" at bounding box center [677, 38] width 25 height 6
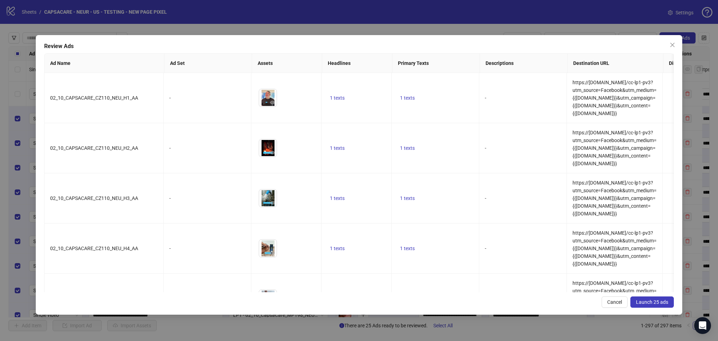
click at [647, 302] on span "Launch 25 ads" at bounding box center [652, 302] width 32 height 6
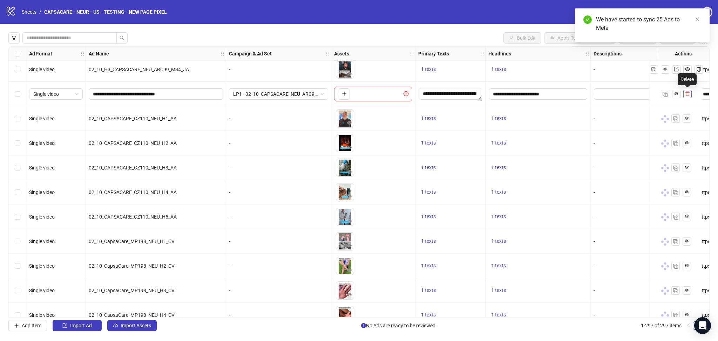
click at [688, 95] on icon "delete" at bounding box center [687, 93] width 5 height 5
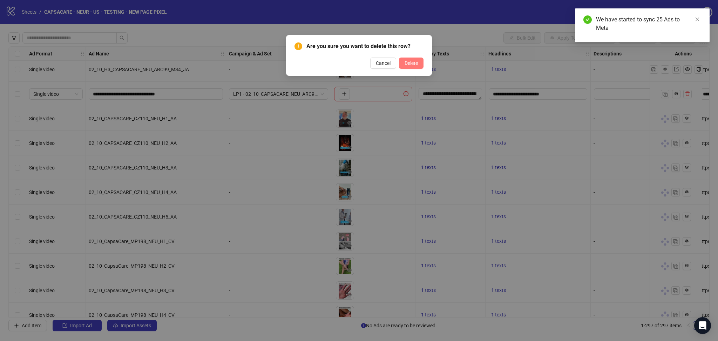
click at [416, 60] on span "Delete" at bounding box center [411, 63] width 13 height 6
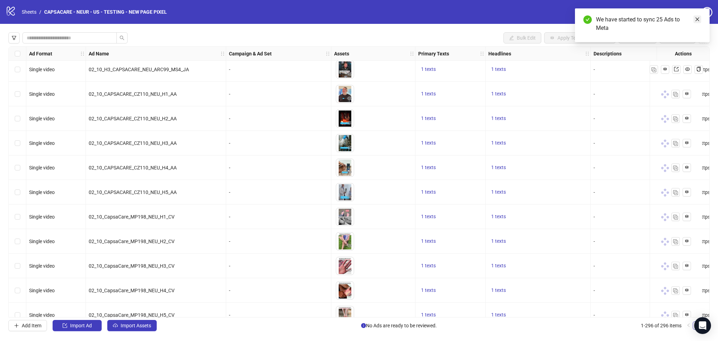
click at [698, 20] on icon "close" at bounding box center [697, 19] width 5 height 5
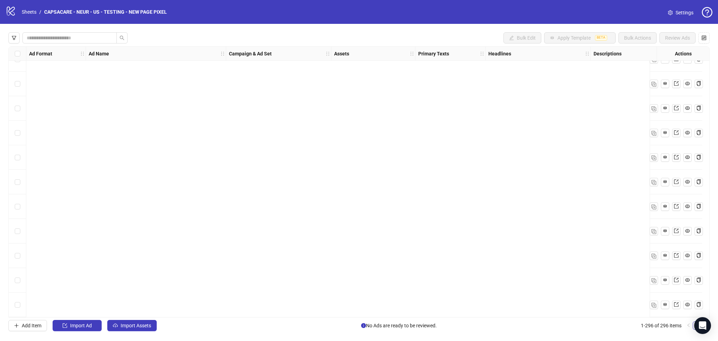
scroll to position [6607, 0]
